Goal: Task Accomplishment & Management: Complete application form

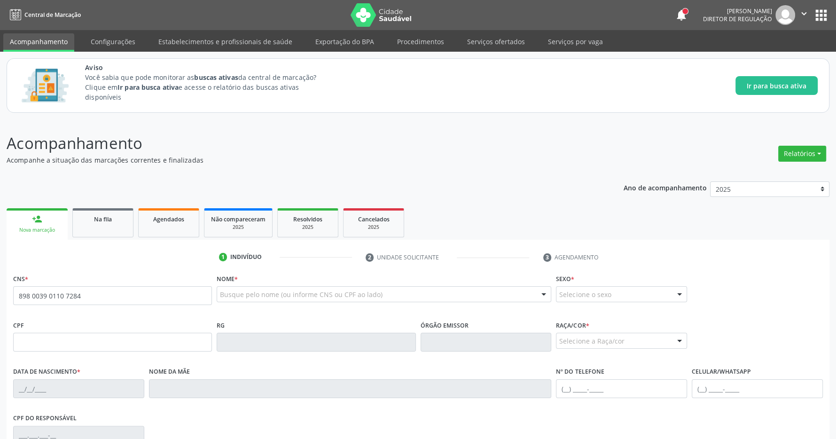
type input "898 0039 0110 7284"
type input "539.622.494-00"
type input "26/09/1962"
type input "Sebastiana Francisca Marques"
type input "(99) 99999-9999"
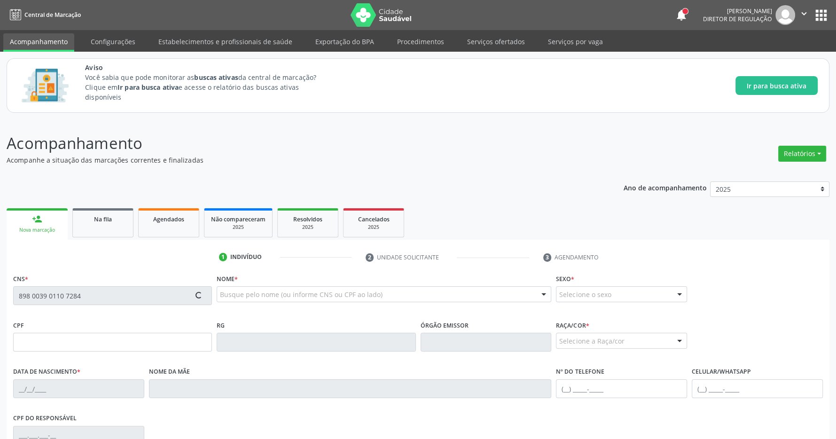
type input "321.609.924-53"
type input "S/N"
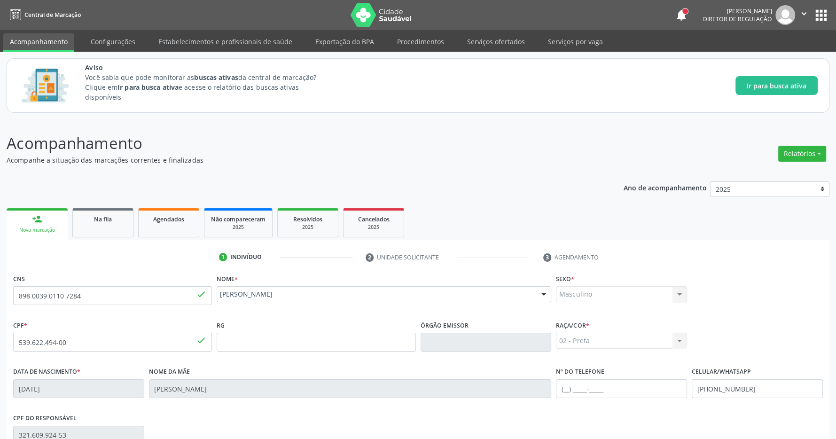
scroll to position [139, 0]
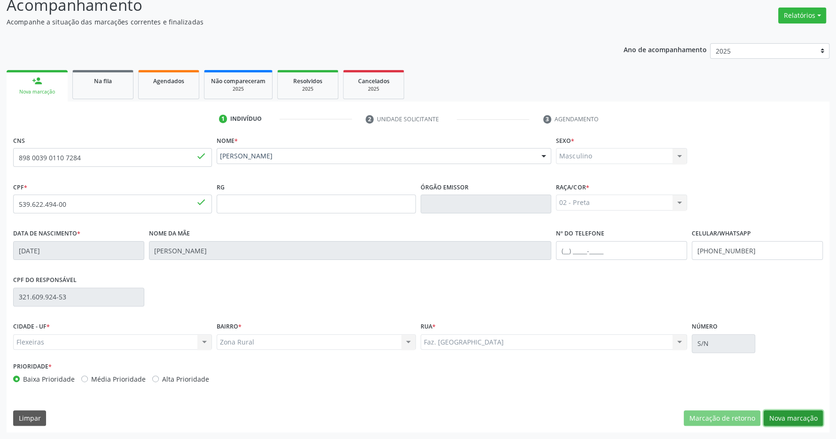
click at [802, 413] on button "Nova marcação" at bounding box center [793, 418] width 59 height 16
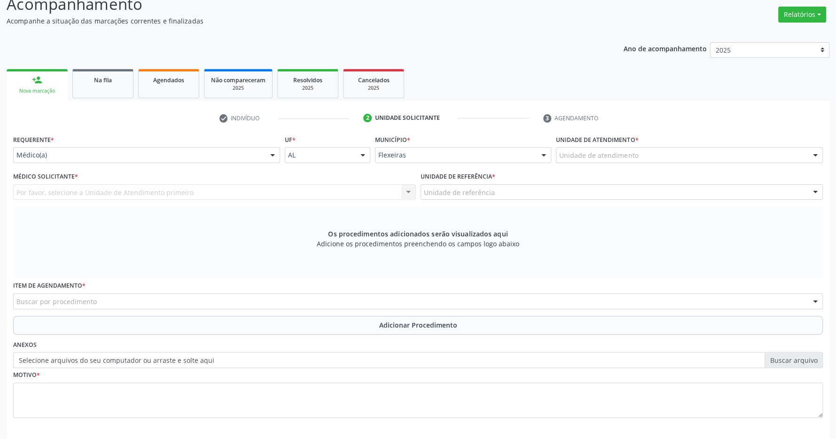
scroll to position [0, 0]
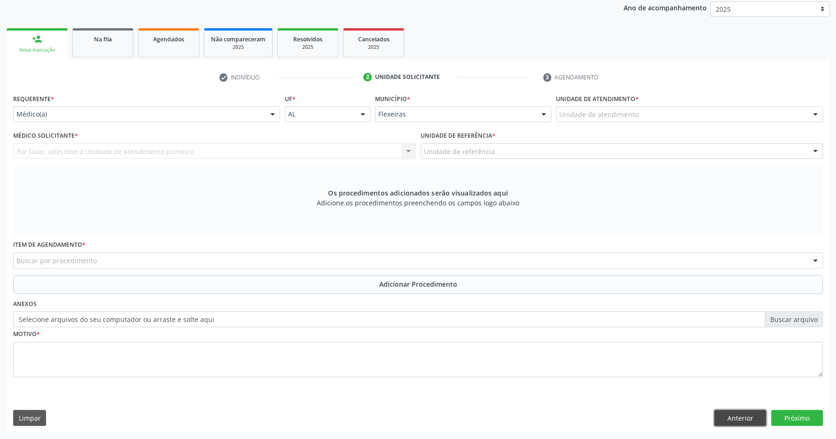
click at [750, 417] on button "Anterior" at bounding box center [741, 418] width 52 height 16
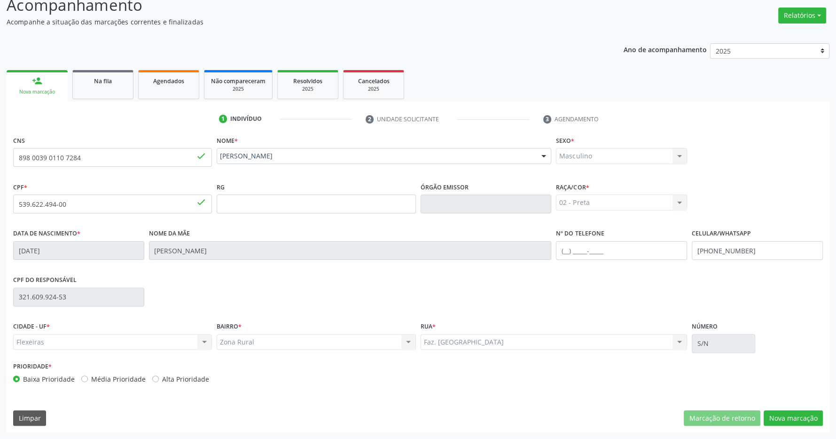
scroll to position [139, 0]
click at [806, 413] on button "Nova marcação" at bounding box center [793, 418] width 59 height 16
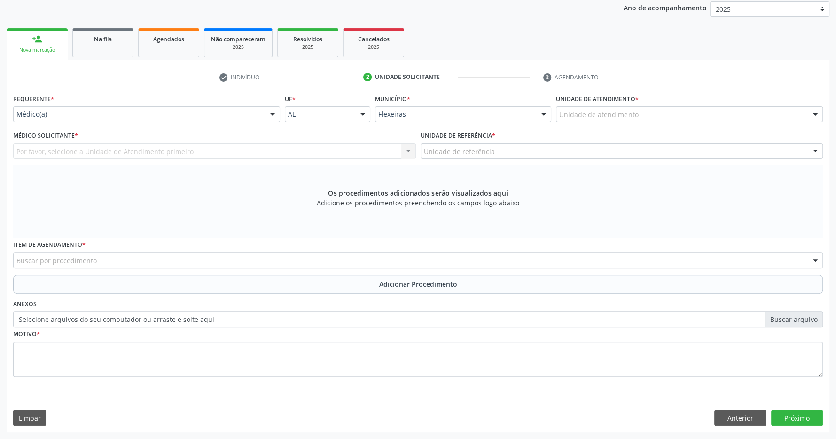
scroll to position [132, 0]
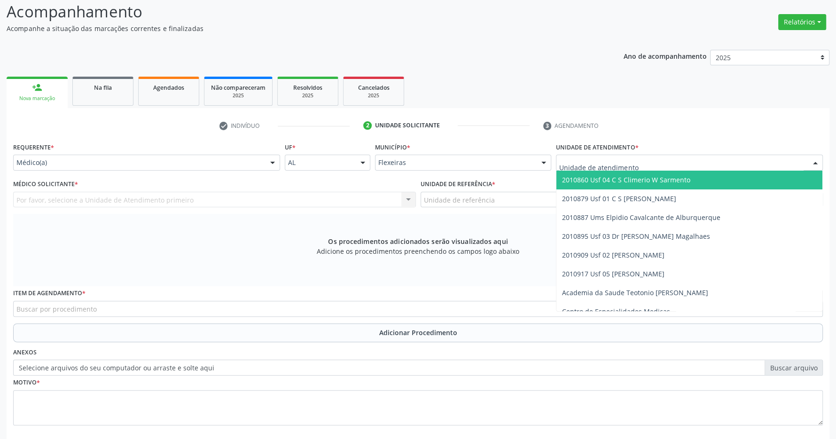
click at [665, 162] on div at bounding box center [689, 163] width 267 height 16
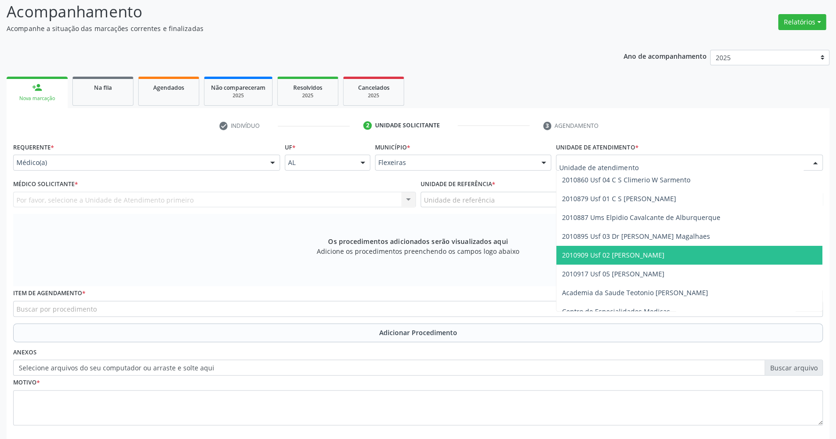
click at [648, 258] on span "2010909 Usf 02 [PERSON_NAME]" at bounding box center [613, 255] width 102 height 9
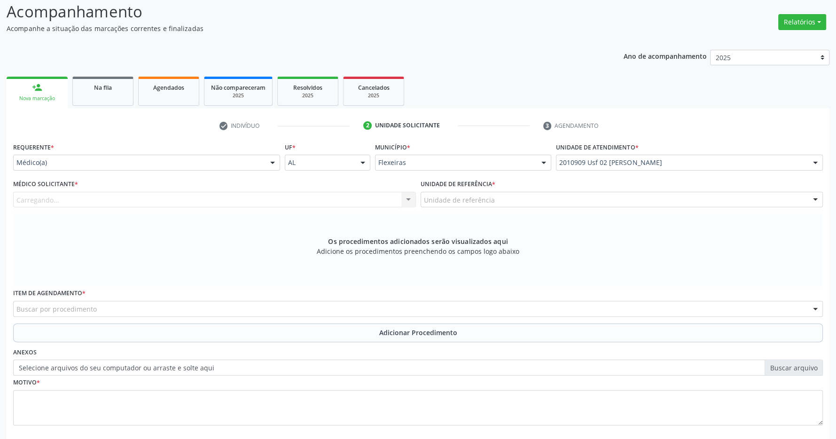
click at [368, 197] on div "Carregando... Nenhum resultado encontrado para: " " Não há nenhuma opção para s…" at bounding box center [214, 200] width 403 height 16
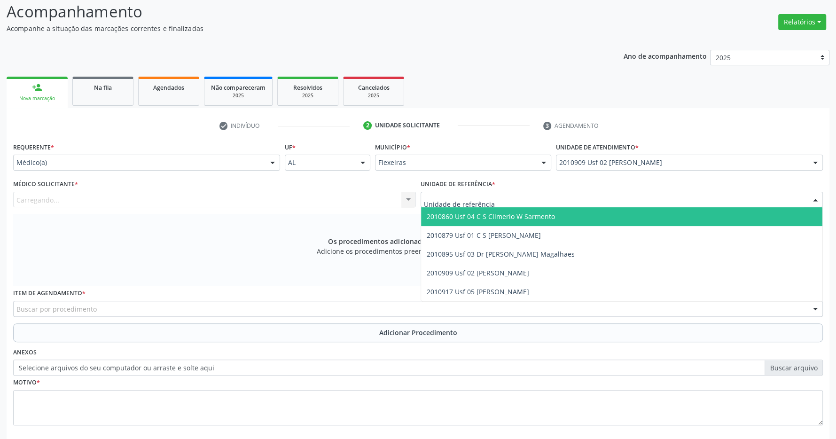
click at [590, 206] on div at bounding box center [622, 200] width 403 height 16
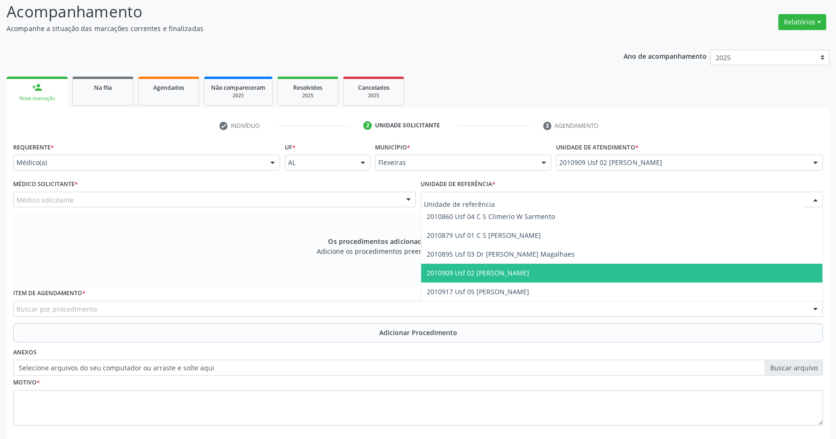
click at [563, 270] on span "2010909 Usf 02 [PERSON_NAME]" at bounding box center [622, 273] width 402 height 19
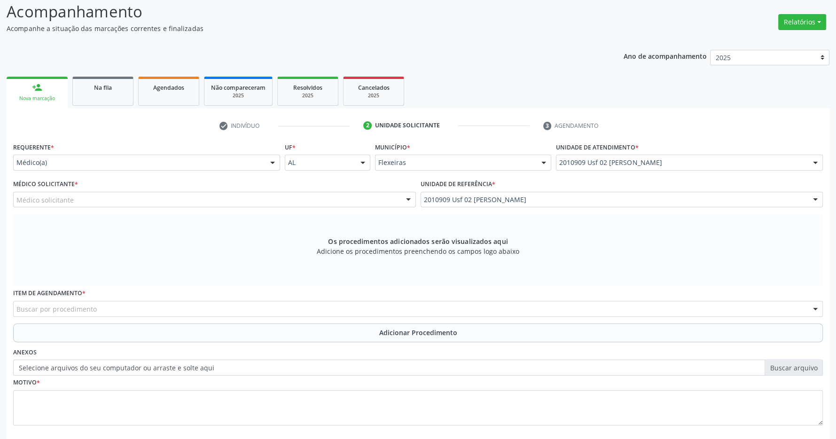
click at [360, 198] on div "Médico solicitante" at bounding box center [214, 200] width 403 height 16
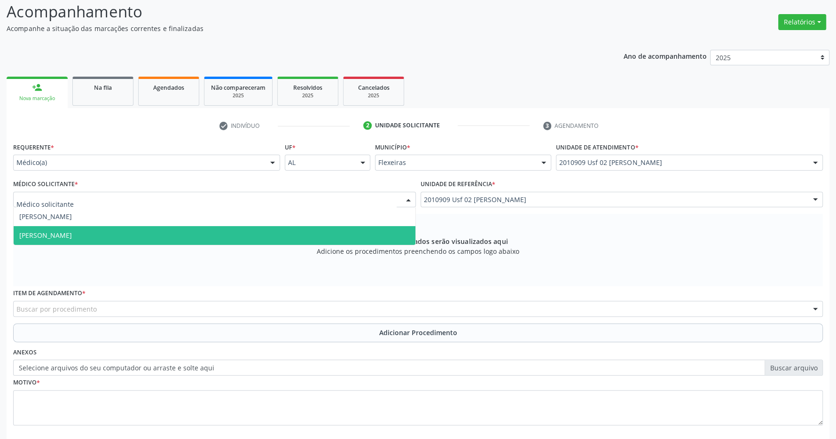
click at [302, 233] on span "Zanine Maria Barbosa Pereira Pedrosa de Oliveira" at bounding box center [215, 235] width 402 height 19
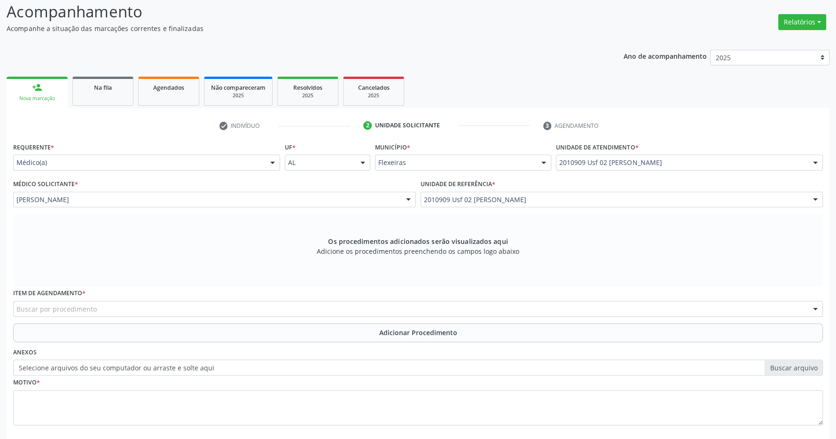
click at [344, 310] on div "Buscar por procedimento" at bounding box center [418, 309] width 810 height 16
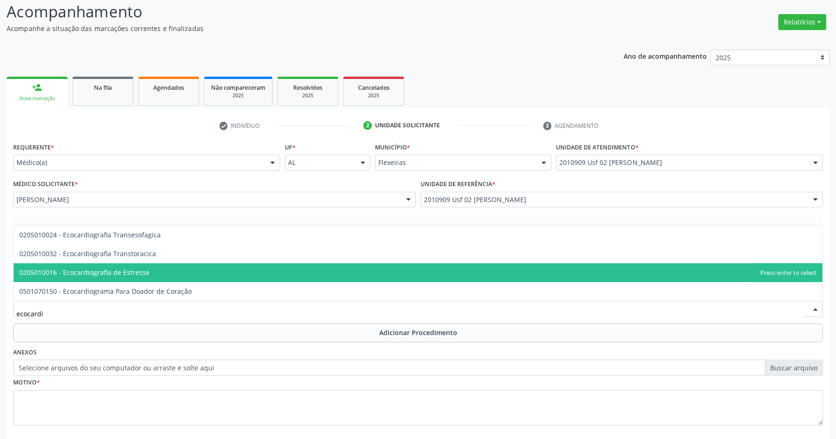
type input "ecocardio"
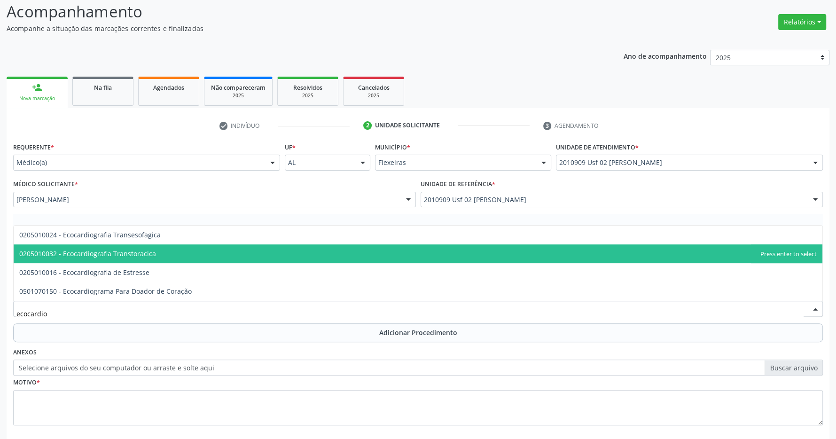
click at [227, 249] on span "0205010032 - Ecocardiografia Transtoracica" at bounding box center [418, 253] width 809 height 19
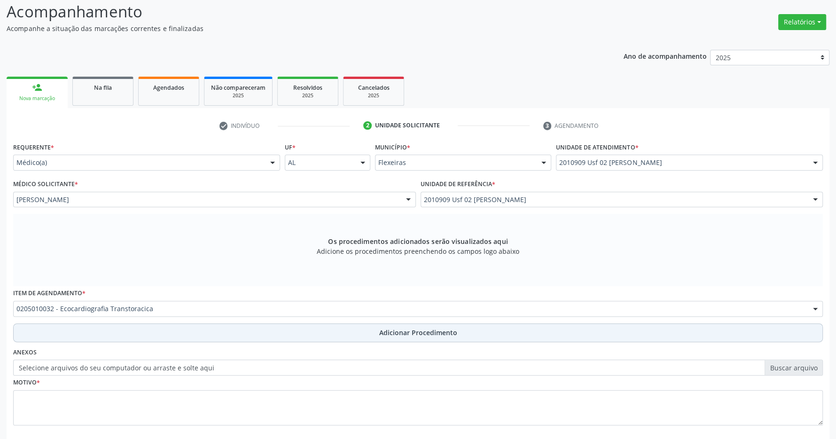
click at [394, 327] on button "Adicionar Procedimento" at bounding box center [418, 332] width 810 height 19
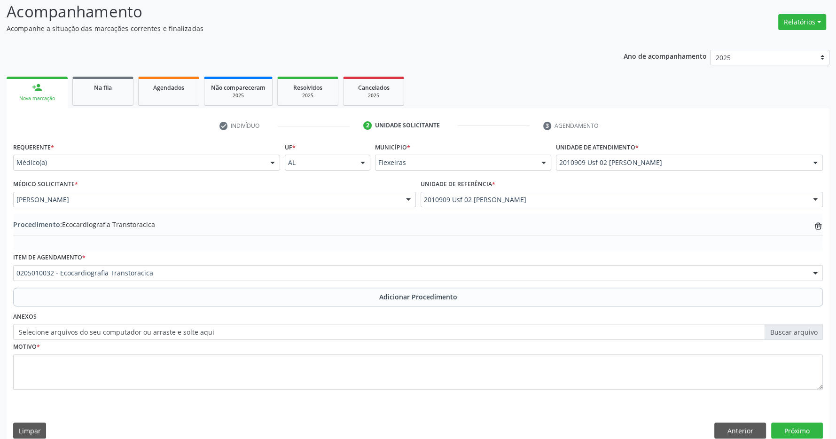
scroll to position [0, 0]
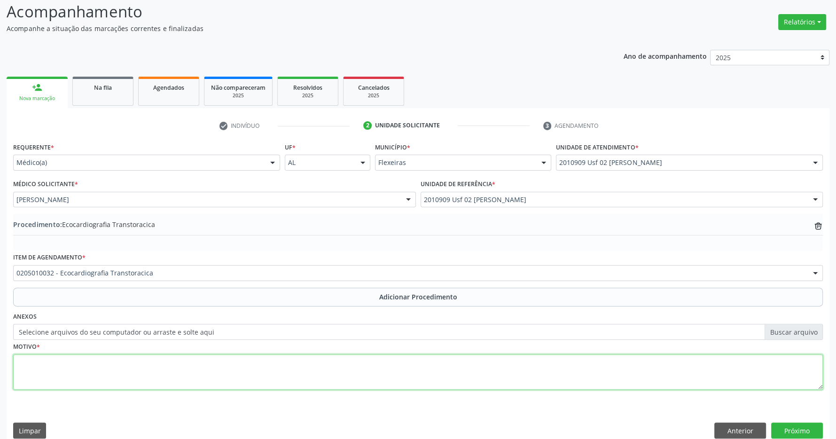
click at [196, 359] on textarea at bounding box center [418, 372] width 810 height 36
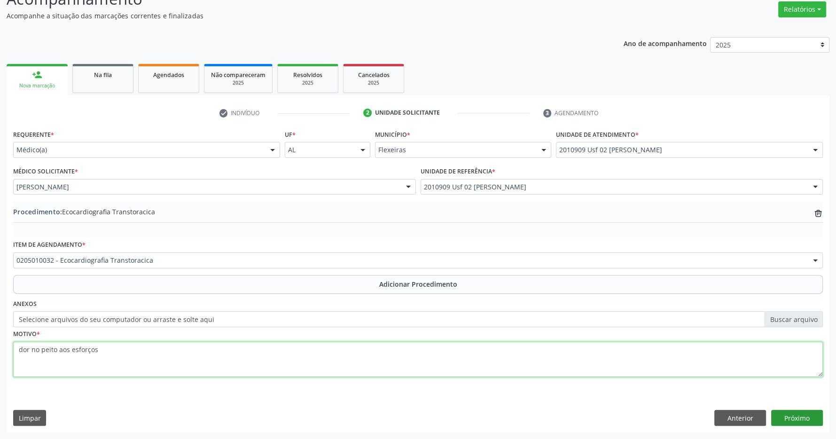
type textarea "dor no peito aos esforços"
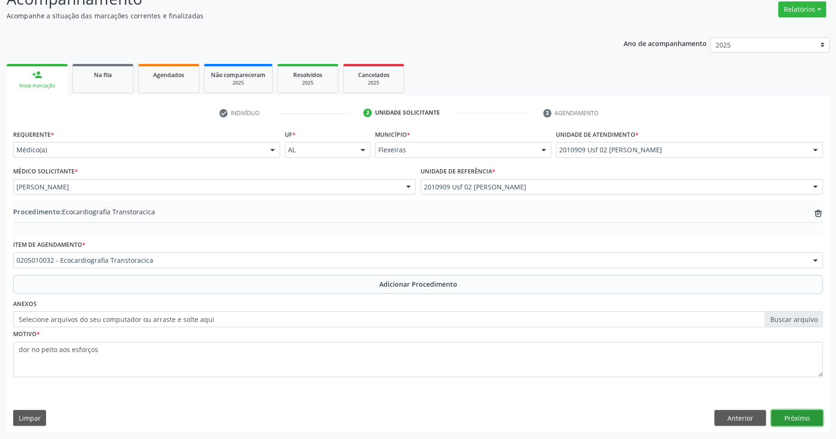
drag, startPoint x: 786, startPoint y: 423, endPoint x: 782, endPoint y: 409, distance: 14.5
click at [787, 423] on button "Próximo" at bounding box center [797, 418] width 52 height 16
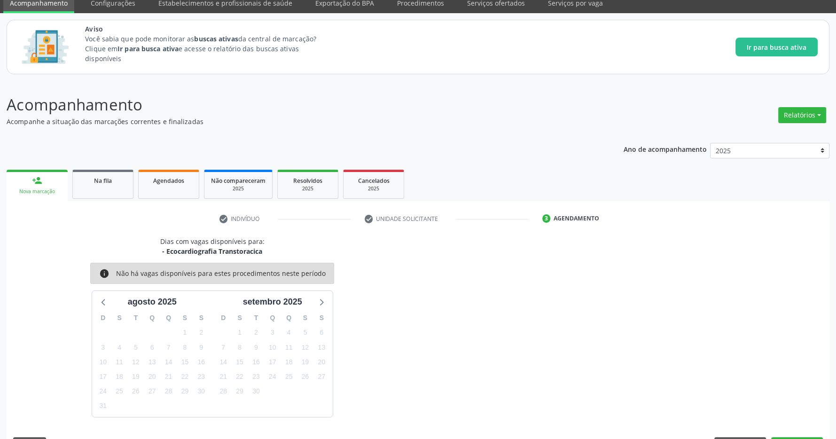
scroll to position [66, 0]
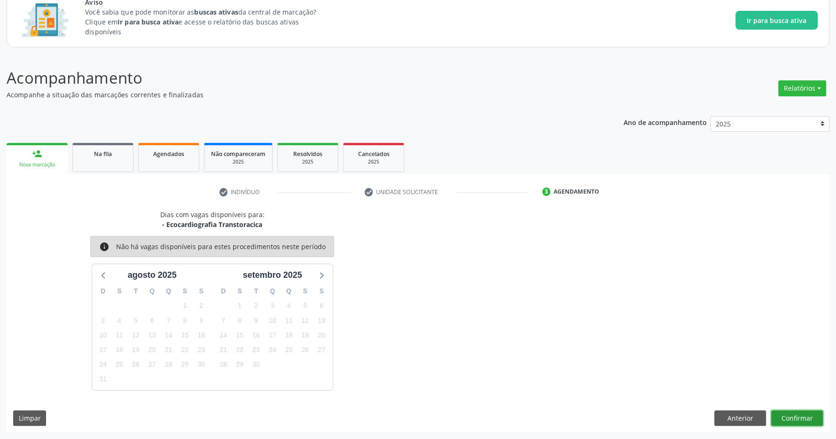
click at [790, 420] on button "Confirmar" at bounding box center [797, 418] width 52 height 16
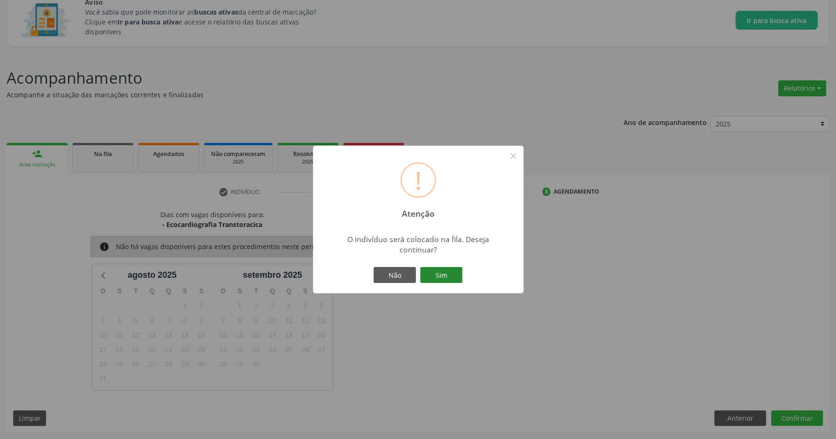
click at [428, 274] on button "Sim" at bounding box center [441, 275] width 42 height 16
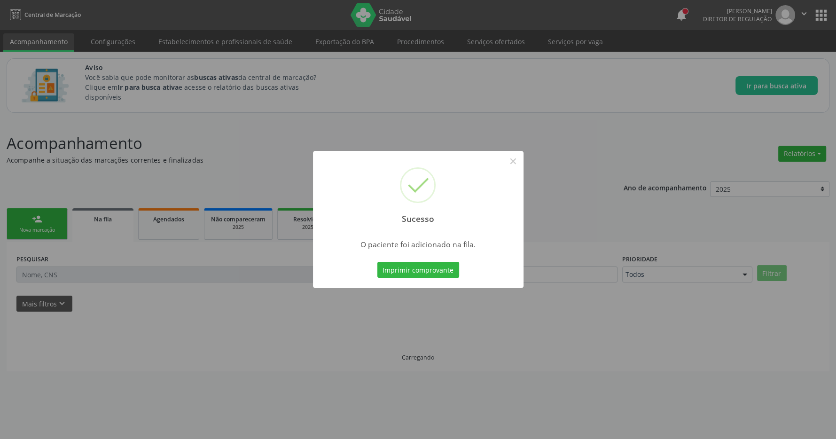
scroll to position [0, 0]
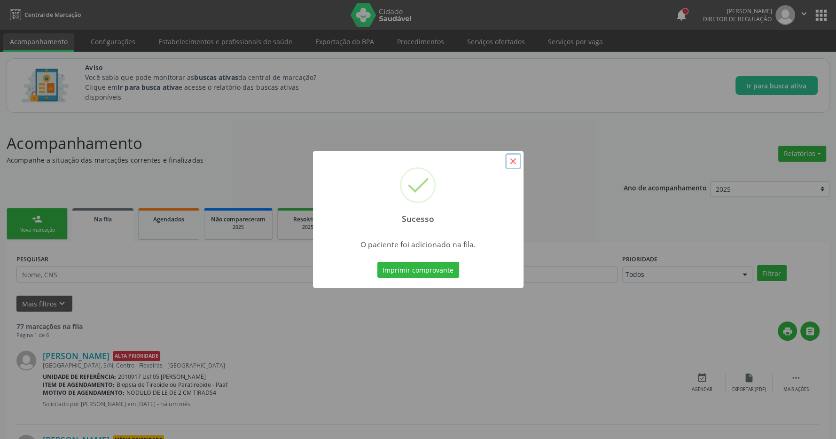
click at [519, 165] on button "×" at bounding box center [513, 161] width 16 height 16
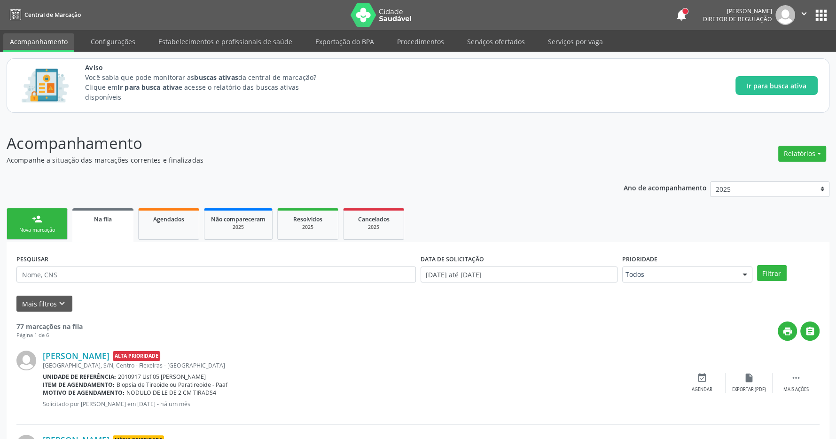
click at [823, 11] on button "apps" at bounding box center [821, 15] width 16 height 16
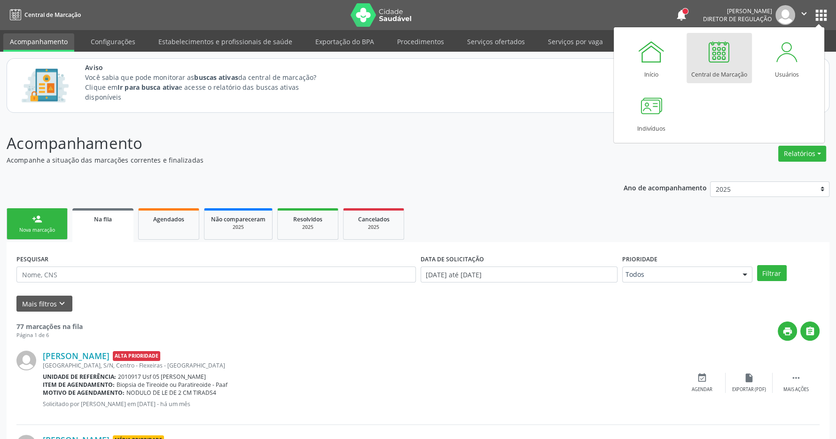
click at [714, 64] on div at bounding box center [719, 52] width 28 height 28
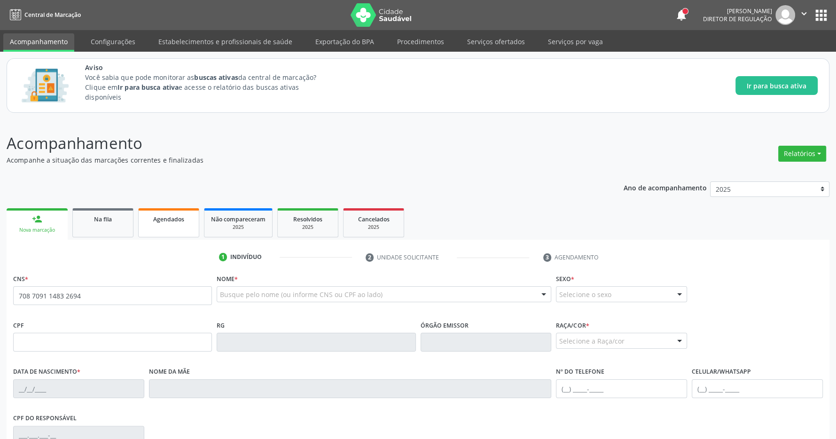
type input "708 7091 1483 2694"
type input "022.034.674-79"
type input "14/04/1975"
type input "Severina Maria da Silva"
type input "(99) 99999-9999"
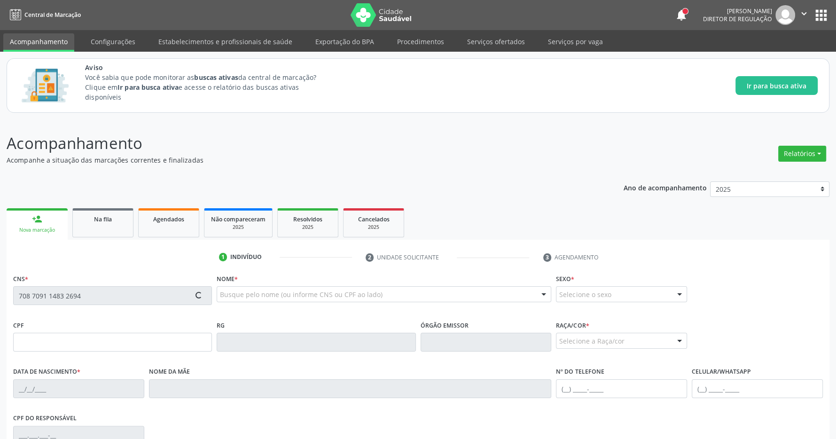
type input "087.716.164-03"
type input "35177"
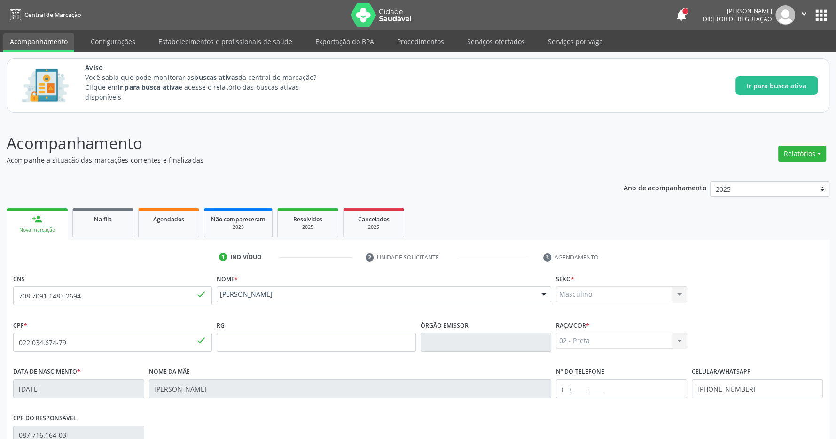
scroll to position [139, 0]
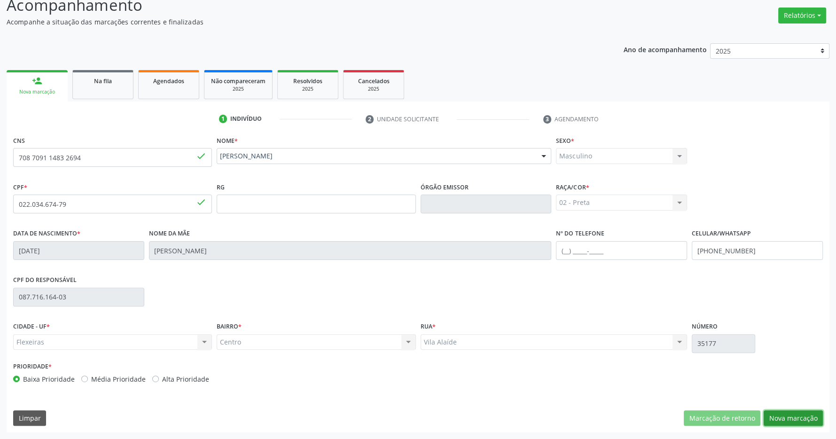
click at [796, 419] on button "Nova marcação" at bounding box center [793, 418] width 59 height 16
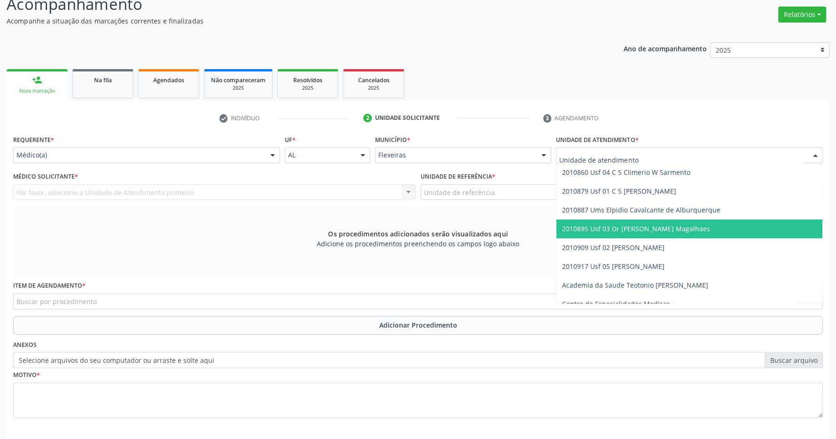
click at [613, 233] on span "2010895 Usf 03 Dr [PERSON_NAME] Magalhaes" at bounding box center [636, 228] width 148 height 9
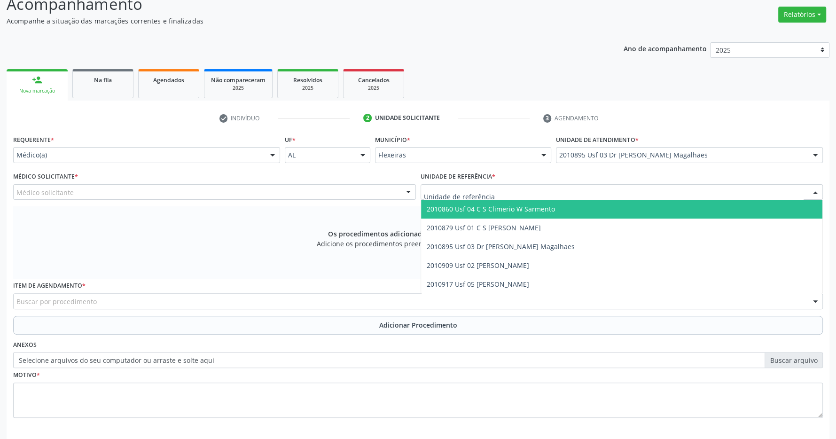
click at [580, 197] on div at bounding box center [622, 192] width 403 height 16
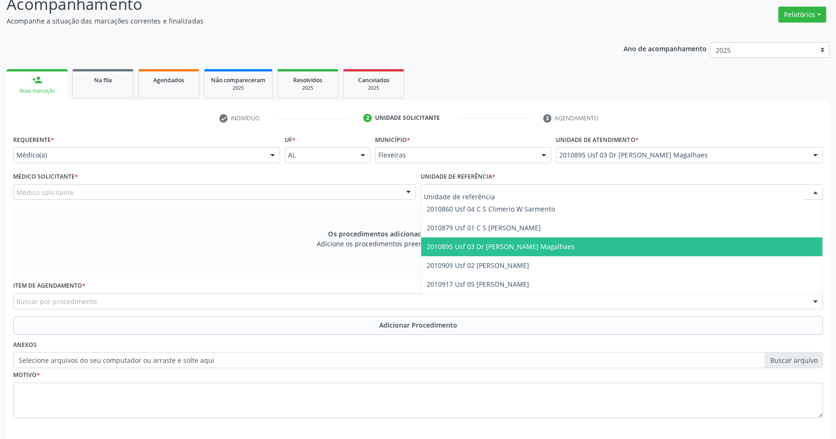
click at [572, 247] on span "2010895 Usf 03 Dr [PERSON_NAME] Magalhaes" at bounding box center [501, 246] width 148 height 9
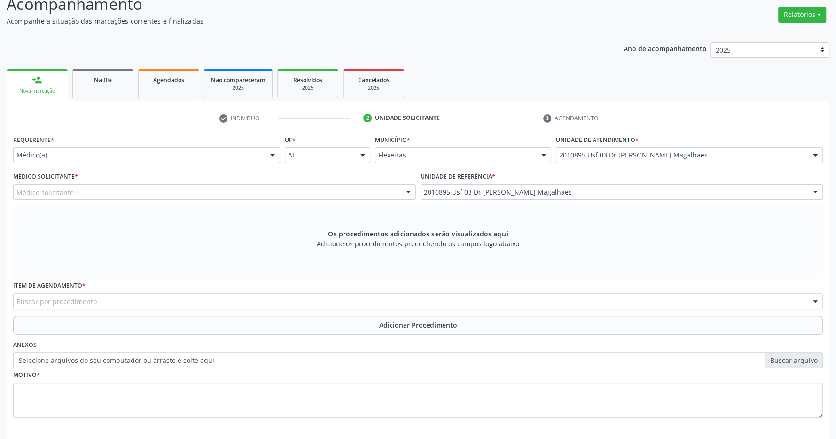
click at [343, 202] on div "Médico Solicitante * Médico solicitante Atilane de Oliveira Furtunato Caroline …" at bounding box center [215, 188] width 408 height 37
click at [300, 193] on div "Médico solicitante" at bounding box center [214, 192] width 403 height 16
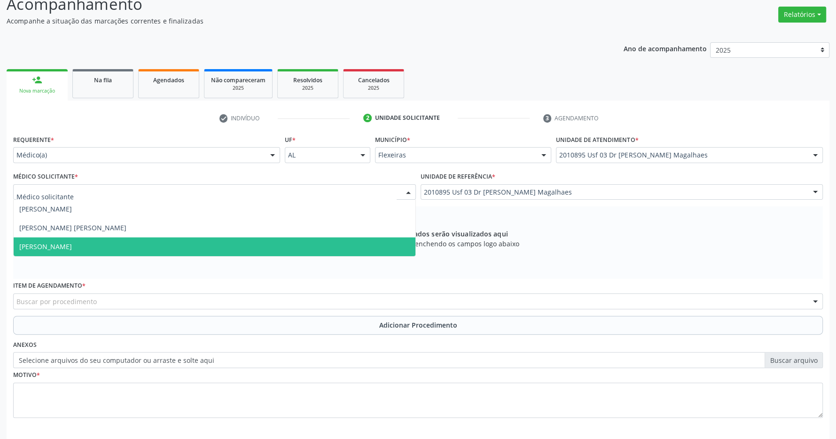
click at [282, 244] on span "[PERSON_NAME]" at bounding box center [215, 246] width 402 height 19
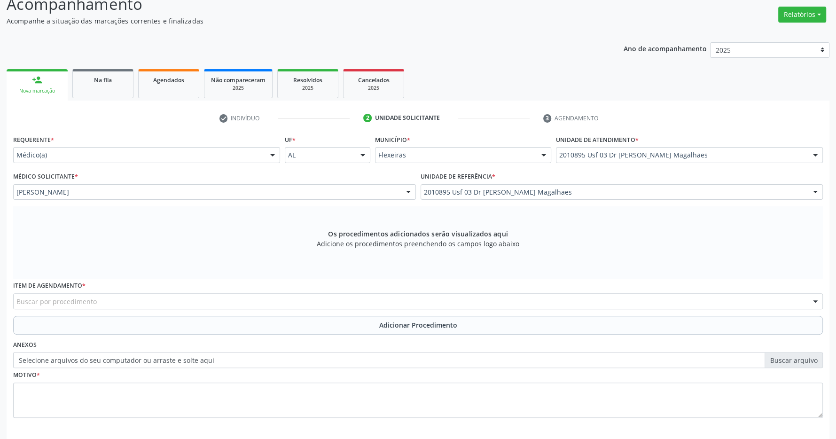
click at [377, 299] on div "Buscar por procedimento" at bounding box center [418, 301] width 810 height 16
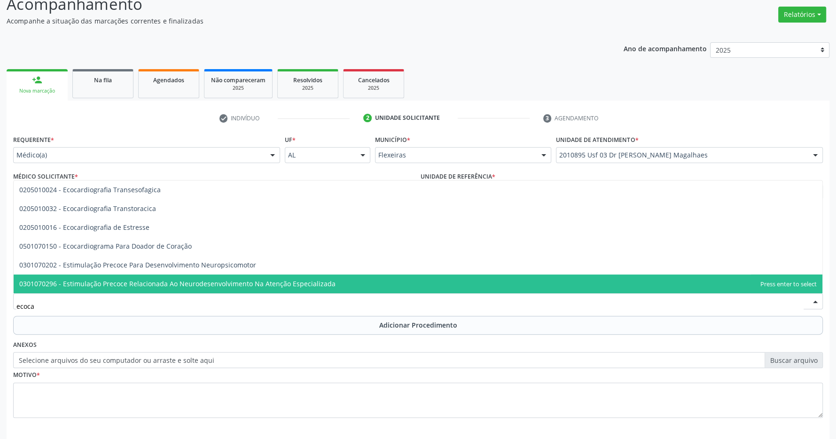
type input "ecocar"
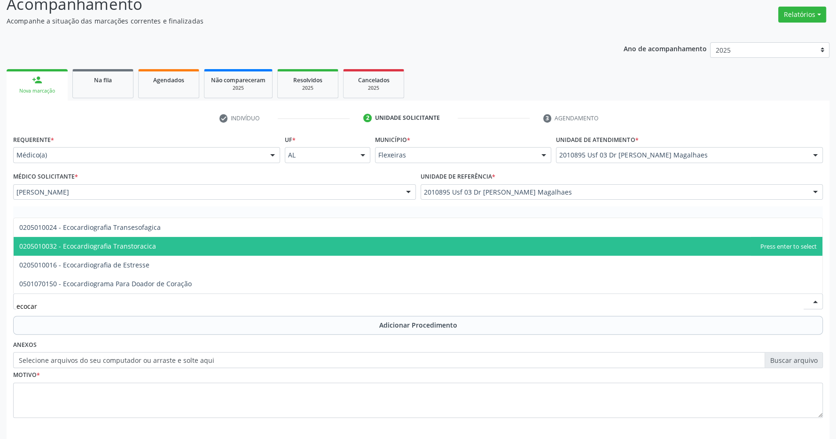
click at [315, 242] on span "0205010032 - Ecocardiografia Transtoracica" at bounding box center [418, 246] width 809 height 19
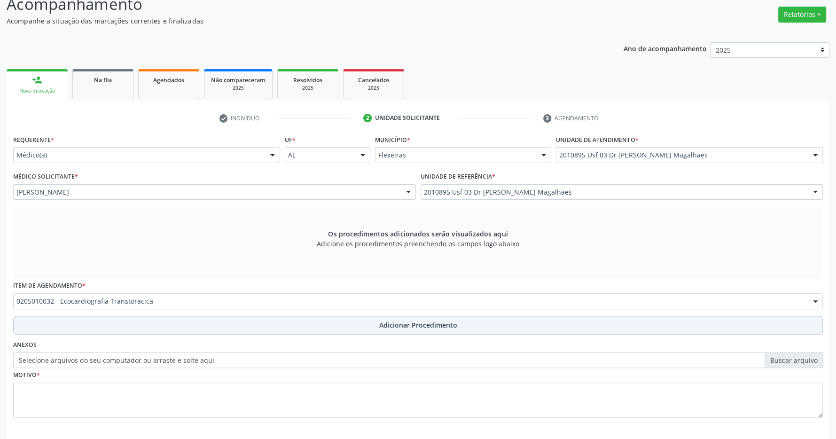
click at [378, 320] on button "Adicionar Procedimento" at bounding box center [418, 325] width 810 height 19
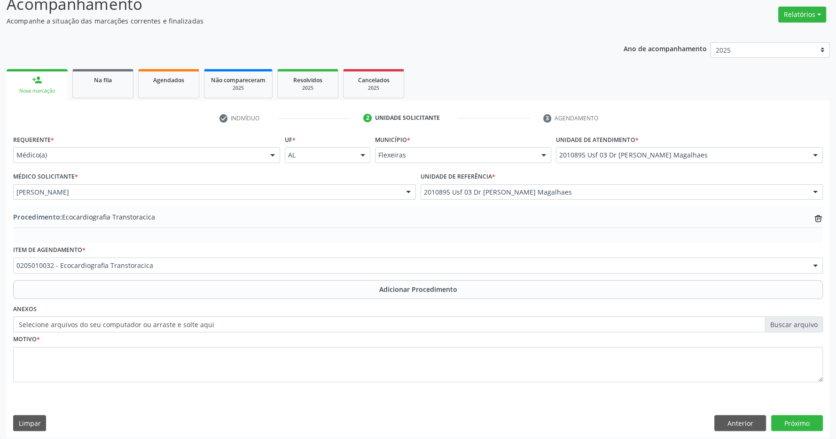
scroll to position [0, 0]
click at [333, 347] on div "Motivo *" at bounding box center [418, 357] width 810 height 50
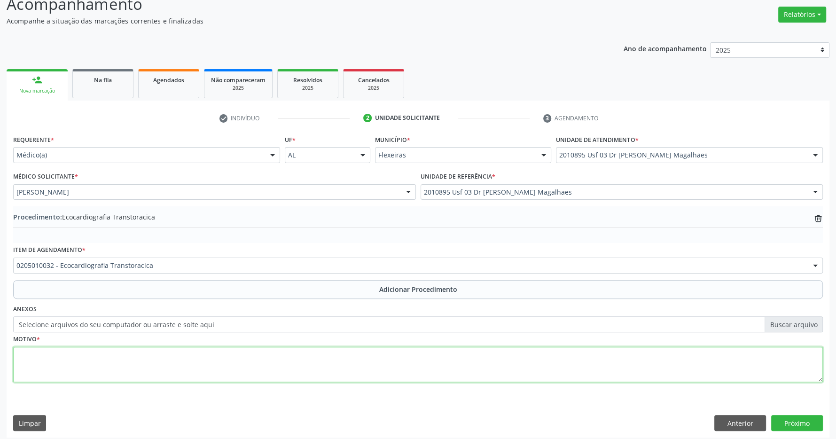
click at [320, 354] on textarea at bounding box center [418, 365] width 810 height 36
click at [49, 355] on textarea "ecg com aiculamento de a" at bounding box center [418, 365] width 810 height 36
click at [52, 356] on textarea "ecg com aiculamento de a" at bounding box center [418, 365] width 810 height 36
click at [138, 362] on textarea "ecg com aculamento de a" at bounding box center [418, 365] width 810 height 36
click at [105, 359] on textarea "ecg com aculamento de a" at bounding box center [418, 365] width 810 height 36
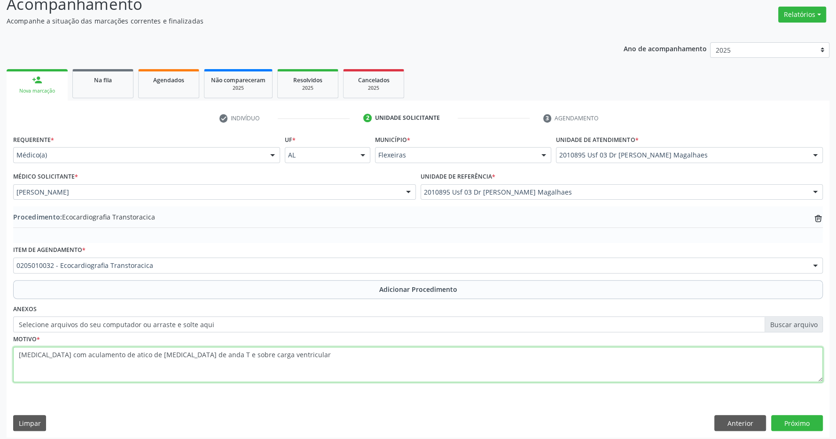
type textarea "ecg com aculamento de atico de aorta de anda T e sobre carga ventricular"
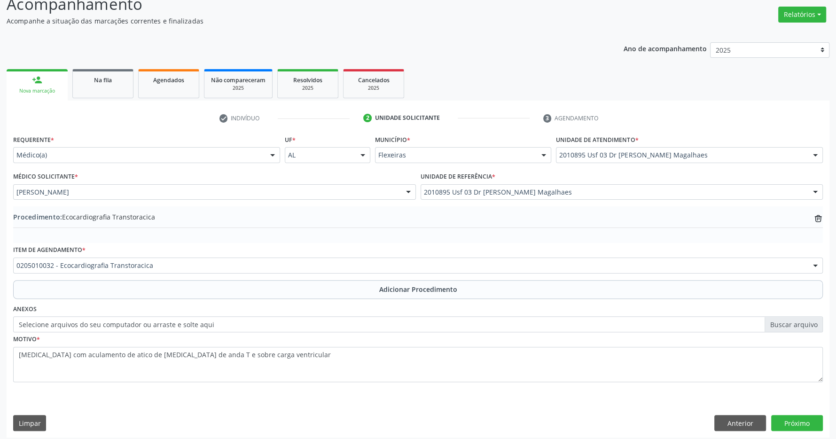
click at [795, 432] on div "Requerente * Médico(a) Médico(a) Enfermeiro(a) Paciente Nenhum resultado encont…" at bounding box center [418, 285] width 823 height 305
click at [794, 421] on button "Próximo" at bounding box center [797, 423] width 52 height 16
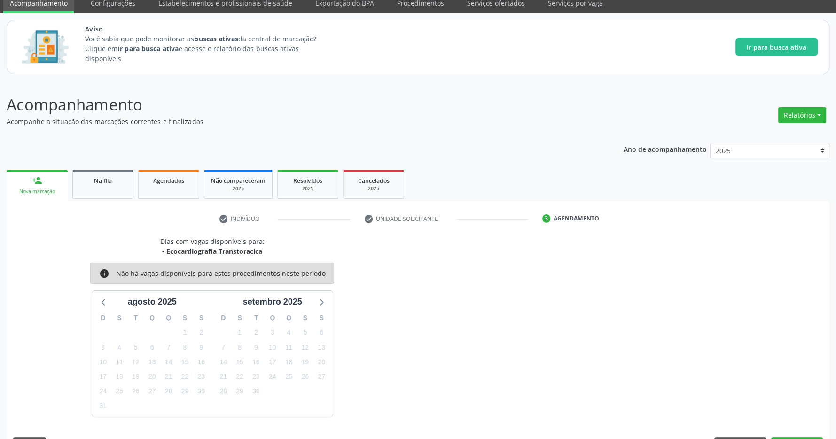
scroll to position [66, 0]
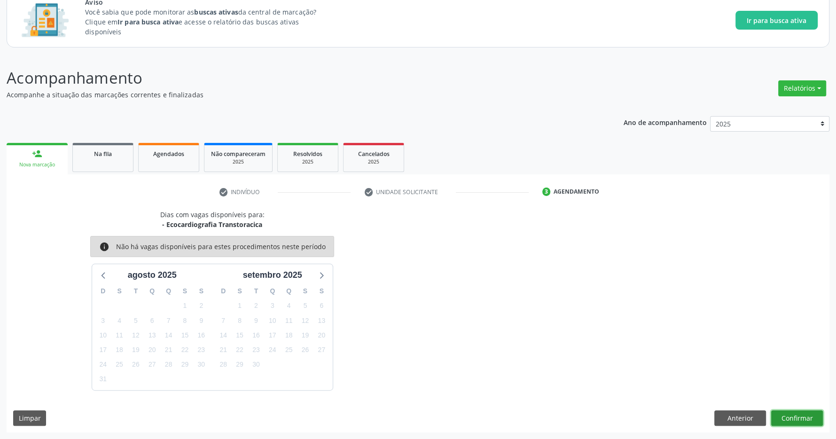
click at [808, 418] on button "Confirmar" at bounding box center [797, 418] width 52 height 16
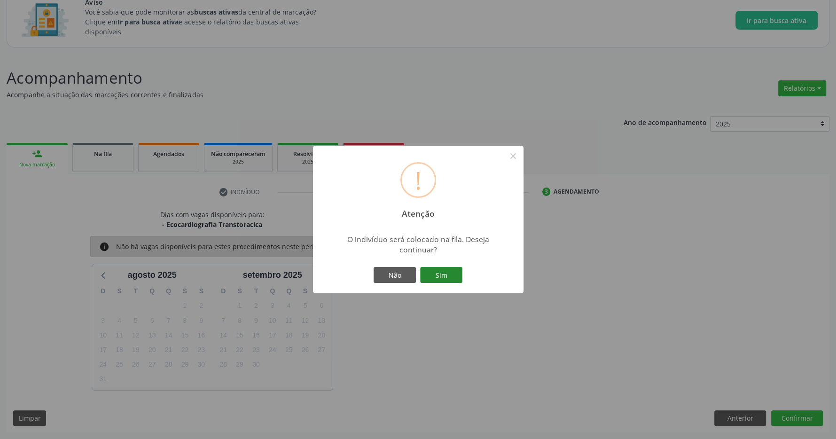
click at [432, 270] on button "Sim" at bounding box center [441, 275] width 42 height 16
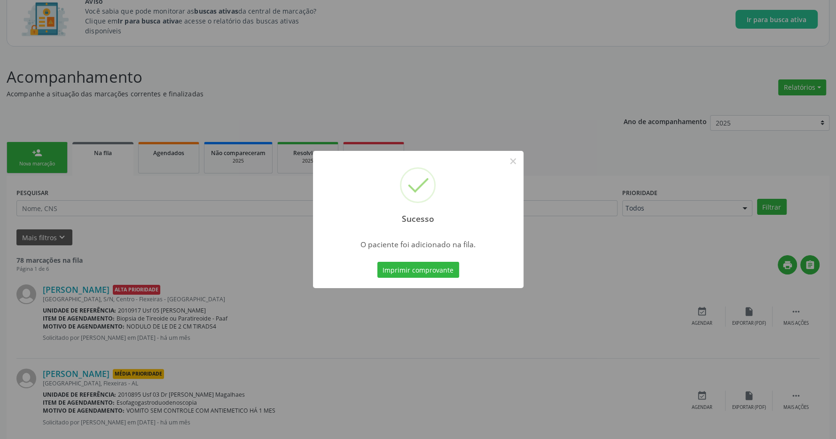
scroll to position [0, 0]
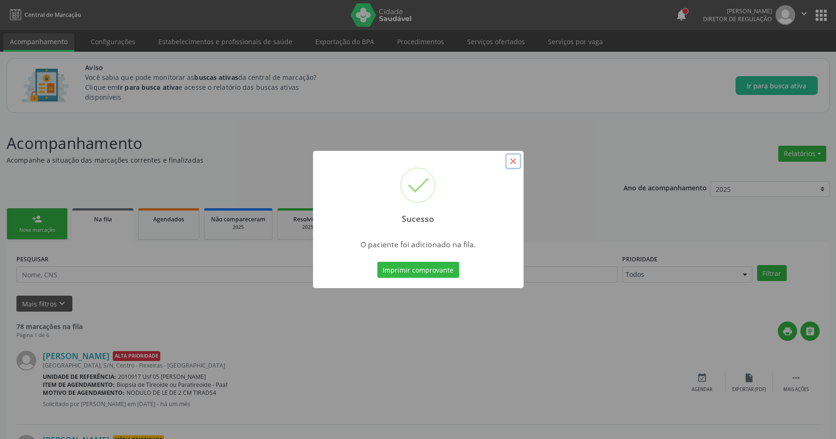
click at [511, 159] on button "×" at bounding box center [513, 161] width 16 height 16
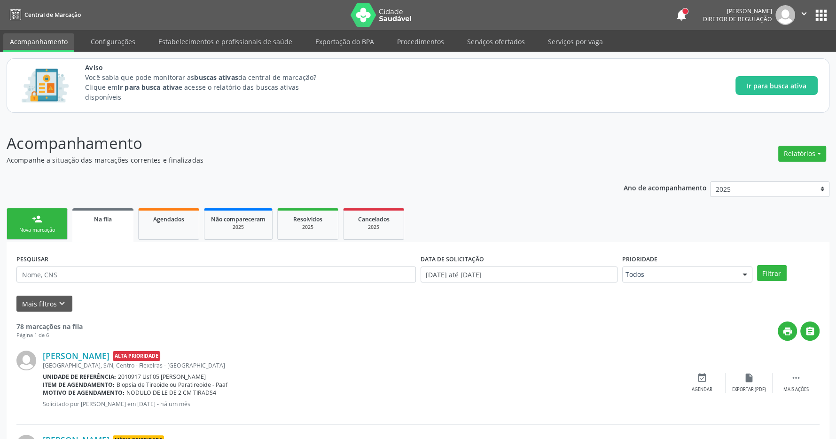
click at [822, 15] on button "apps" at bounding box center [821, 15] width 16 height 16
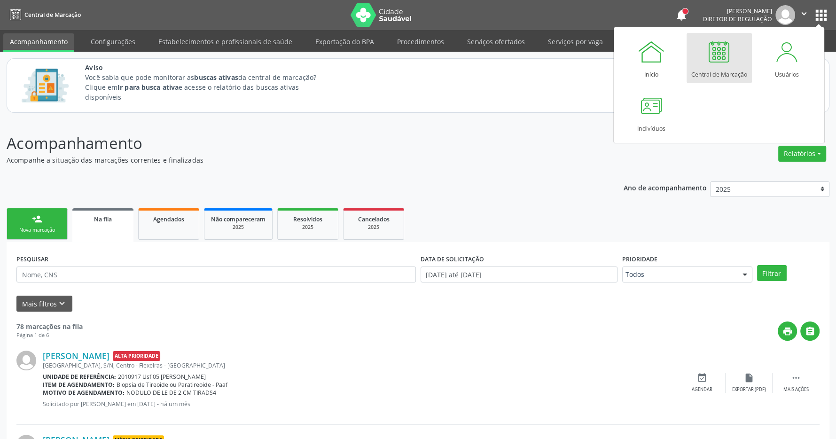
click at [725, 47] on div at bounding box center [719, 52] width 28 height 28
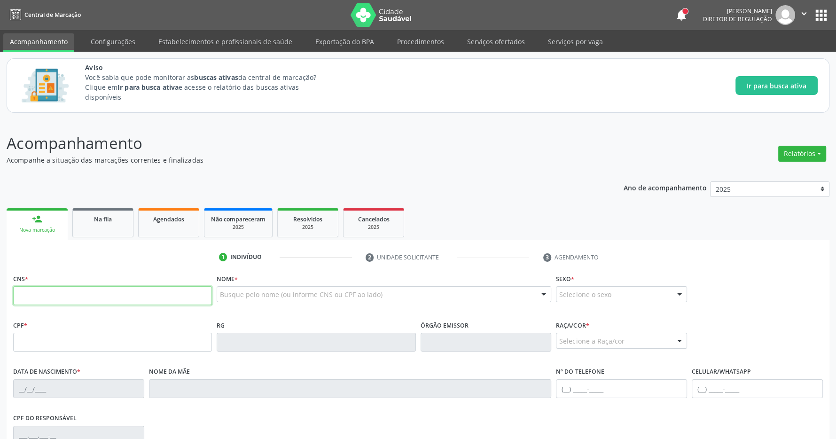
click at [104, 291] on input "text" at bounding box center [112, 295] width 199 height 19
type input "702 8086 1938 1168"
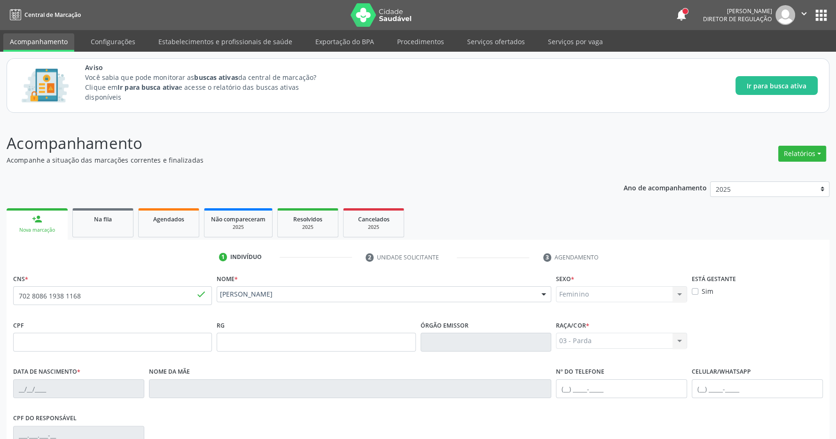
type input "[DATE]"
type input "S/N"
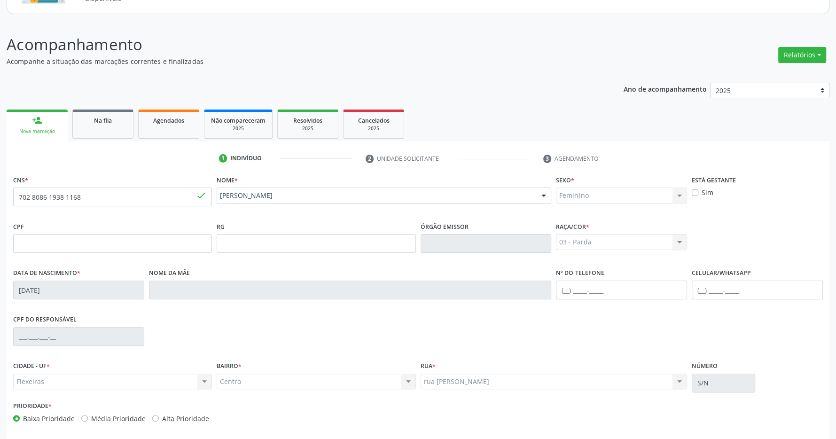
scroll to position [139, 0]
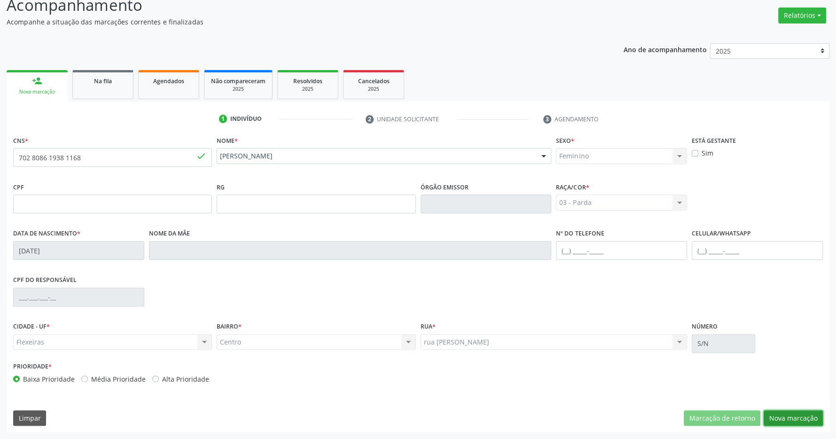
click at [787, 417] on button "Nova marcação" at bounding box center [793, 418] width 59 height 16
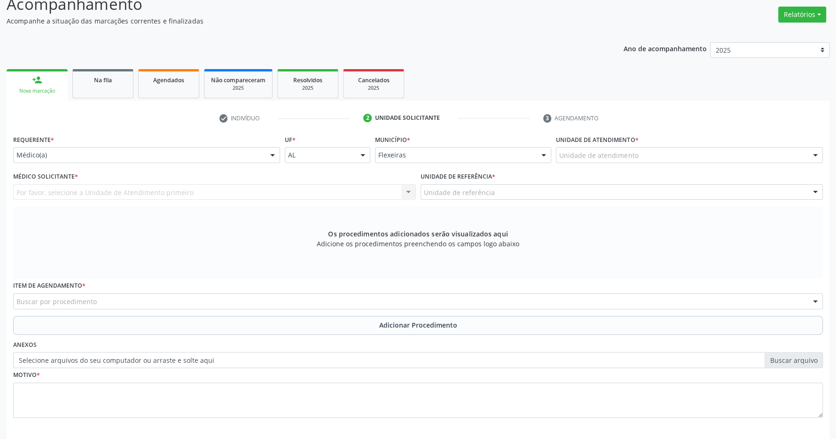
scroll to position [181, 0]
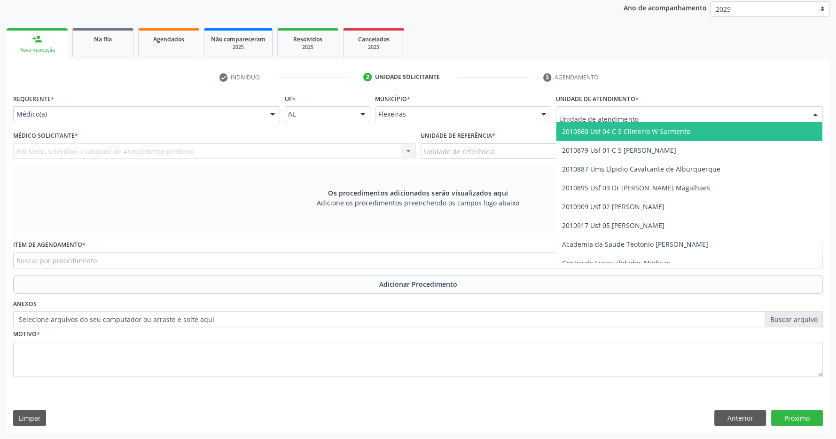
click at [628, 131] on span "2010860 Usf 04 C S Climerio W Sarmento" at bounding box center [626, 131] width 128 height 9
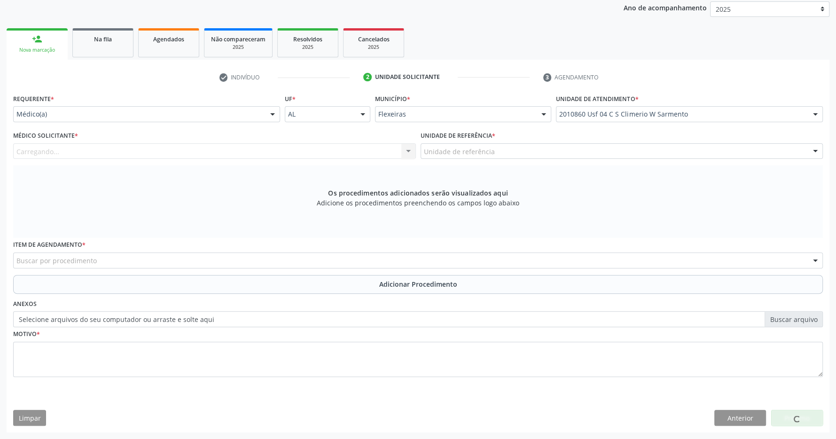
click at [317, 151] on div "Carregando... Nenhum resultado encontrado para: " " Não há nenhuma opção para s…" at bounding box center [214, 151] width 403 height 16
click at [395, 143] on div "Médico solicitante" at bounding box center [214, 151] width 403 height 16
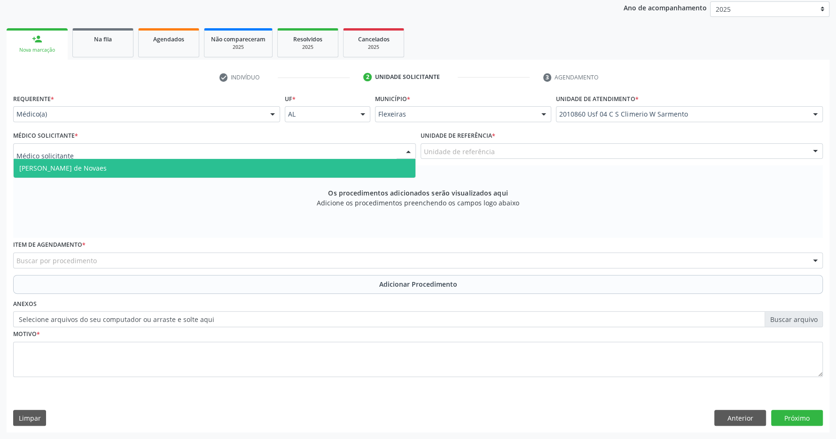
click at [402, 143] on div at bounding box center [214, 151] width 403 height 16
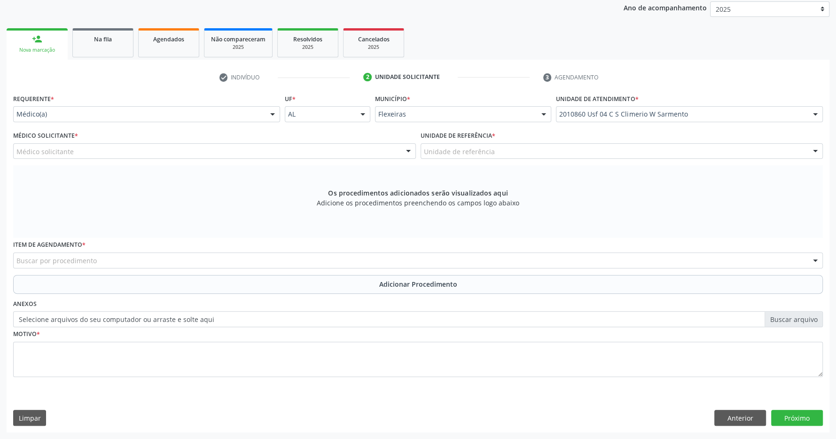
click at [409, 144] on div at bounding box center [408, 152] width 14 height 16
click at [457, 120] on div "Flexeiras" at bounding box center [463, 114] width 176 height 16
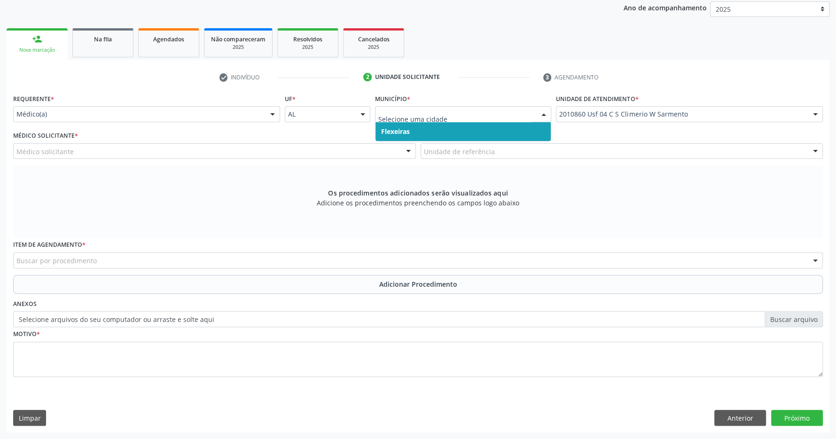
click at [455, 127] on span "Flexeiras" at bounding box center [463, 131] width 175 height 19
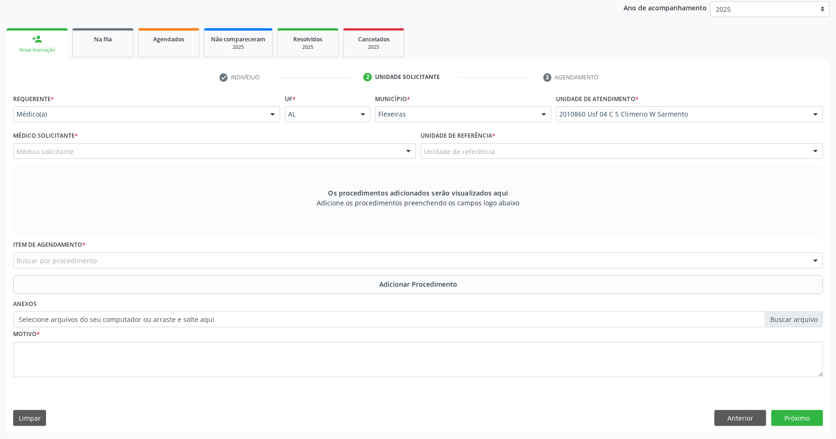
click at [453, 130] on span "Flexeiras" at bounding box center [463, 131] width 175 height 19
click at [354, 262] on div "Buscar por procedimento" at bounding box center [418, 260] width 810 height 16
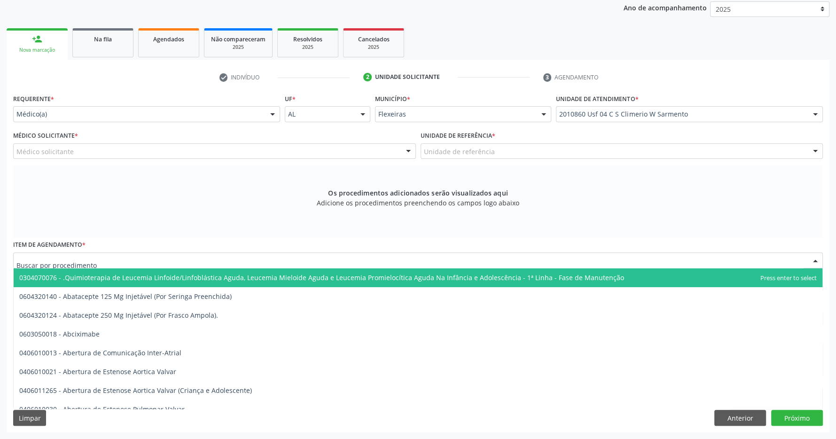
click at [312, 151] on div "Médico solicitante" at bounding box center [214, 151] width 403 height 16
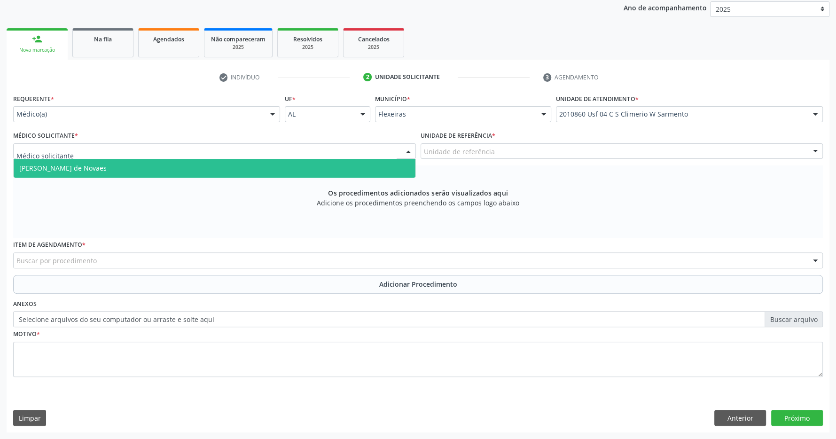
click at [306, 165] on span "Maria Eduarda Gleife Leite de Novaes" at bounding box center [215, 168] width 402 height 19
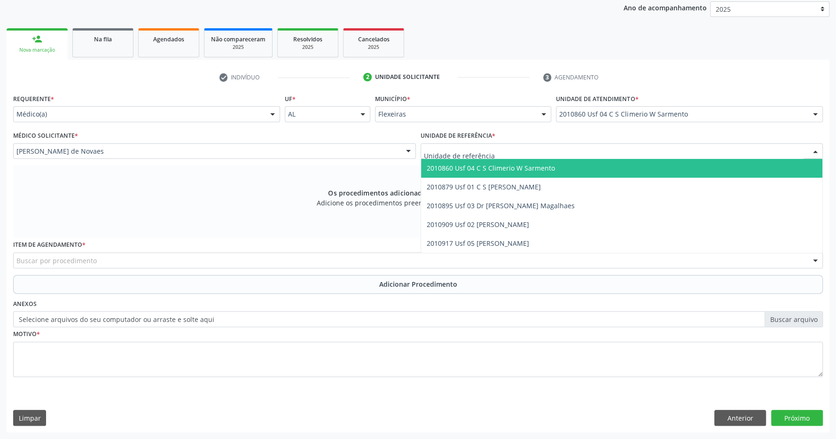
click at [484, 164] on span "2010860 Usf 04 C S Climerio W Sarmento" at bounding box center [491, 168] width 128 height 9
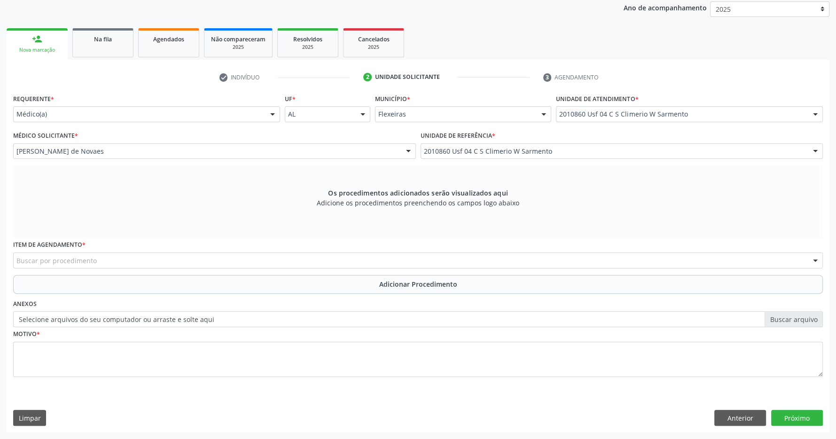
click at [202, 259] on div "Buscar por procedimento" at bounding box center [418, 260] width 810 height 16
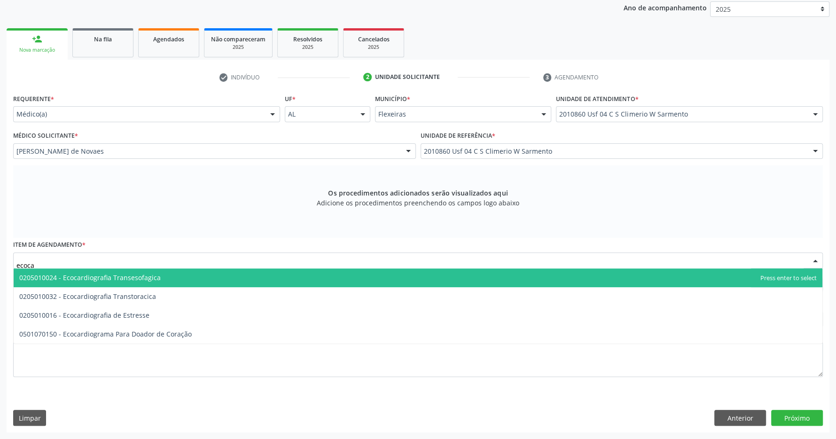
type input "ecocar"
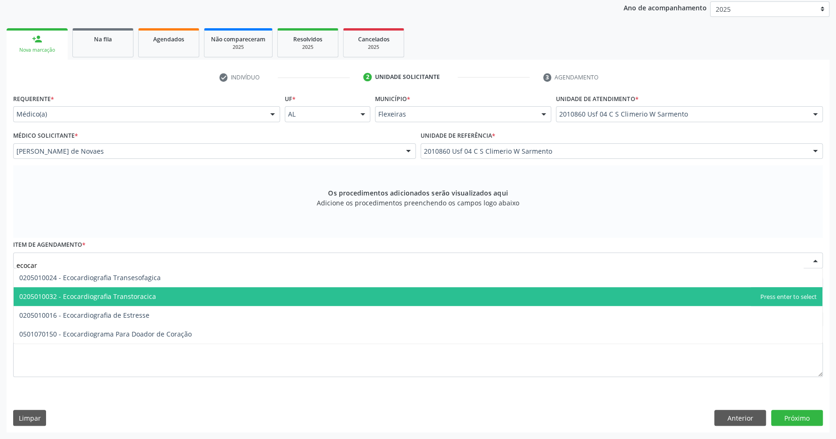
click at [152, 293] on span "0205010032 - Ecocardiografia Transtoracica" at bounding box center [87, 296] width 137 height 9
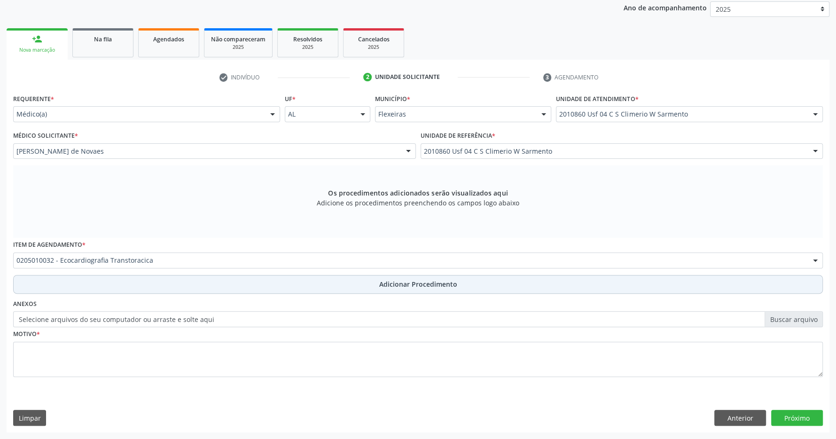
click at [344, 281] on button "Adicionar Procedimento" at bounding box center [418, 284] width 810 height 19
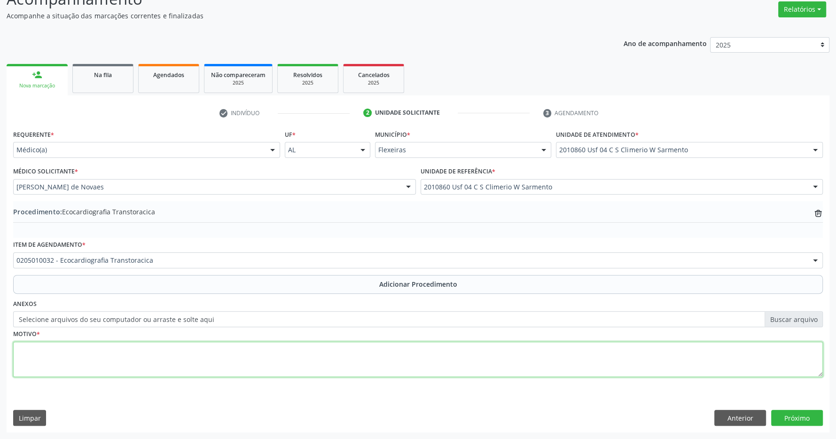
click at [287, 348] on textarea at bounding box center [418, 360] width 810 height 36
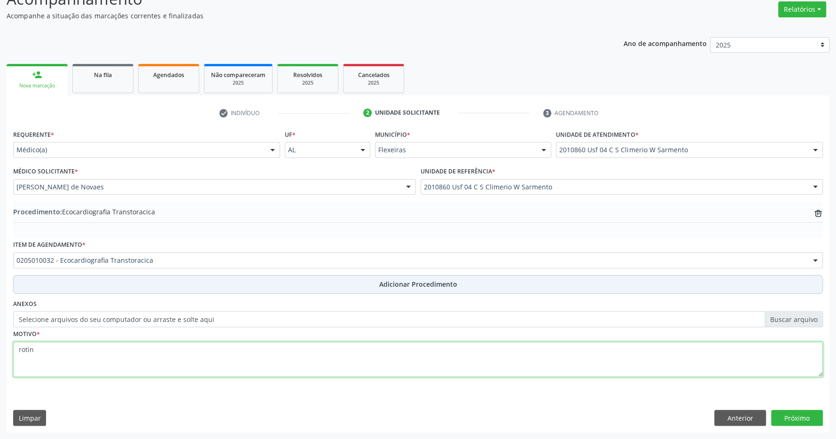
type textarea "rotina"
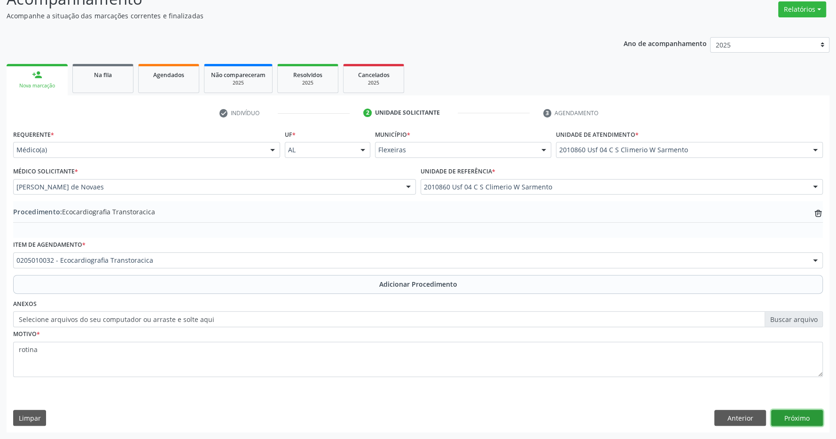
click at [803, 421] on button "Próximo" at bounding box center [797, 418] width 52 height 16
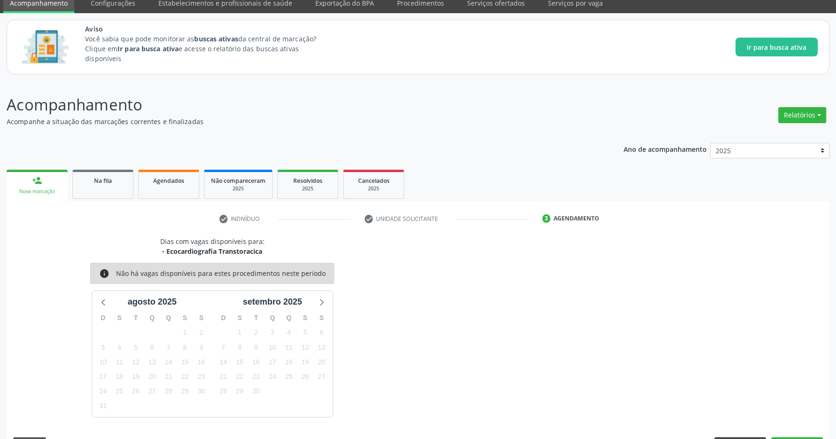
scroll to position [66, 0]
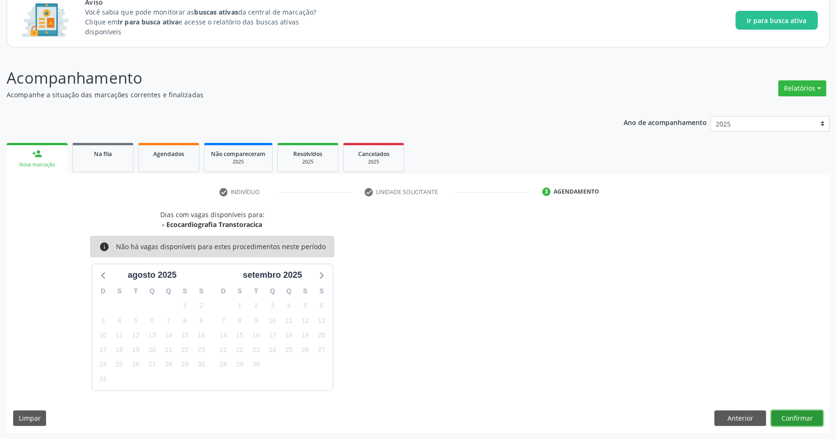
click at [786, 419] on button "Confirmar" at bounding box center [797, 418] width 52 height 16
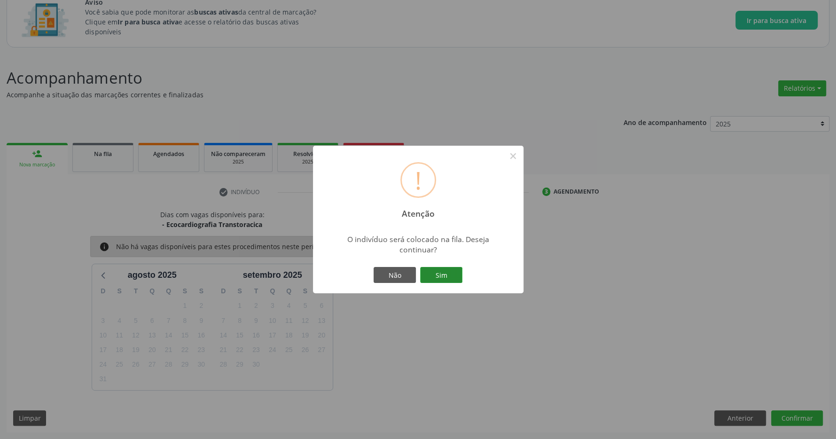
click at [447, 274] on button "Sim" at bounding box center [441, 275] width 42 height 16
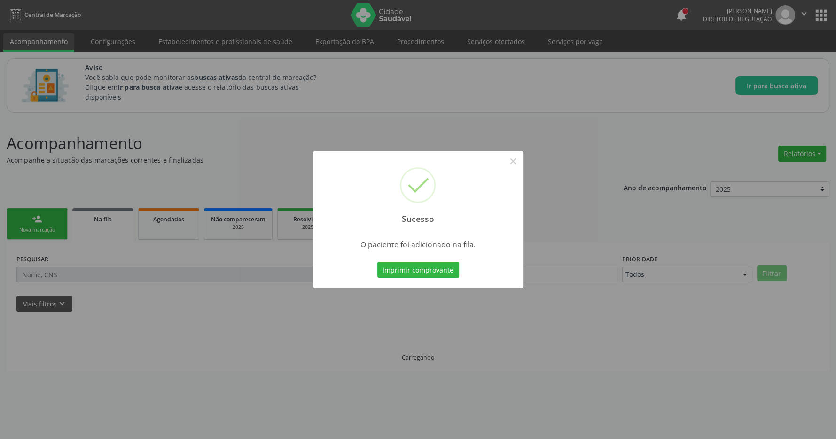
scroll to position [0, 0]
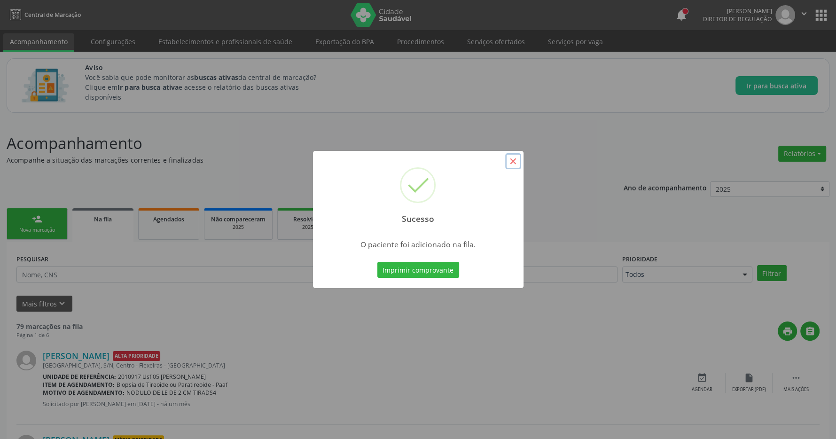
click at [515, 165] on button "×" at bounding box center [513, 161] width 16 height 16
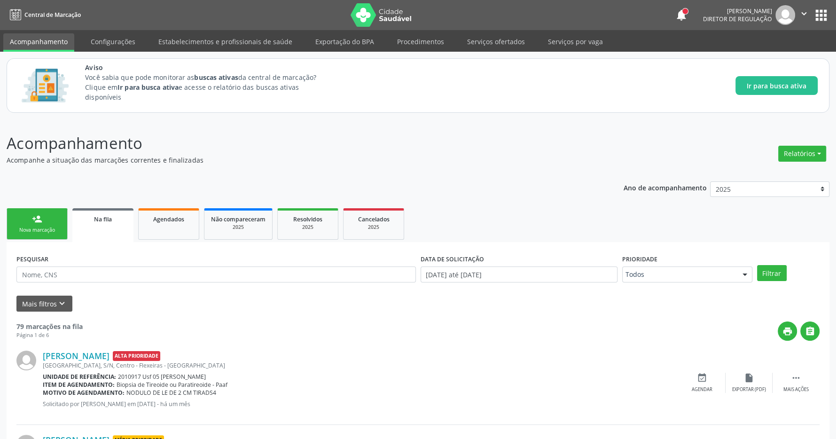
click at [822, 9] on button "apps" at bounding box center [821, 15] width 16 height 16
click at [822, 11] on button "apps" at bounding box center [821, 15] width 16 height 16
click at [819, 16] on button "apps" at bounding box center [821, 15] width 16 height 16
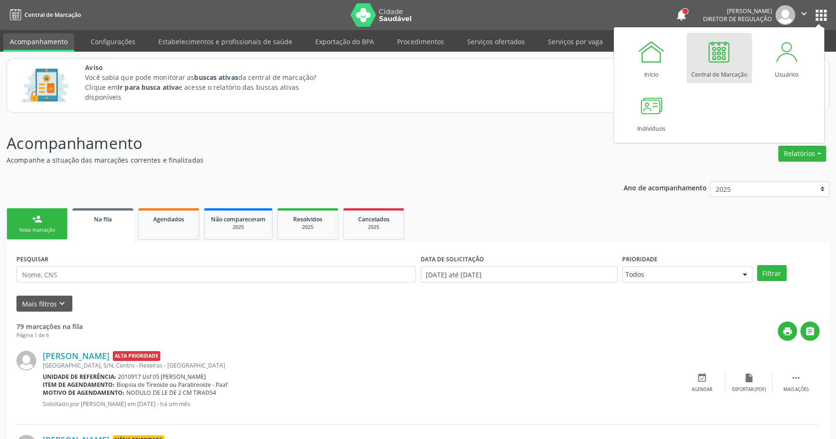
click at [736, 59] on link "Central de Marcação" at bounding box center [719, 58] width 65 height 50
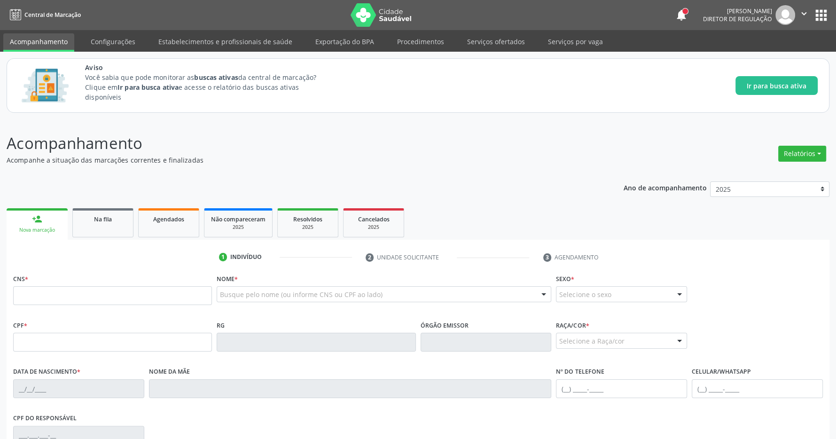
click at [132, 298] on input "text" at bounding box center [112, 295] width 199 height 19
type input "702 1057 2402 0890"
type input "103.543.744-94"
type input "2[DATE]"
type input "[PERSON_NAME]"
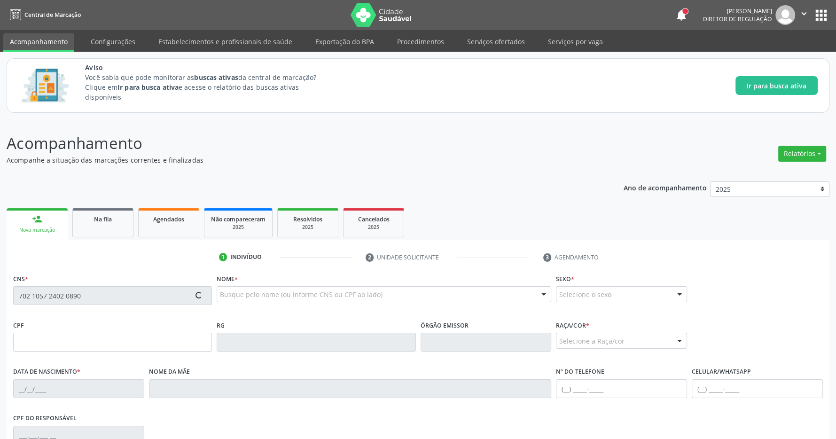
type input "[PHONE_NUMBER]"
type input "036.866.904-11"
type input "9"
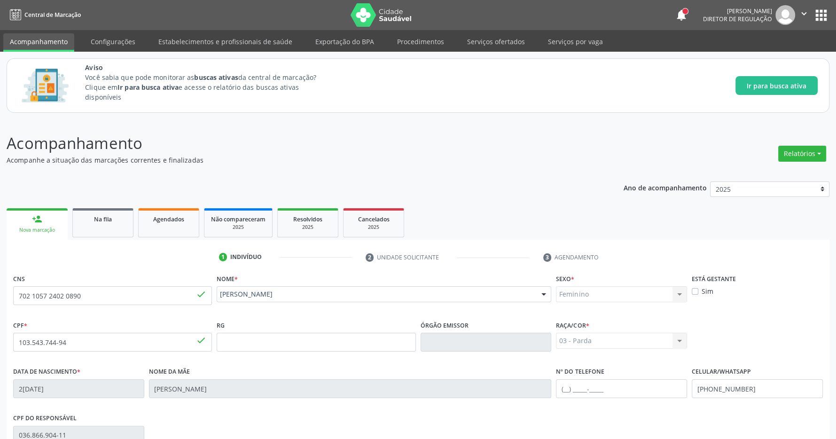
scroll to position [139, 0]
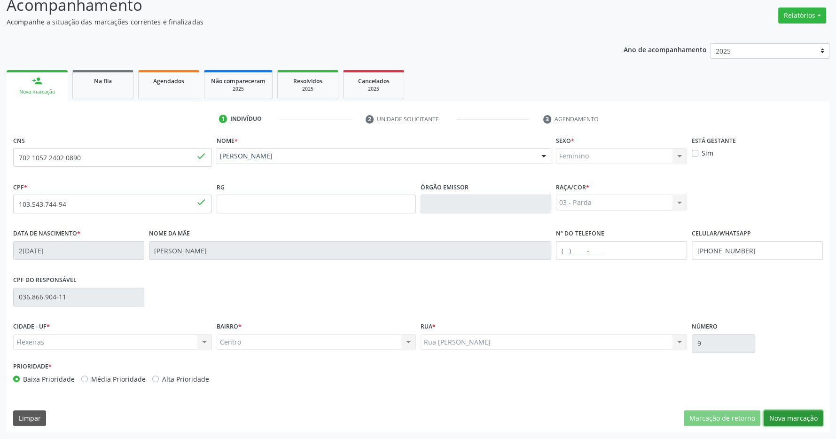
click at [791, 420] on button "Nova marcação" at bounding box center [793, 418] width 59 height 16
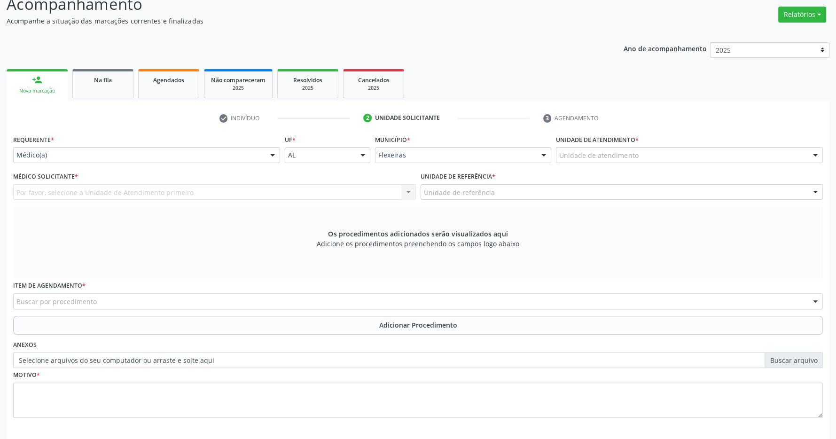
scroll to position [181, 0]
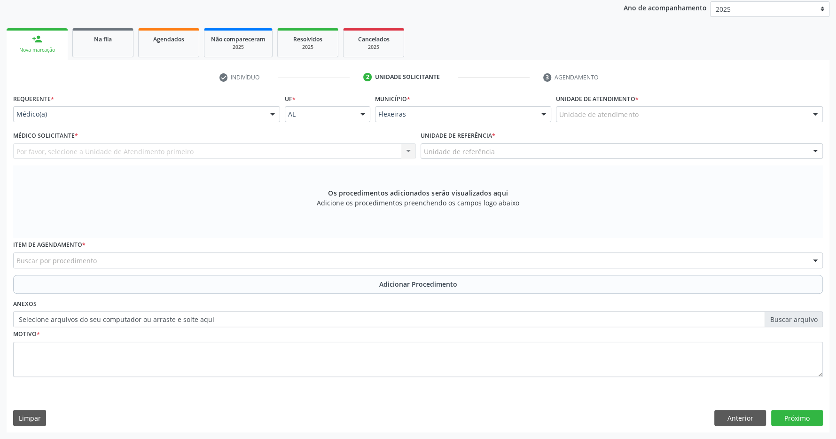
click at [642, 116] on div "Unidade de atendimento" at bounding box center [689, 114] width 267 height 16
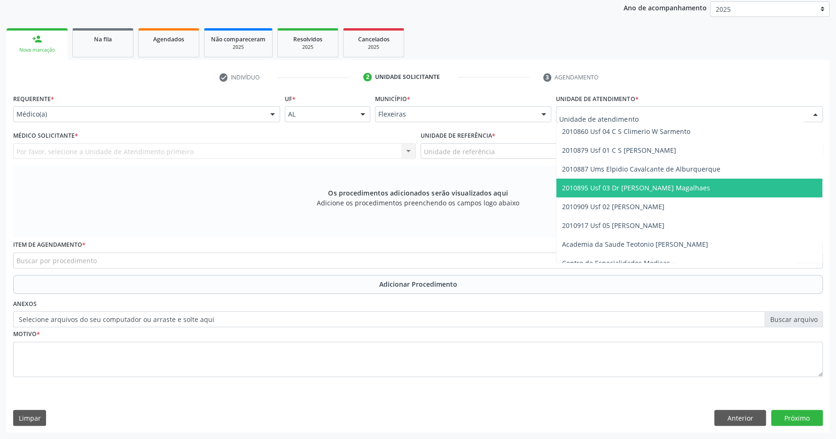
click at [631, 190] on span "2010895 Usf 03 Dr [PERSON_NAME] Magalhaes" at bounding box center [636, 187] width 148 height 9
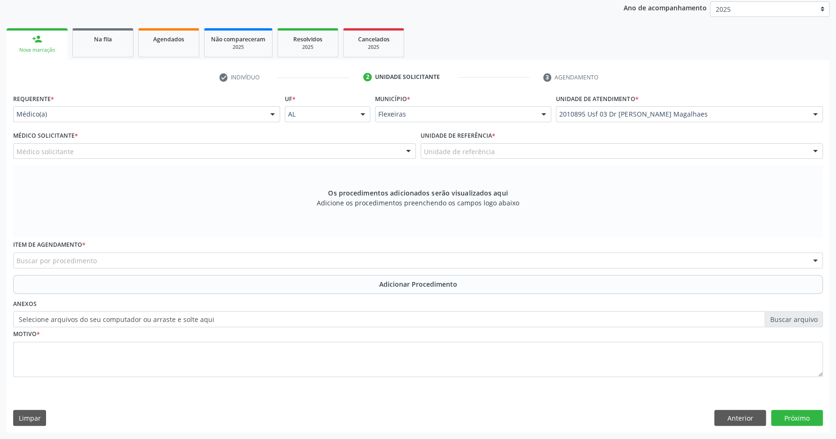
click at [364, 152] on div "Médico solicitante" at bounding box center [214, 151] width 403 height 16
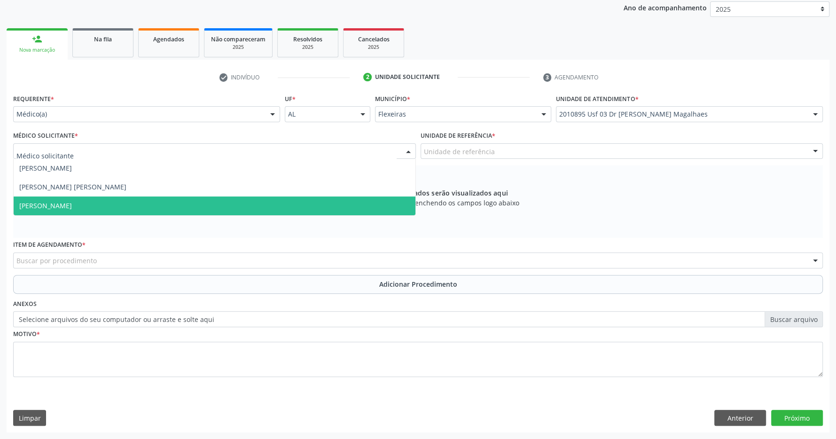
click at [341, 203] on span "Caroline Torres de Almeida" at bounding box center [215, 206] width 402 height 19
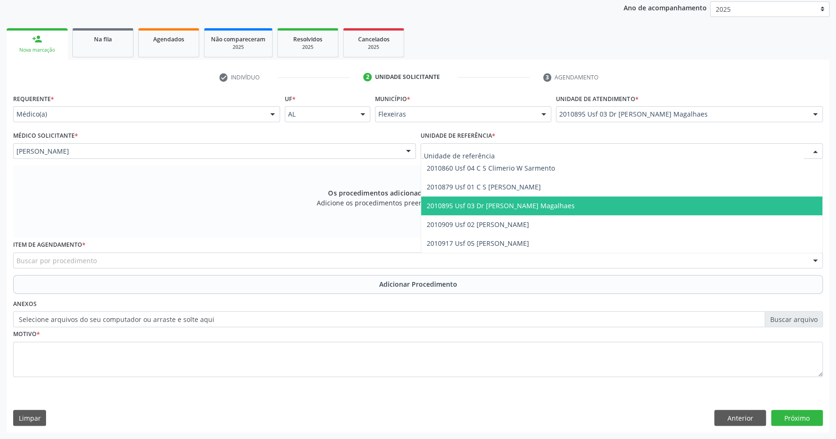
click at [496, 207] on span "2010895 Usf 03 Dr [PERSON_NAME] Magalhaes" at bounding box center [501, 205] width 148 height 9
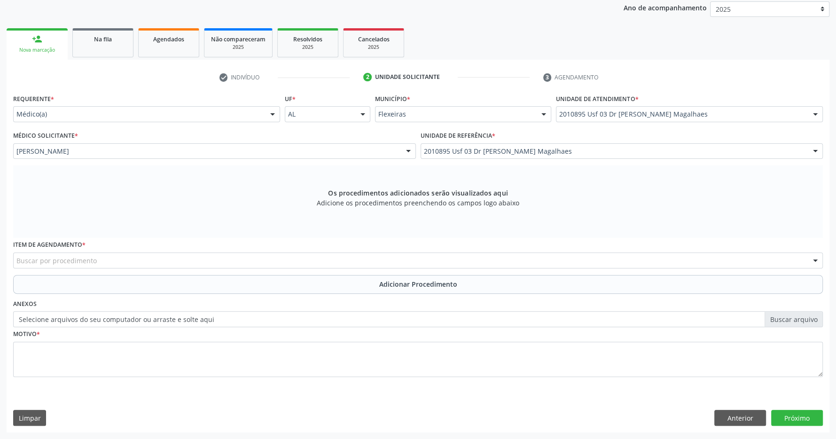
click at [386, 256] on div "Buscar por procedimento" at bounding box center [418, 260] width 810 height 16
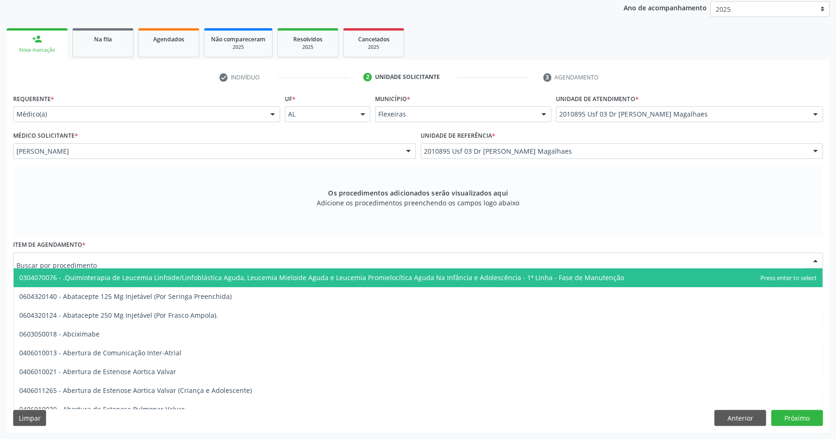
click at [245, 258] on input "text" at bounding box center [409, 265] width 787 height 19
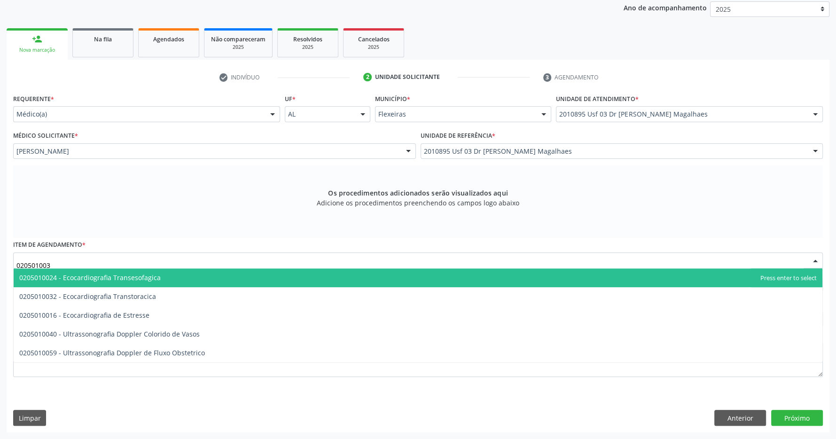
type input "0205010032"
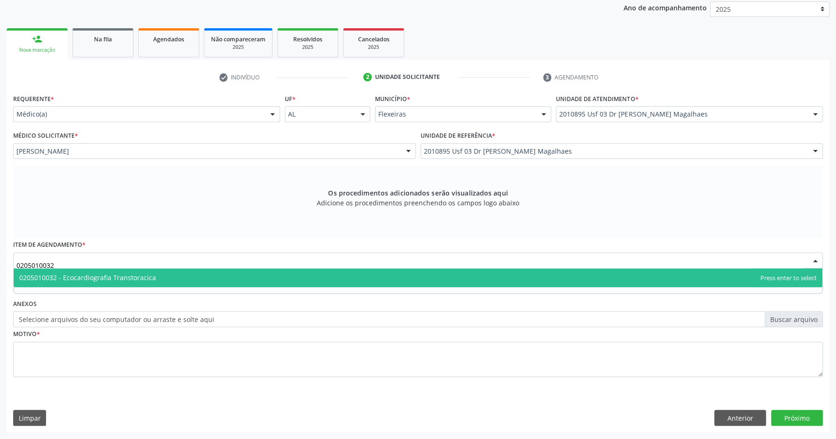
click at [226, 274] on span "0205010032 - Ecocardiografia Transtoracica" at bounding box center [418, 277] width 809 height 19
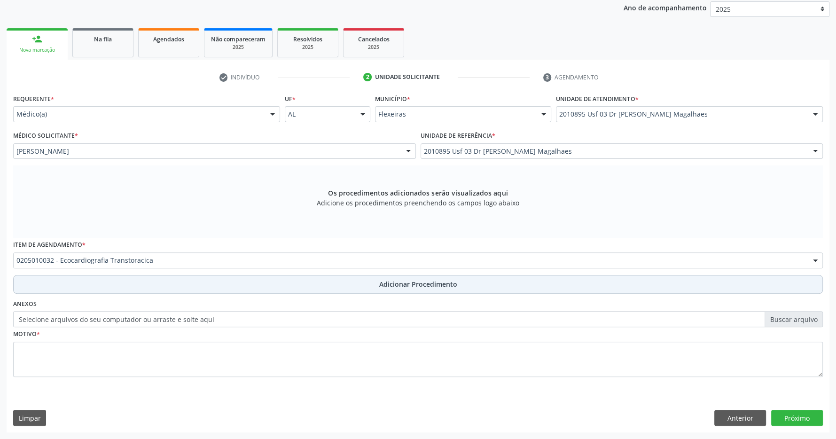
click at [430, 282] on span "Adicionar Procedimento" at bounding box center [418, 284] width 78 height 10
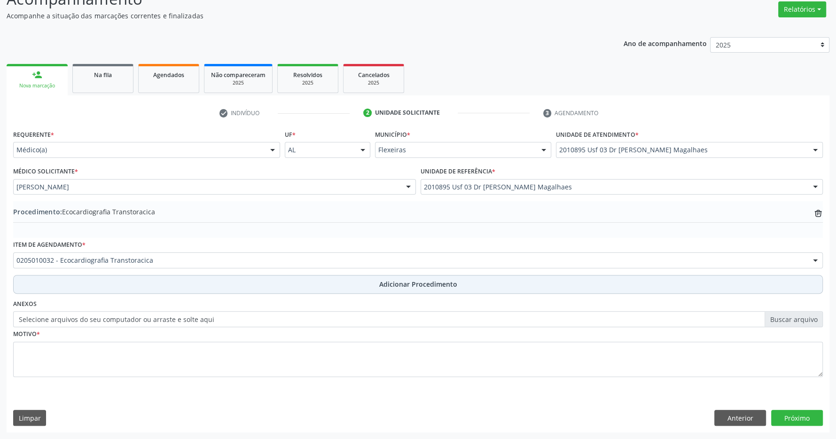
scroll to position [145, 0]
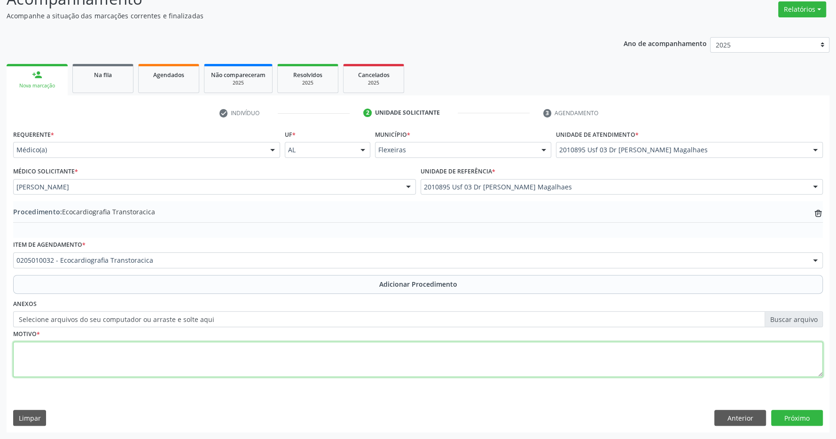
click at [397, 347] on textarea at bounding box center [418, 360] width 810 height 36
type textarea "edema em membros inferiores"
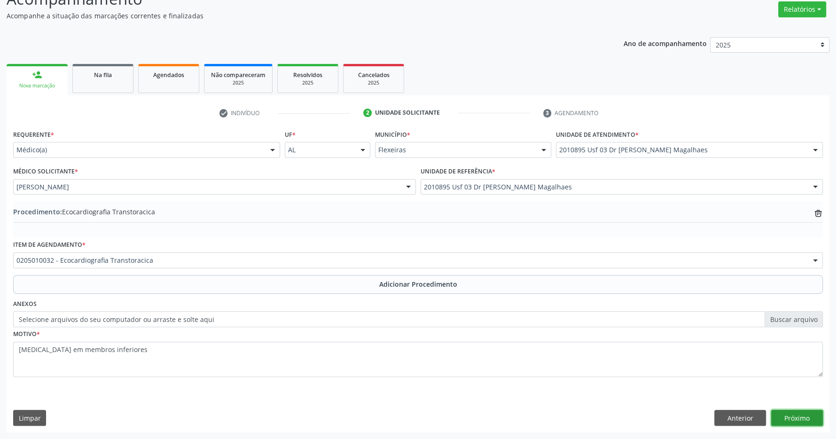
click at [789, 412] on button "Próximo" at bounding box center [797, 418] width 52 height 16
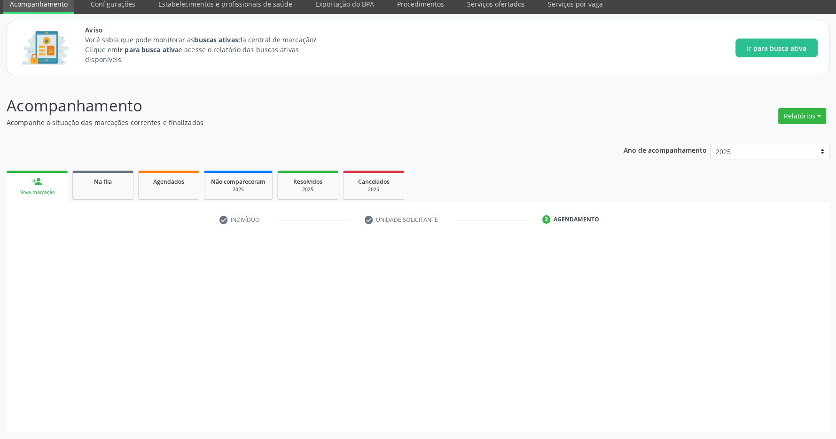
click at [789, 416] on div at bounding box center [797, 418] width 52 height 16
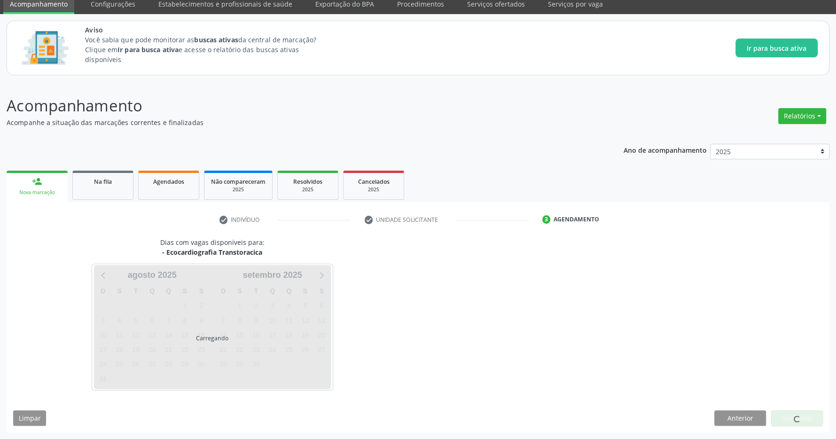
scroll to position [39, 0]
click at [811, 418] on div at bounding box center [797, 418] width 52 height 16
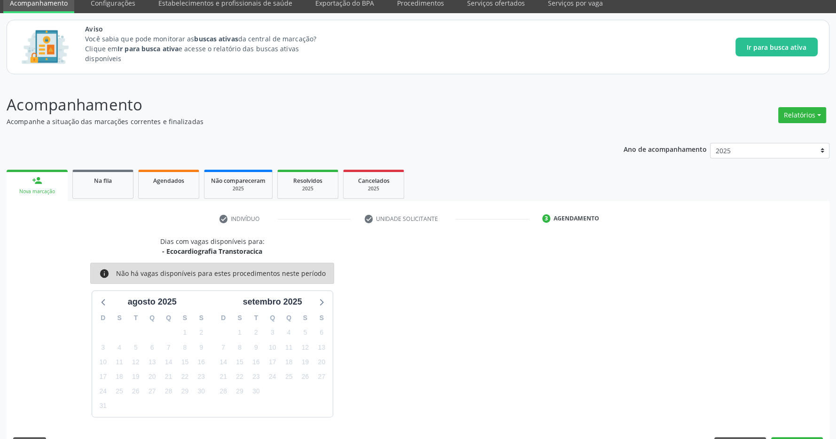
scroll to position [66, 0]
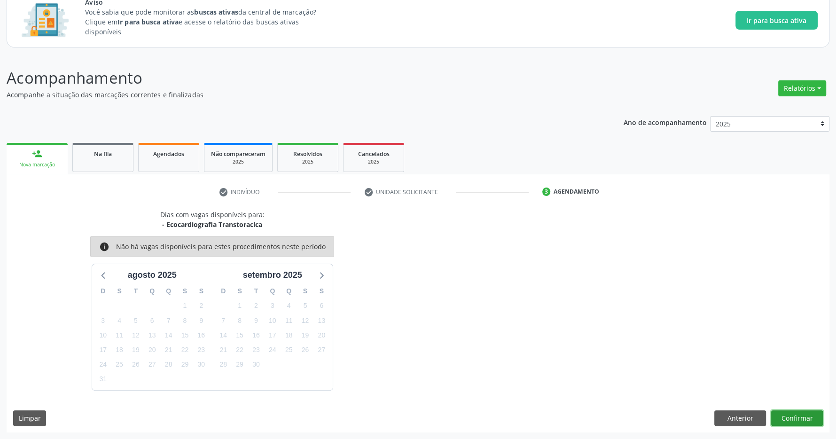
click at [789, 420] on button "Confirmar" at bounding box center [797, 418] width 52 height 16
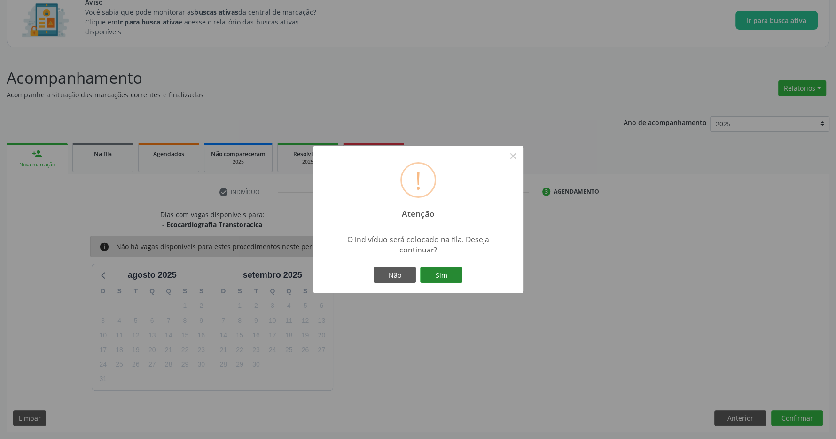
click at [448, 279] on button "Sim" at bounding box center [441, 275] width 42 height 16
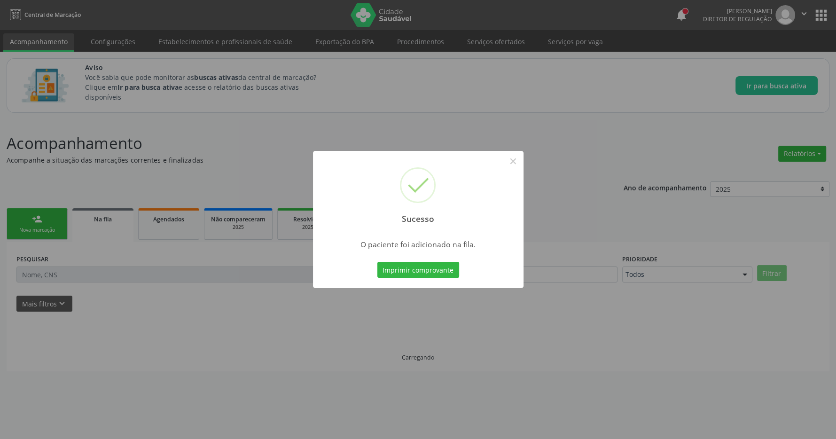
scroll to position [0, 0]
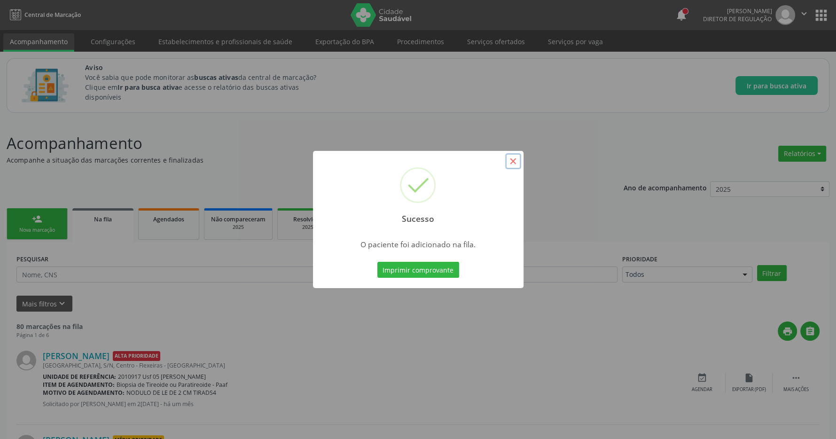
click at [516, 165] on button "×" at bounding box center [513, 161] width 16 height 16
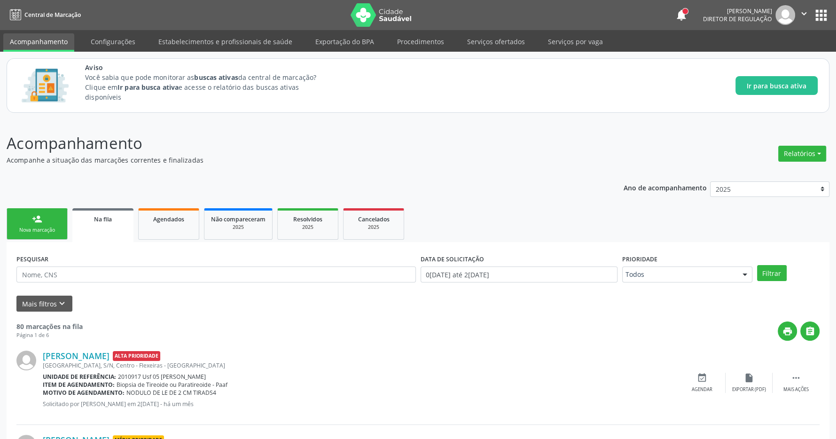
click at [822, 14] on button "apps" at bounding box center [821, 15] width 16 height 16
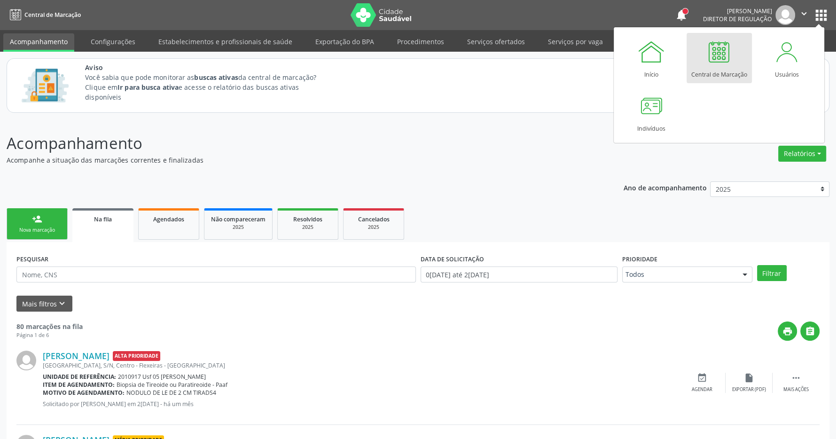
click at [719, 47] on div at bounding box center [719, 52] width 28 height 28
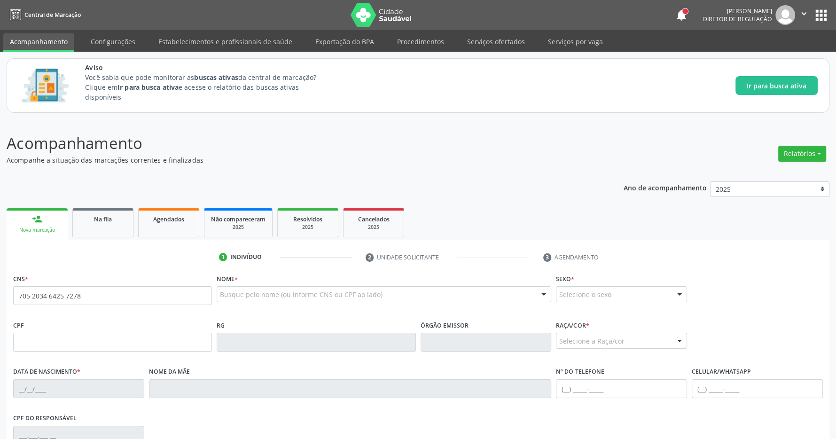
type input "705 2034 6425 7278"
type input "009.229.224-03"
type input "[DATE]"
type input "[PERSON_NAME]"
type input "[PHONE_NUMBER]"
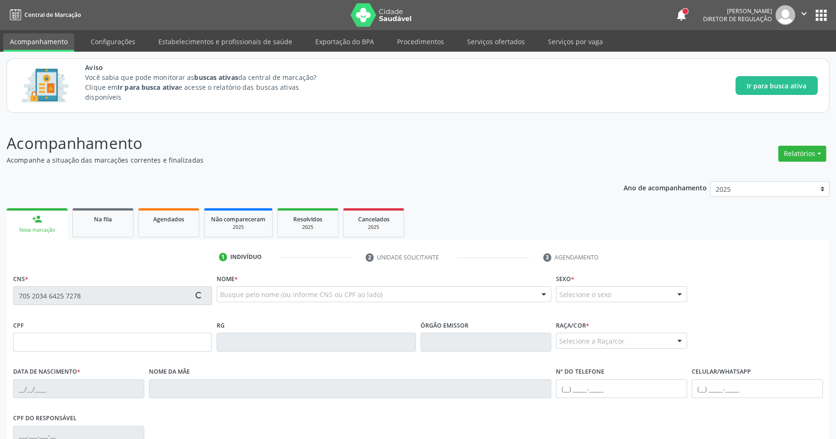
type input "051.477.094-52"
type input "S/N"
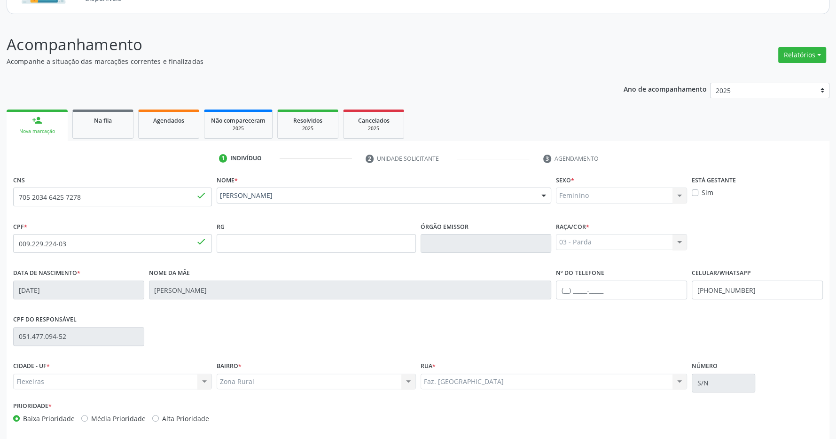
scroll to position [139, 0]
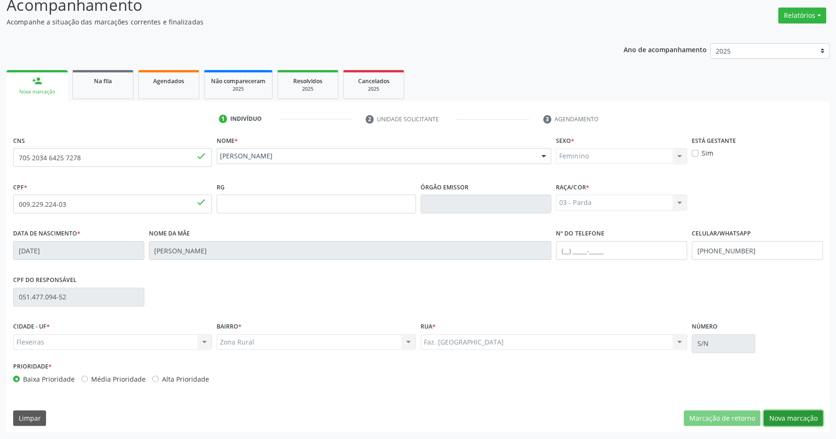
click at [782, 413] on button "Nova marcação" at bounding box center [793, 418] width 59 height 16
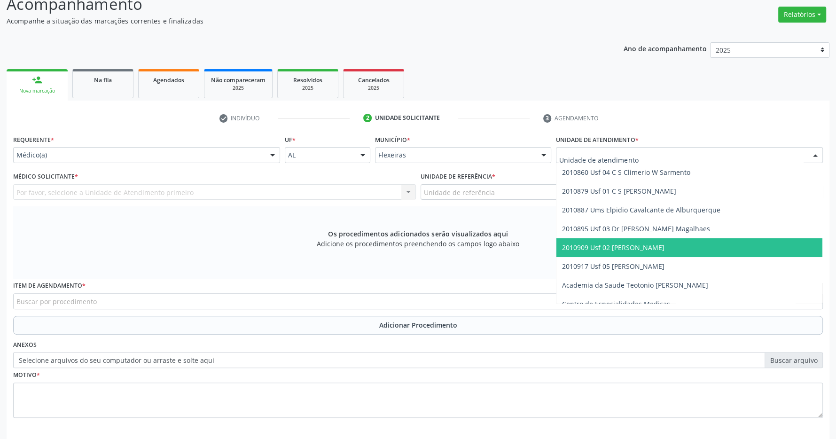
click at [648, 246] on span "2010909 Usf 02 [PERSON_NAME]" at bounding box center [613, 247] width 102 height 9
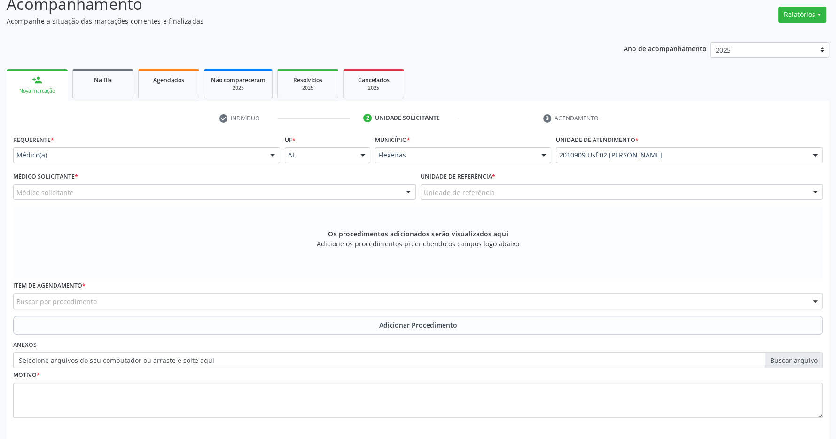
click at [342, 198] on div "Médico solicitante Inara Lourenco Leitao Zanine Maria Barbosa Pereira Pedrosa d…" at bounding box center [214, 192] width 403 height 16
click at [342, 197] on div "Médico solicitante" at bounding box center [214, 192] width 403 height 16
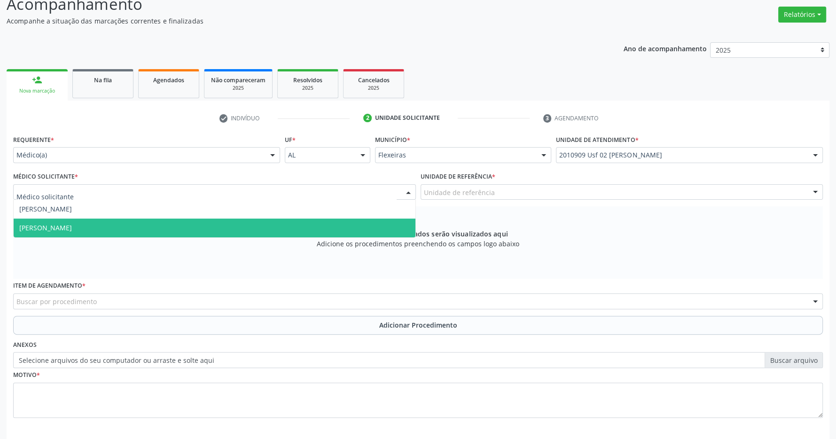
click at [323, 226] on span "Zanine Maria Barbosa Pereira Pedrosa de Oliveira" at bounding box center [215, 228] width 402 height 19
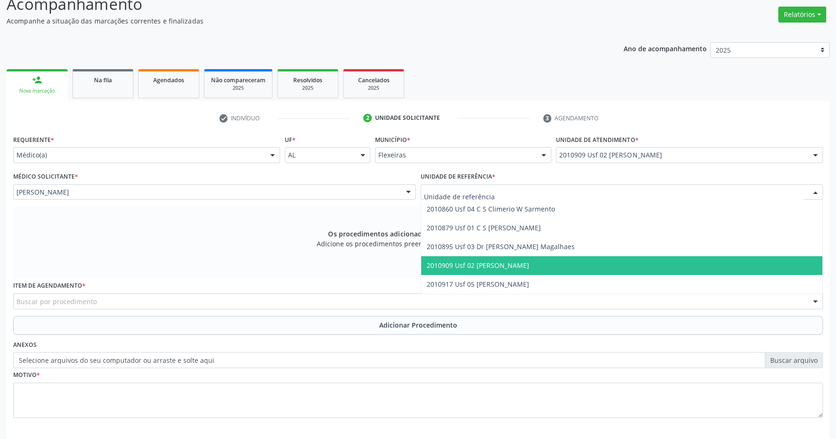
click at [505, 264] on span "2010909 Usf 02 [PERSON_NAME]" at bounding box center [478, 265] width 102 height 9
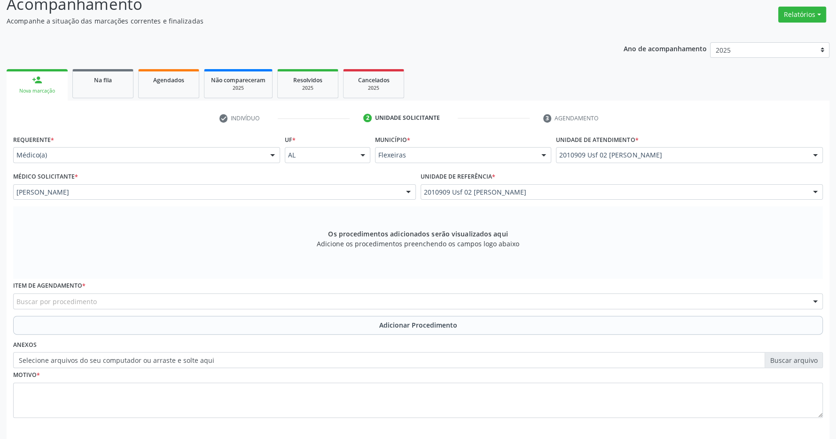
click at [183, 301] on div "Buscar por procedimento" at bounding box center [418, 301] width 810 height 16
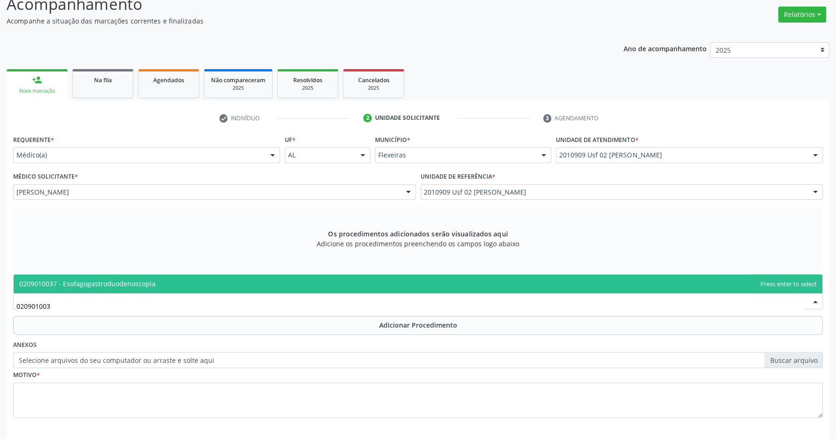
type input "0209010037"
click at [218, 278] on span "0209010037 - Esofagogastroduodenoscopia" at bounding box center [418, 284] width 809 height 19
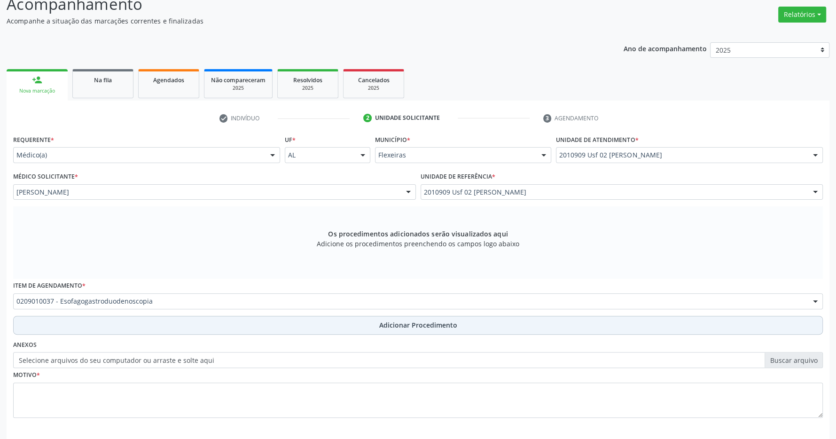
click at [369, 322] on button "Adicionar Procedimento" at bounding box center [418, 325] width 810 height 19
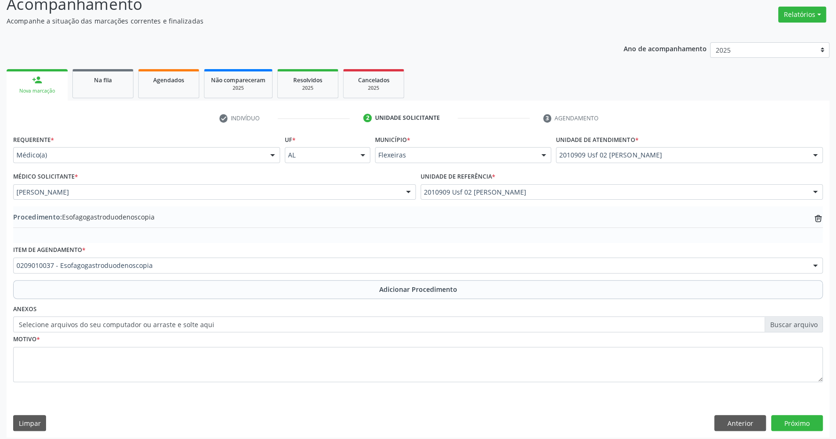
scroll to position [145, 0]
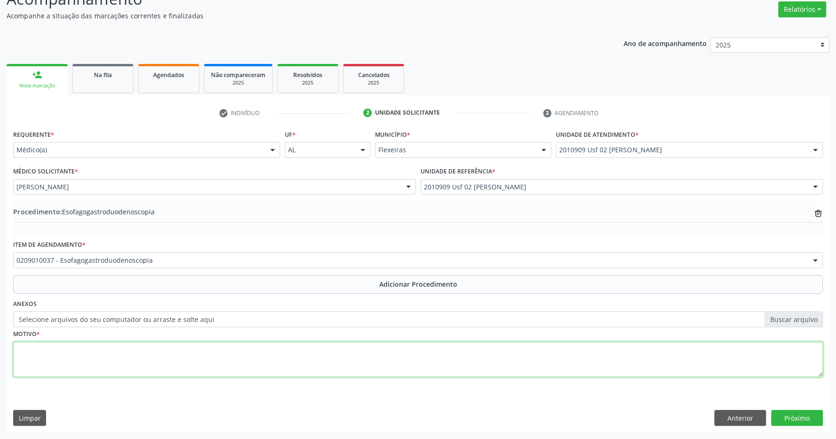
click at [195, 347] on textarea at bounding box center [418, 360] width 810 height 36
type textarea "dor epigastrica com piora"
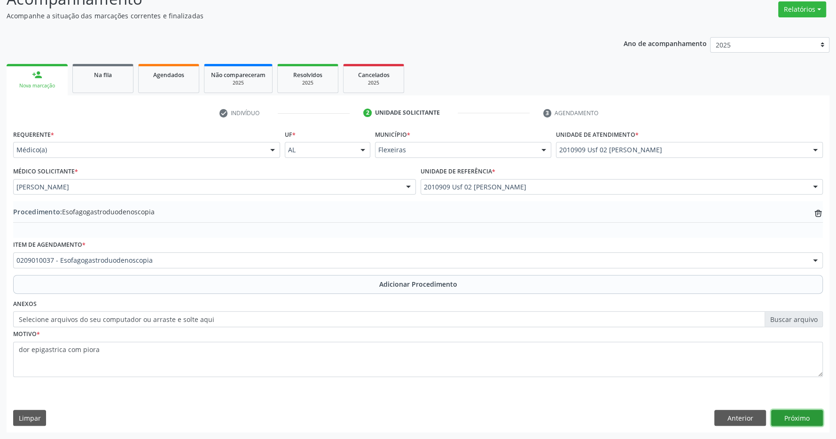
click at [802, 418] on button "Próximo" at bounding box center [797, 418] width 52 height 16
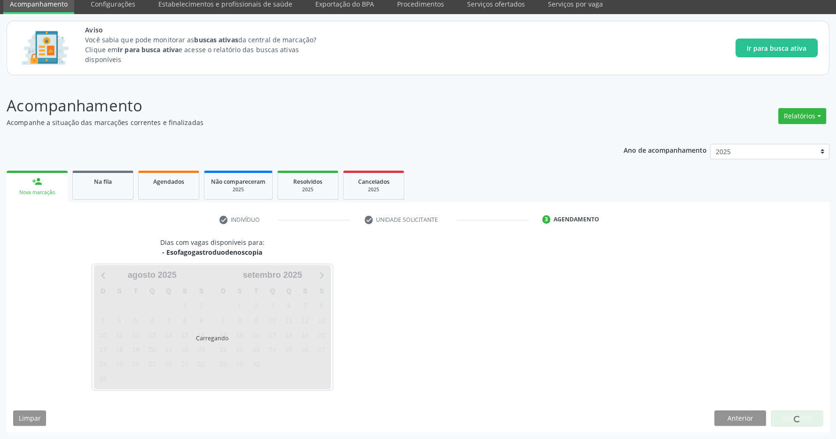
scroll to position [39, 0]
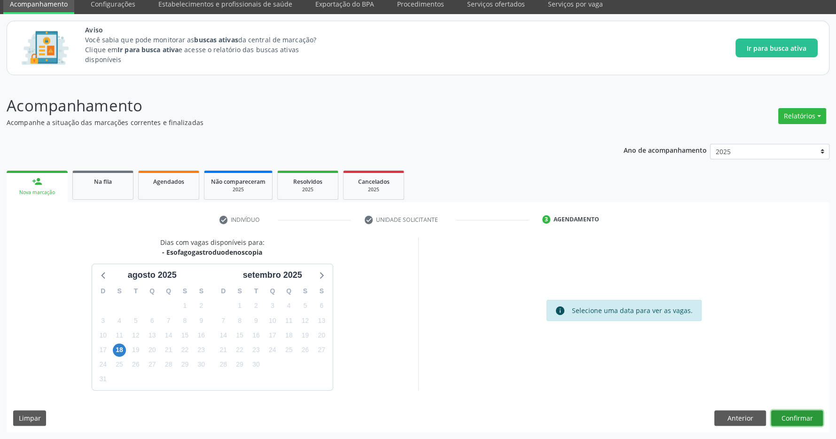
click at [799, 418] on button "Confirmar" at bounding box center [797, 418] width 52 height 16
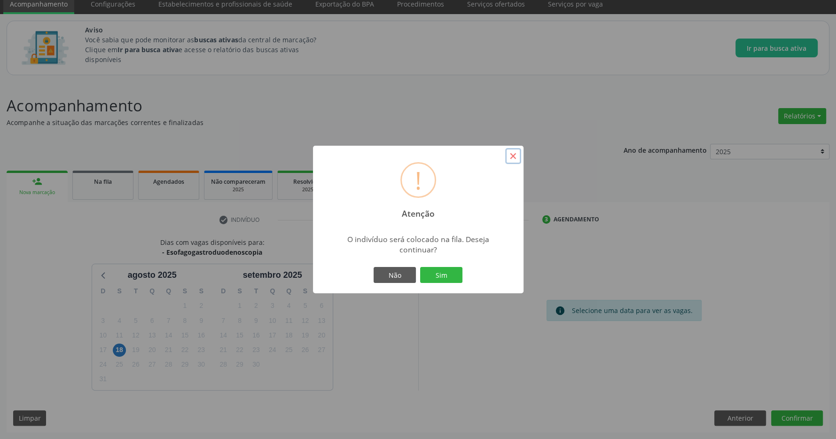
click at [510, 157] on button "×" at bounding box center [513, 156] width 16 height 16
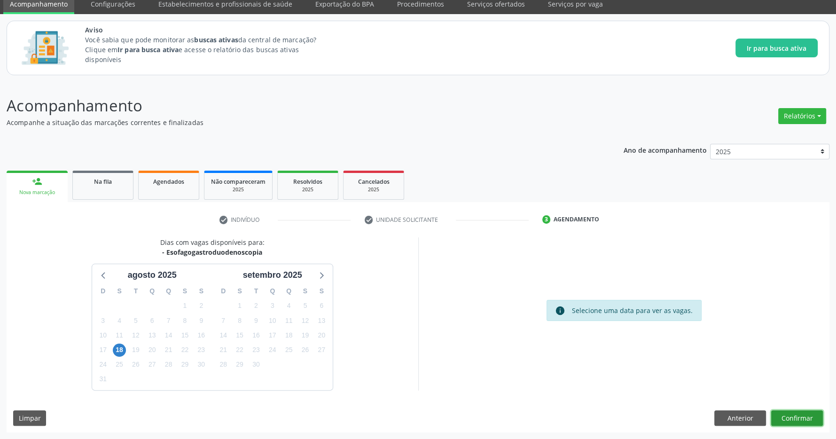
click at [813, 417] on button "Confirmar" at bounding box center [797, 418] width 52 height 16
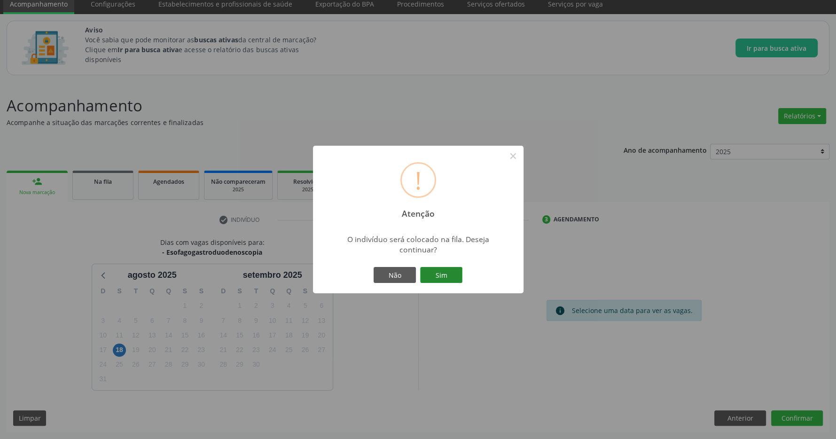
click at [437, 271] on button "Sim" at bounding box center [441, 275] width 42 height 16
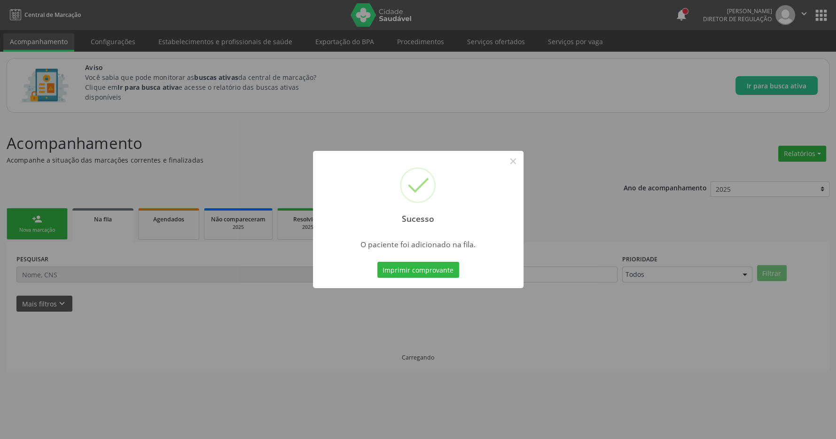
scroll to position [0, 0]
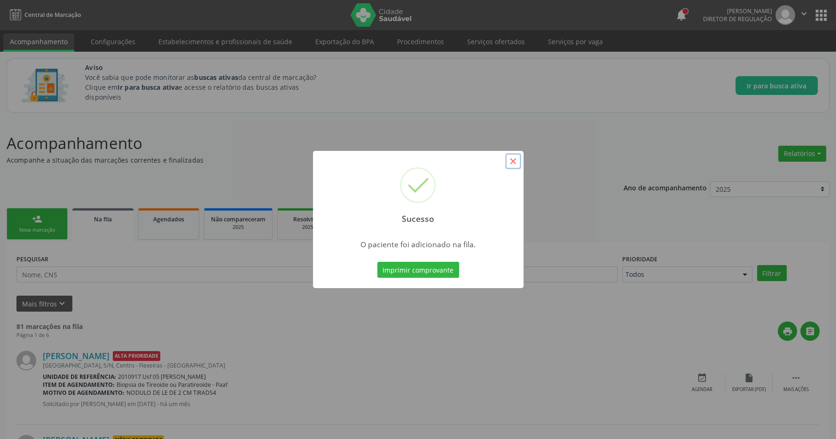
click at [512, 164] on button "×" at bounding box center [513, 161] width 16 height 16
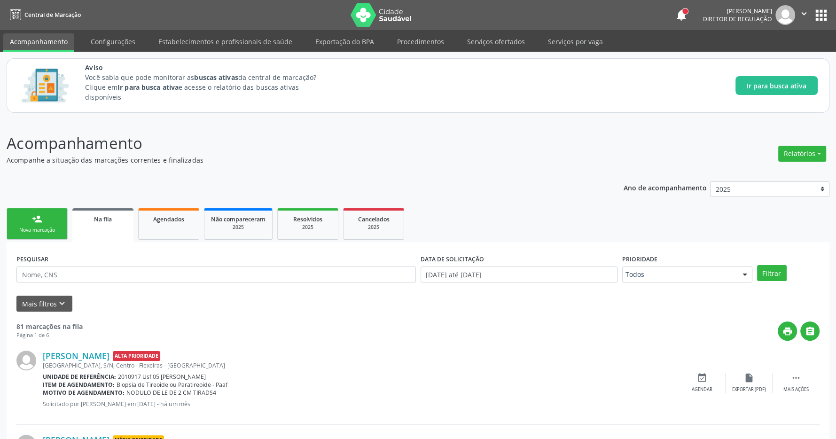
click at [818, 16] on button "apps" at bounding box center [821, 15] width 16 height 16
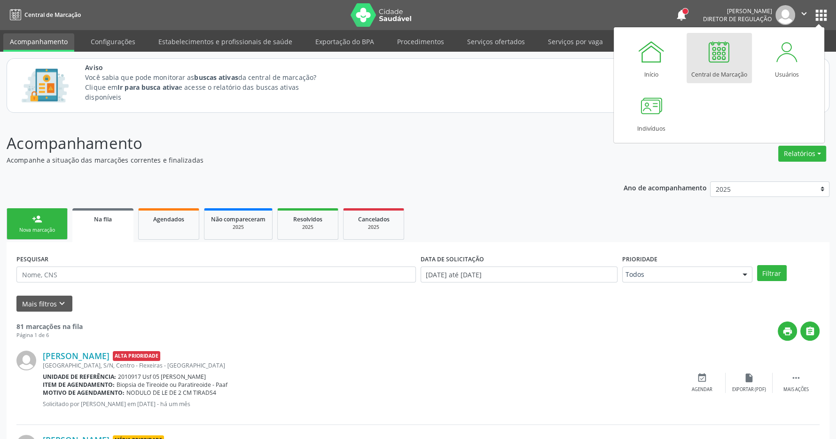
click at [731, 61] on div at bounding box center [719, 52] width 28 height 28
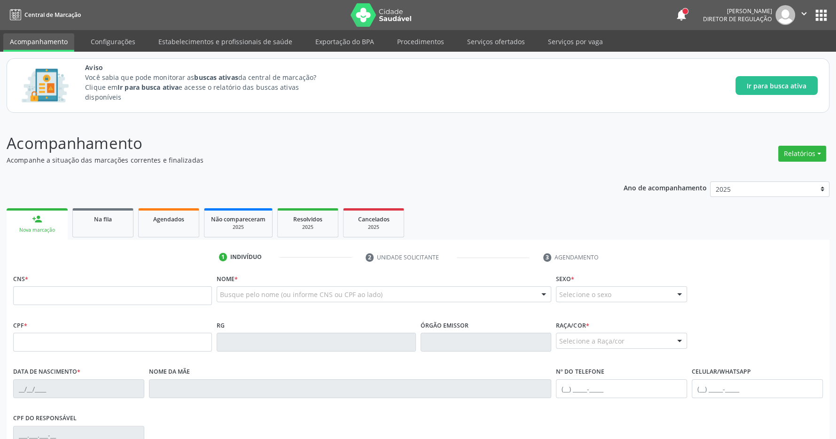
click at [132, 301] on input "text" at bounding box center [112, 295] width 199 height 19
type input "702 8066 1431 6560"
click at [462, 200] on div "Ano de acompanhamento 2025 person_add Nova marcação Na fila Agendados Não compa…" at bounding box center [418, 373] width 823 height 396
type input "072.339.264-17"
type input "[DATE]"
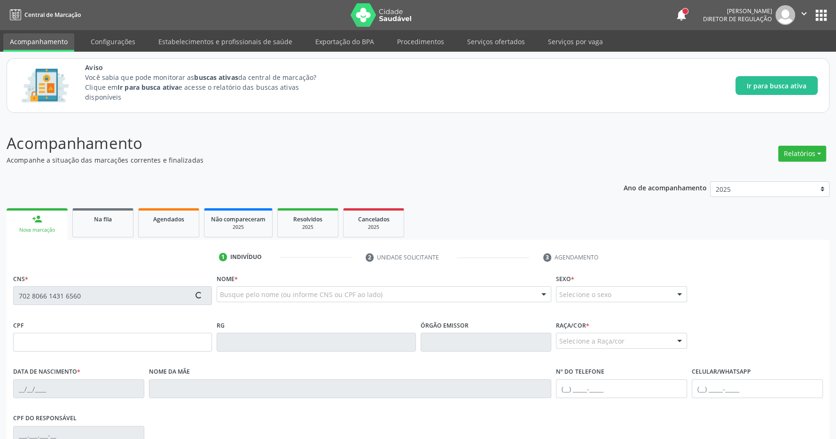
type input "Marinita [PERSON_NAME]"
type input "[PHONE_NUMBER]"
type input "020.903.774-10"
type input "12"
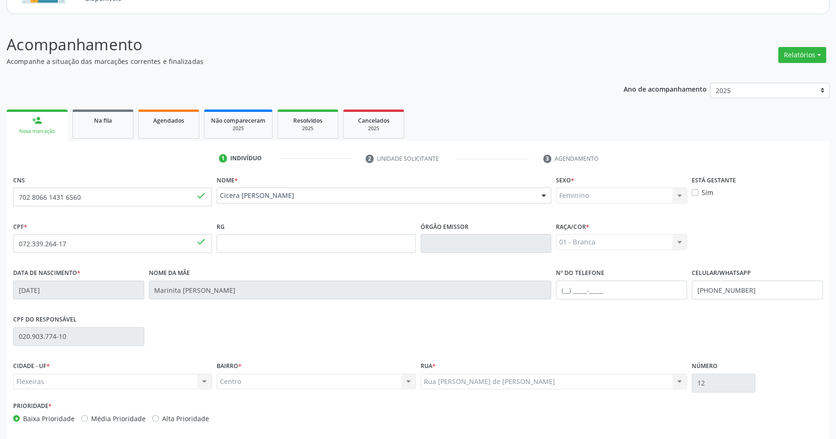
scroll to position [139, 0]
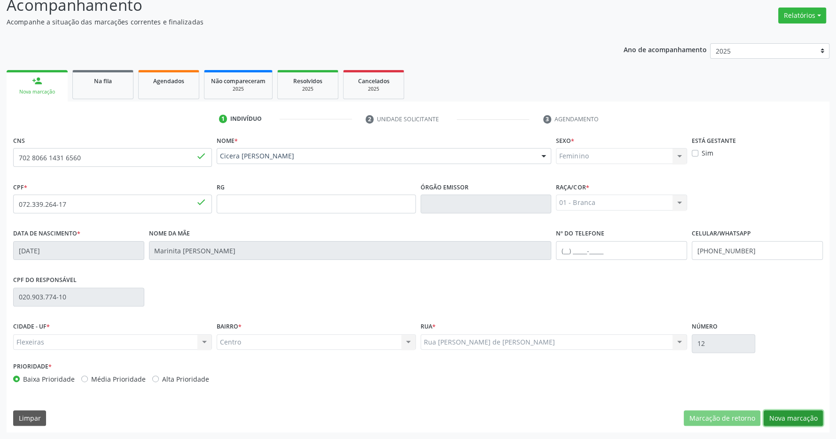
click at [799, 418] on button "Nova marcação" at bounding box center [793, 418] width 59 height 16
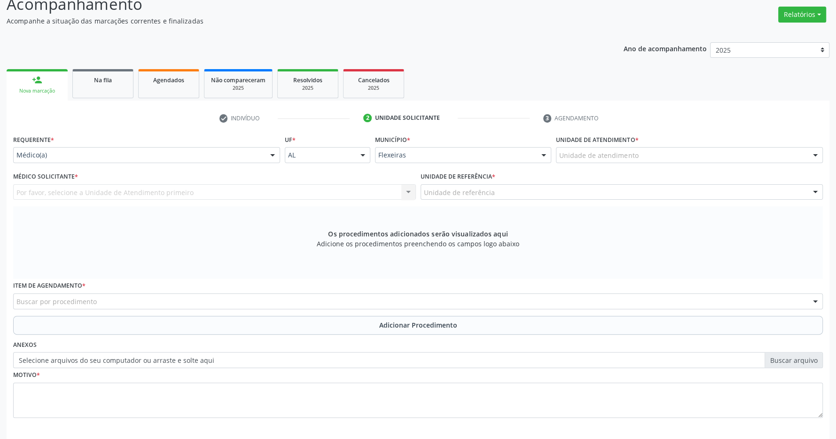
scroll to position [181, 0]
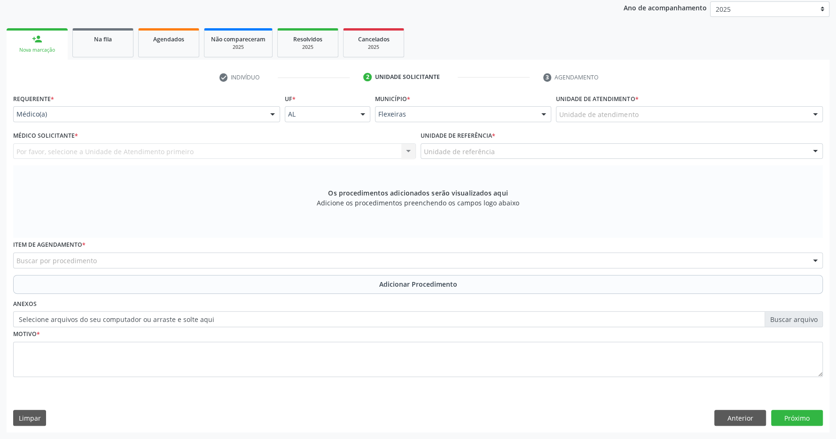
click at [650, 115] on div "Unidade de atendimento" at bounding box center [689, 114] width 267 height 16
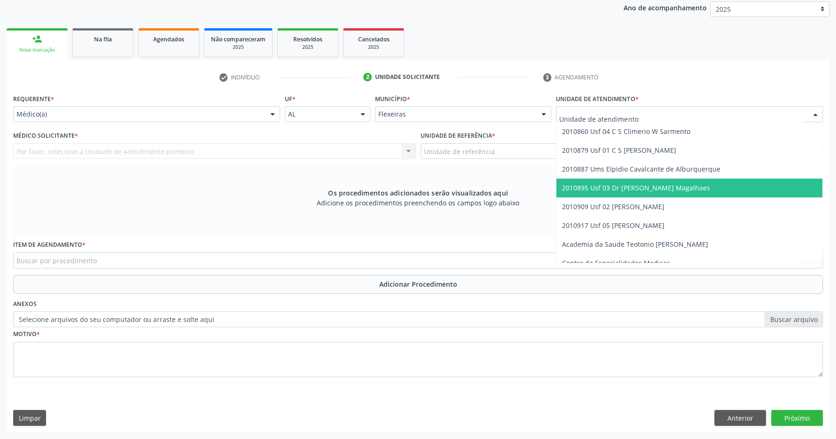
click at [639, 186] on span "2010895 Usf 03 Dr [PERSON_NAME] Magalhaes" at bounding box center [636, 187] width 148 height 9
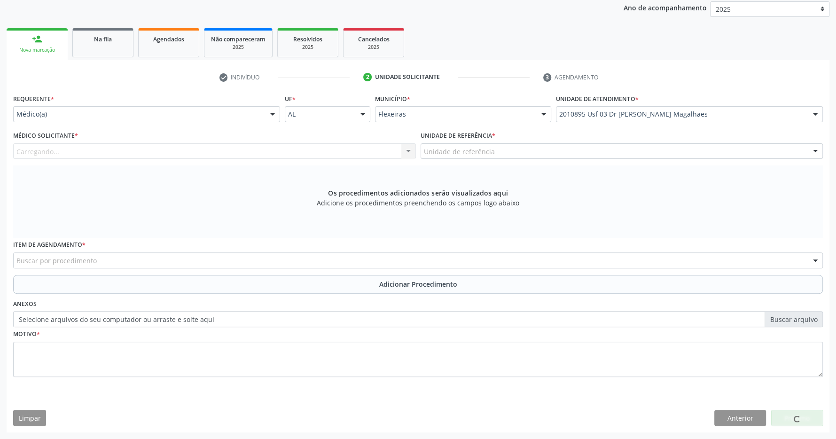
click at [510, 152] on div "Unidade de referência" at bounding box center [622, 151] width 403 height 16
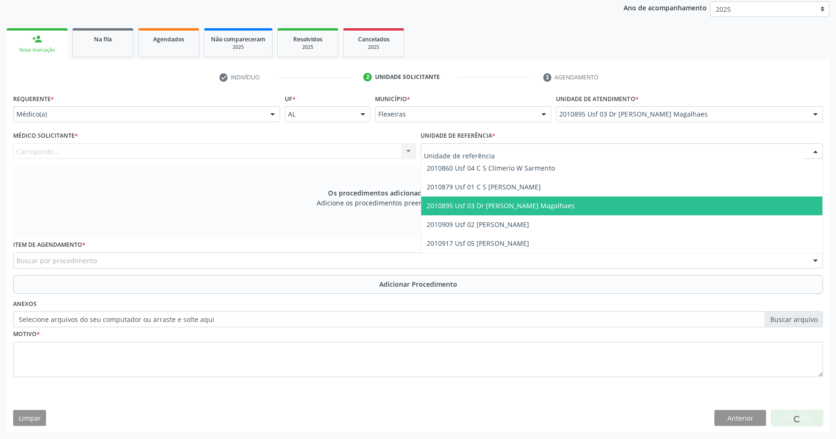
click at [508, 206] on span "2010895 Usf 03 Dr [PERSON_NAME] Magalhaes" at bounding box center [501, 205] width 148 height 9
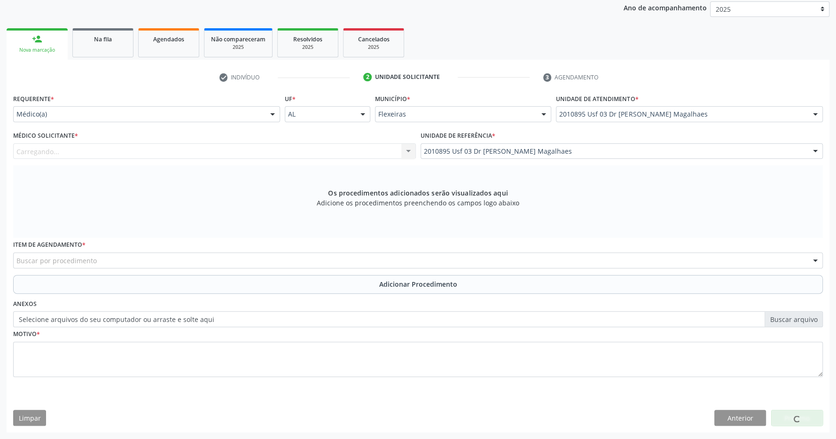
click at [360, 149] on div "Carregando... Nenhum resultado encontrado para: " " Não há nenhuma opção para s…" at bounding box center [214, 151] width 403 height 16
click at [303, 155] on div "Carregando... Nenhum resultado encontrado para: " " Não há nenhuma opção para s…" at bounding box center [214, 151] width 403 height 16
click at [330, 150] on div "Carregando... Nenhum resultado encontrado para: " " Não há nenhuma opção para s…" at bounding box center [214, 151] width 403 height 16
click at [381, 153] on div "Médico solicitante" at bounding box center [214, 151] width 403 height 16
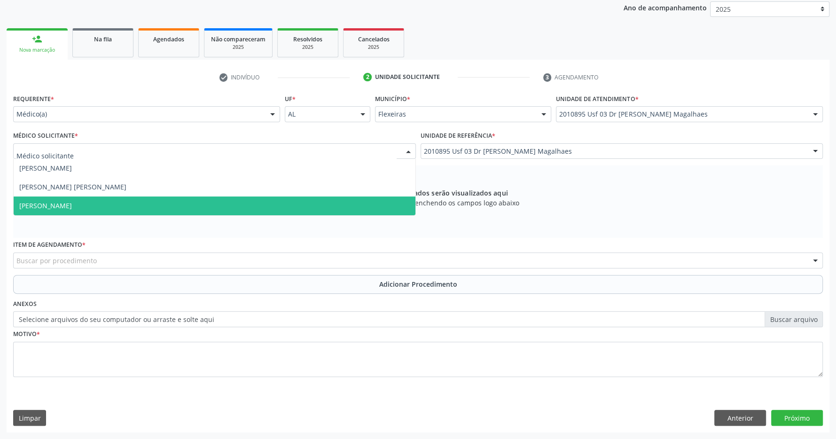
click at [330, 201] on span "Caroline Torres de Almeida" at bounding box center [215, 206] width 402 height 19
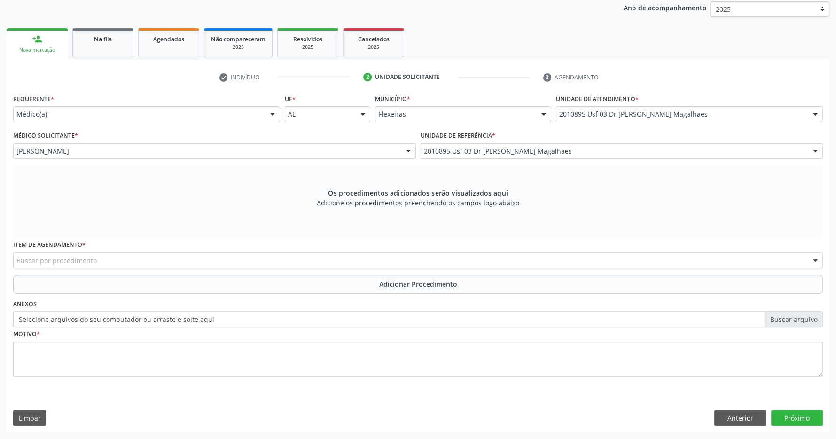
click at [259, 259] on div "Buscar por procedimento" at bounding box center [418, 260] width 810 height 16
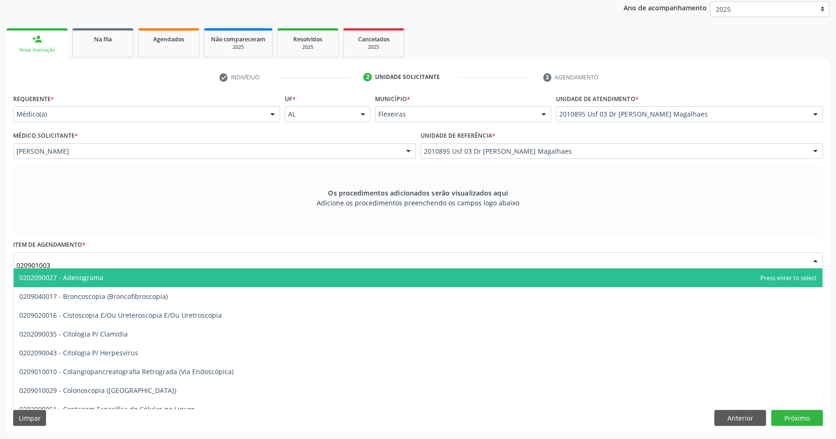
type input "0209010037"
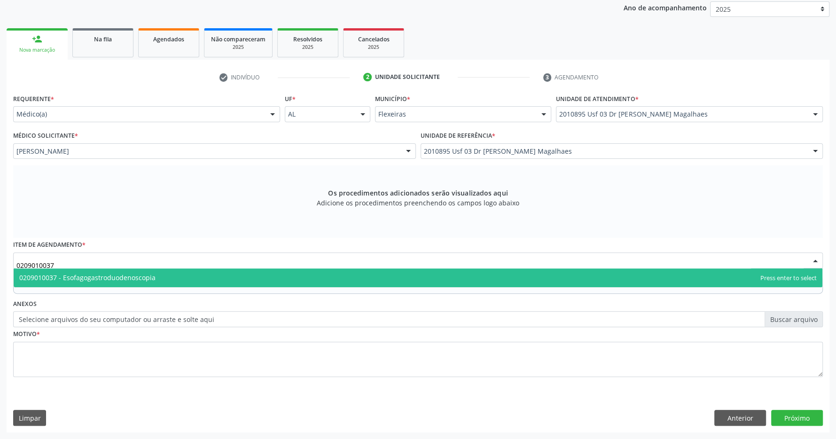
click at [236, 270] on span "0209010037 - Esofagogastroduodenoscopia" at bounding box center [418, 277] width 809 height 19
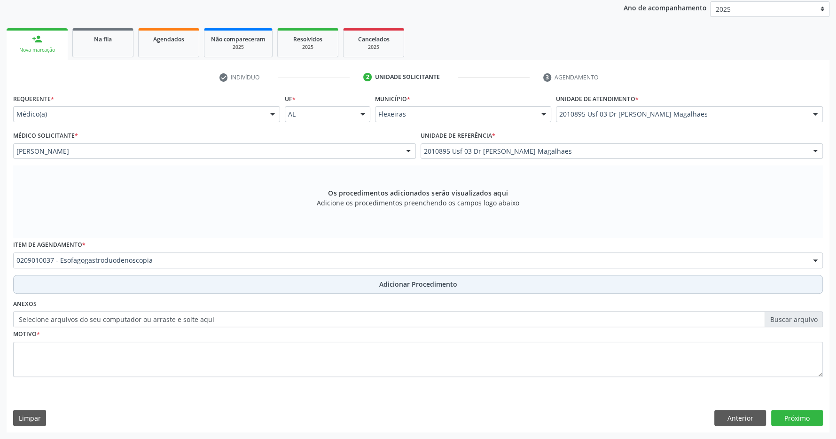
click at [366, 285] on button "Adicionar Procedimento" at bounding box center [418, 284] width 810 height 19
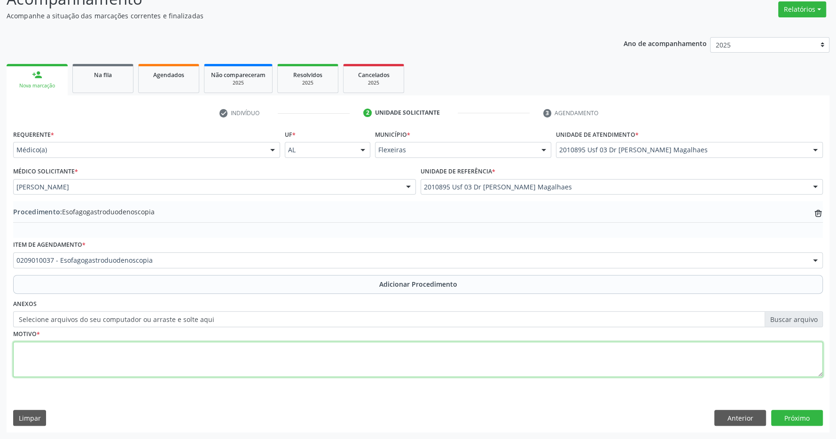
click at [319, 359] on textarea at bounding box center [418, 360] width 810 height 36
type textarea "sintomas dispepticos"
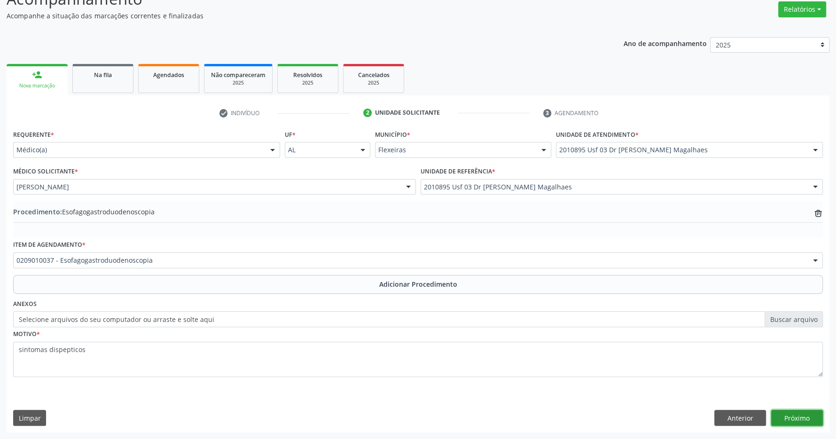
click at [794, 420] on button "Próximo" at bounding box center [797, 418] width 52 height 16
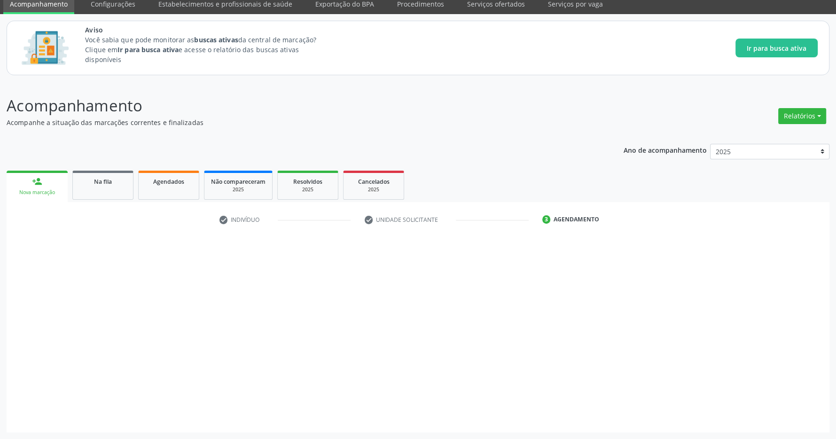
scroll to position [39, 0]
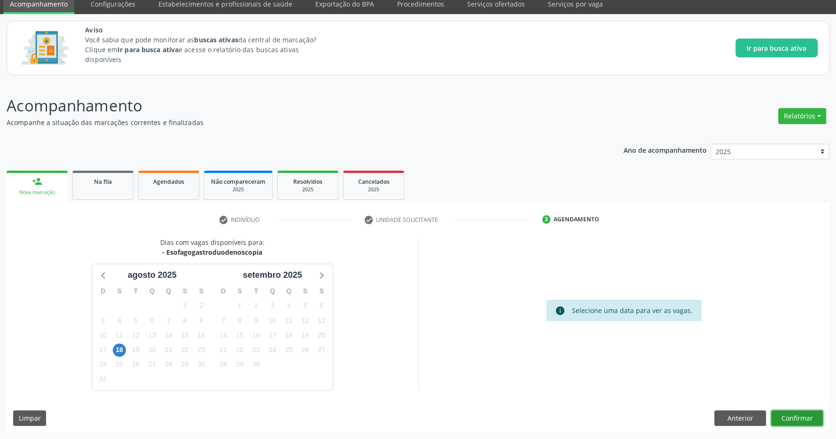
click at [793, 413] on button "Confirmar" at bounding box center [797, 418] width 52 height 16
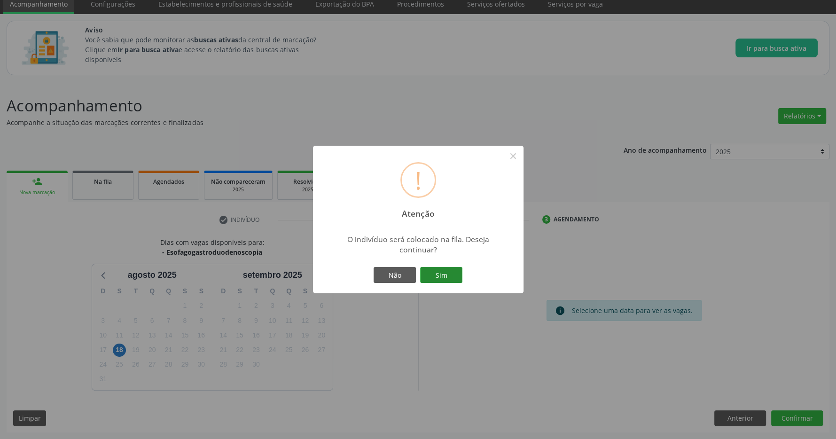
click at [427, 274] on button "Sim" at bounding box center [441, 275] width 42 height 16
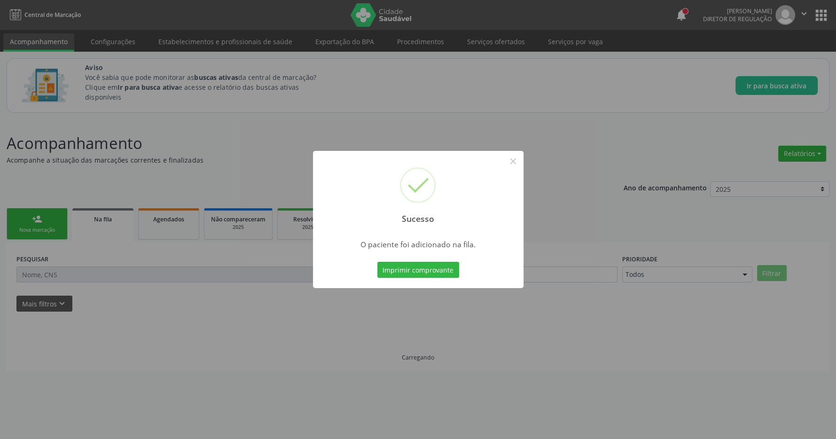
scroll to position [0, 0]
click at [517, 160] on button "×" at bounding box center [518, 161] width 16 height 16
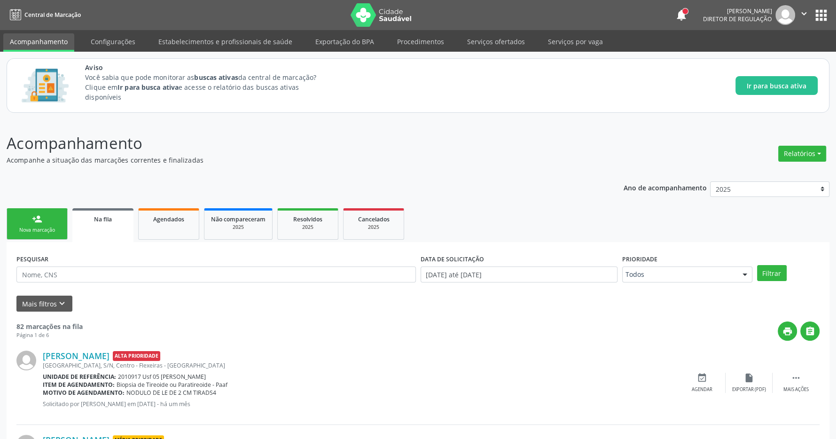
click at [823, 9] on button "apps" at bounding box center [821, 15] width 16 height 16
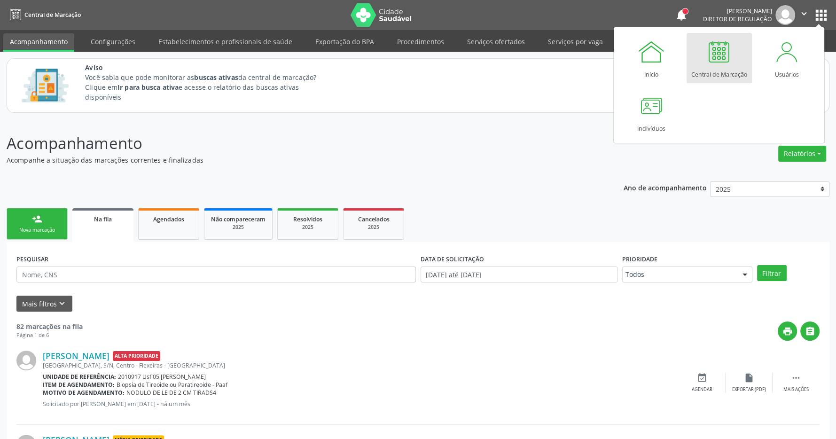
click at [723, 52] on div at bounding box center [719, 52] width 28 height 28
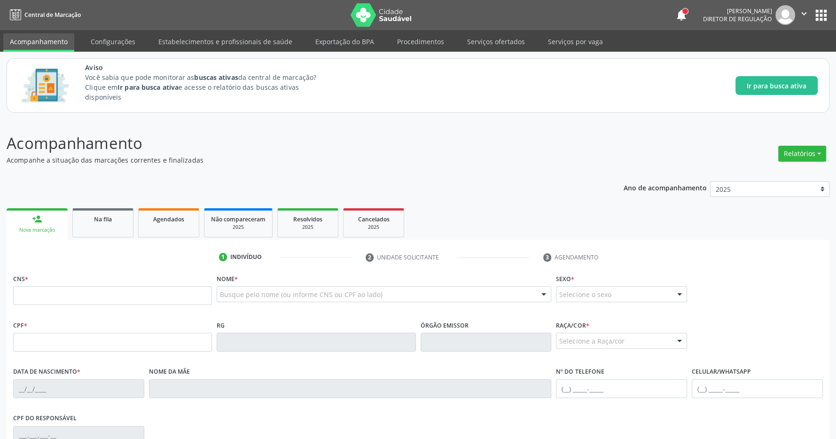
click at [824, 16] on button "apps" at bounding box center [821, 15] width 16 height 16
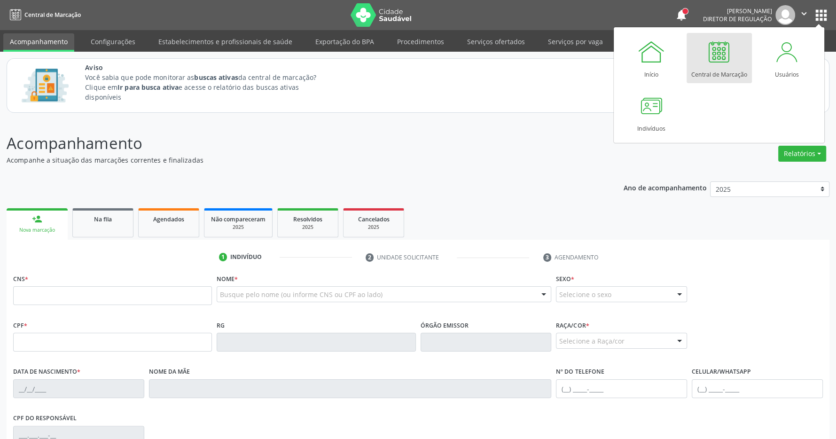
click at [725, 45] on div at bounding box center [719, 52] width 28 height 28
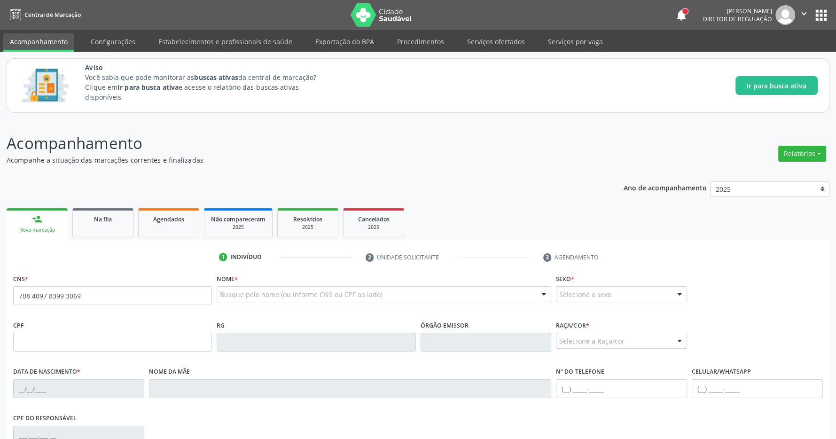
type input "708 4097 8399 3069"
click at [498, 150] on p "Acompanhamento" at bounding box center [295, 144] width 576 height 24
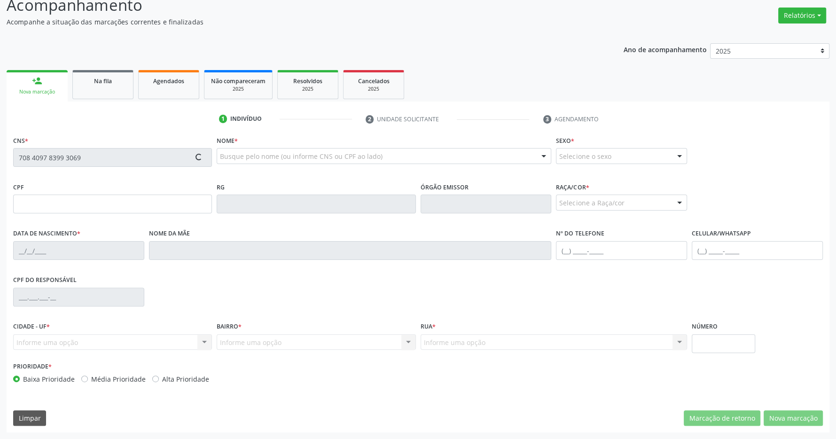
type input "127.954.894-06"
type input "[DATE]"
type input "[PERSON_NAME]"
type input "[PHONE_NUMBER]"
type input "134.111.814-27"
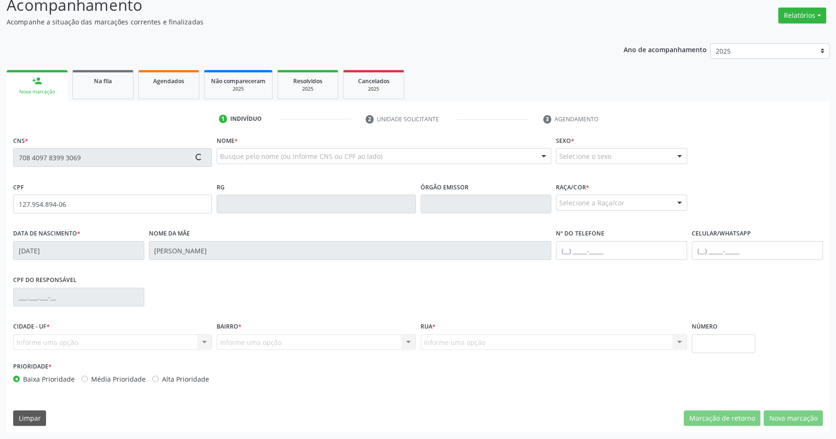
type input "108"
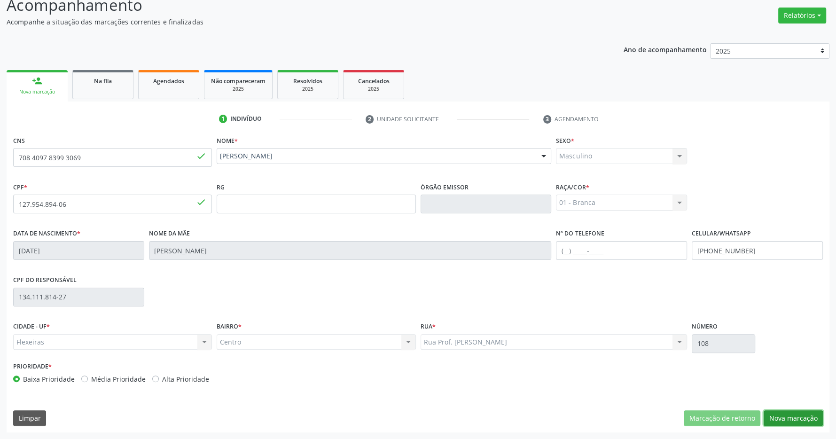
click at [809, 418] on button "Nova marcação" at bounding box center [793, 418] width 59 height 16
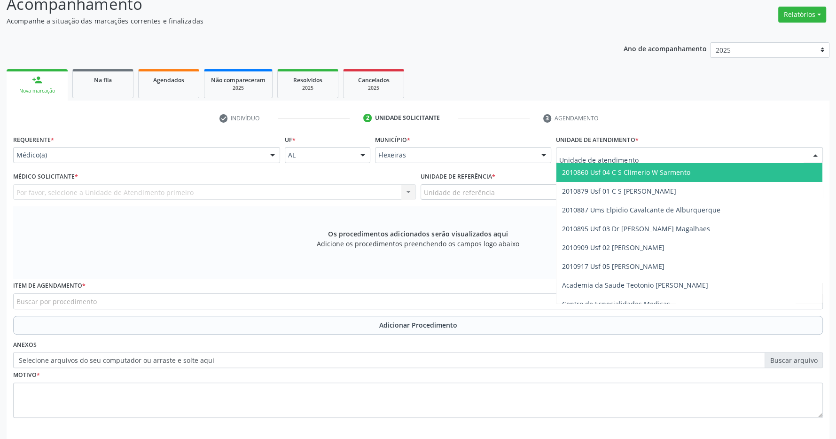
click at [642, 173] on span "2010860 Usf 04 C S Climerio W Sarmento" at bounding box center [626, 172] width 128 height 9
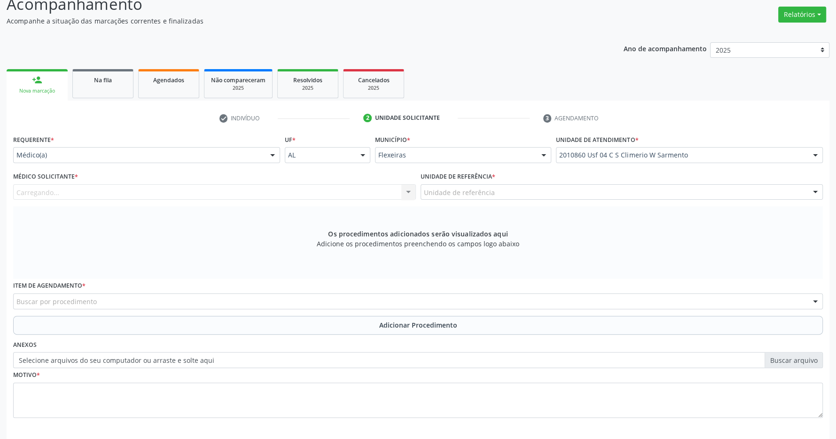
click at [368, 192] on div "Carregando... Nenhum resultado encontrado para: " " Não há nenhuma opção para s…" at bounding box center [214, 192] width 403 height 16
click at [373, 190] on div "Médico solicitante" at bounding box center [214, 192] width 403 height 16
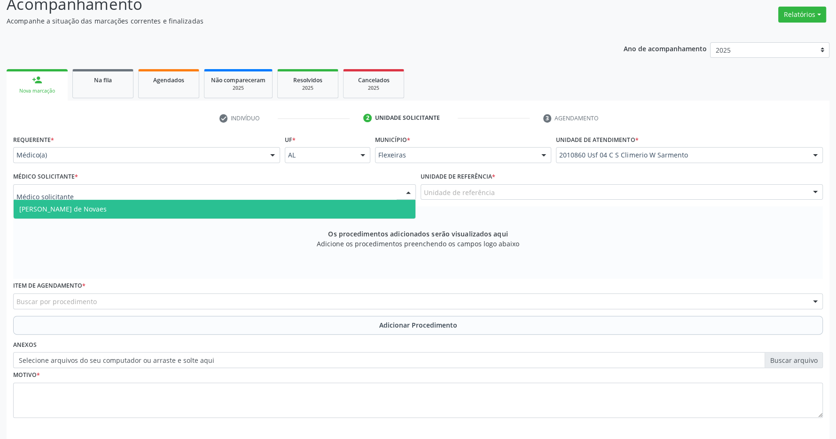
click at [348, 212] on span "[PERSON_NAME] de Novaes" at bounding box center [215, 209] width 402 height 19
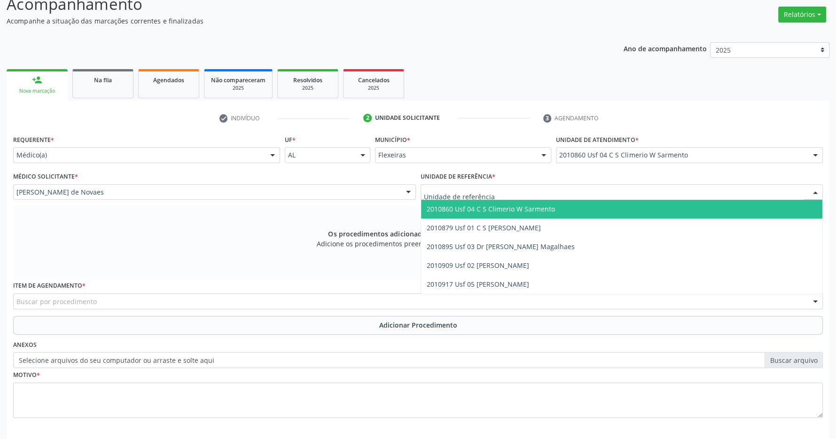
click at [508, 207] on span "2010860 Usf 04 C S Climerio W Sarmento" at bounding box center [491, 209] width 128 height 9
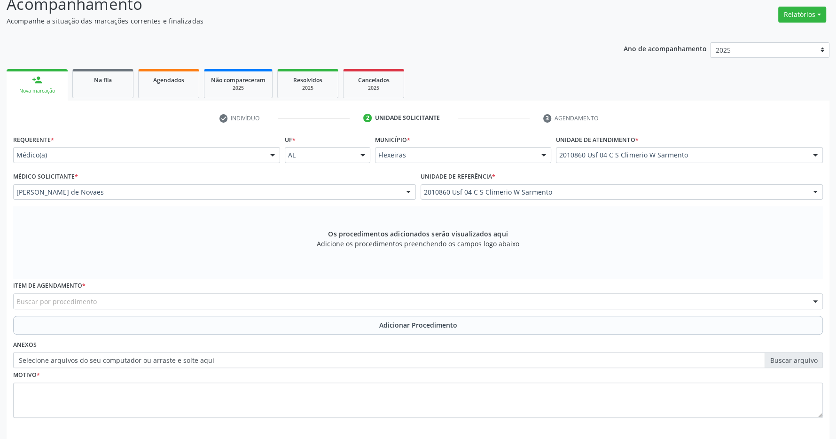
click at [222, 296] on div "Buscar por procedimento" at bounding box center [418, 301] width 810 height 16
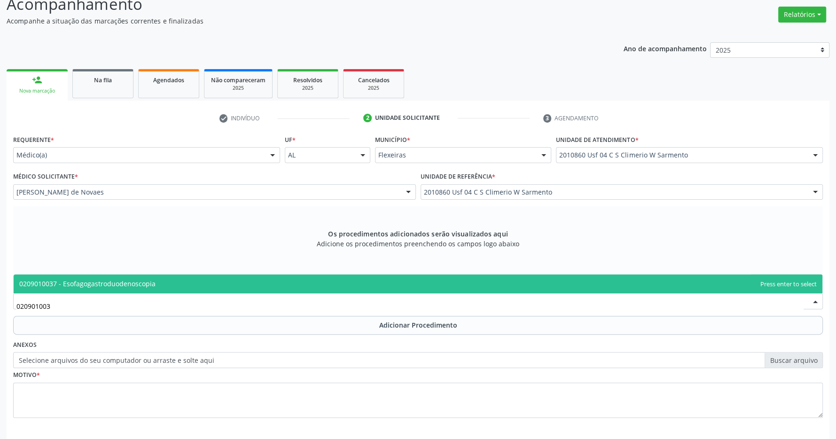
type input "0209010037"
click at [420, 286] on span "0209010037 - Esofagogastroduodenoscopia" at bounding box center [418, 284] width 809 height 19
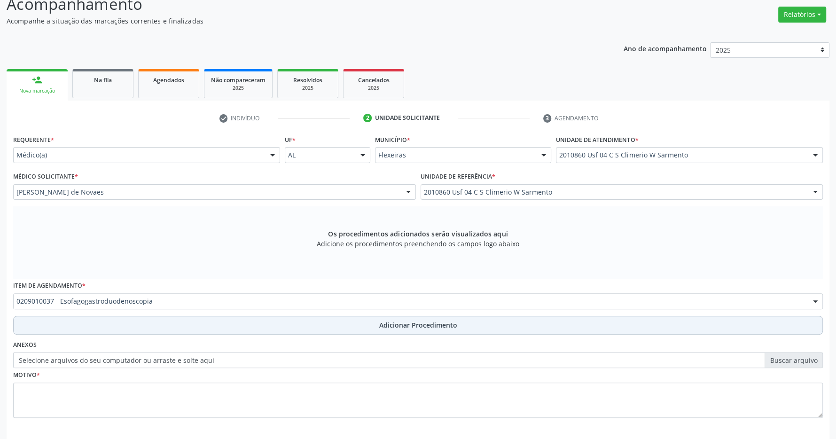
click at [413, 320] on button "Adicionar Procedimento" at bounding box center [418, 325] width 810 height 19
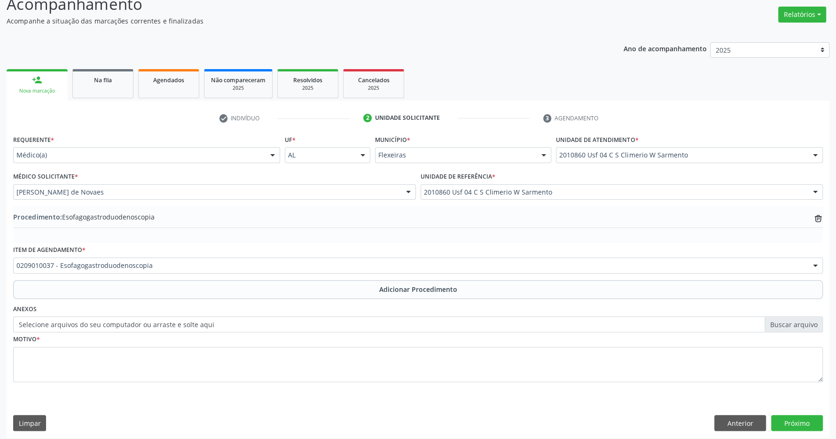
scroll to position [145, 0]
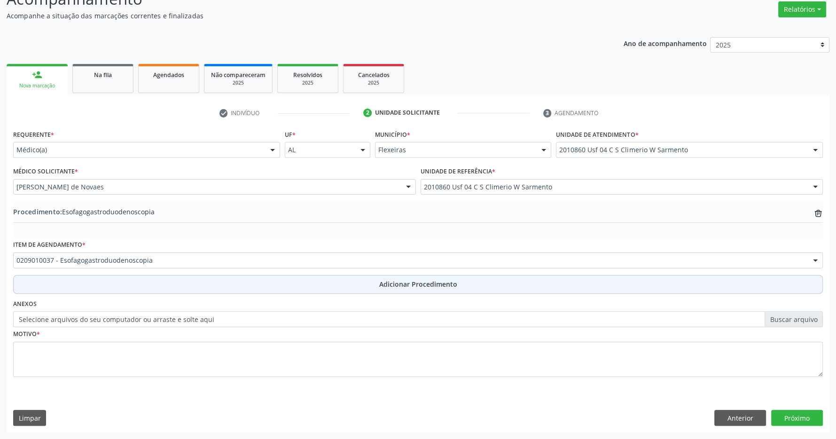
click at [419, 286] on span "Adicionar Procedimento" at bounding box center [418, 284] width 78 height 10
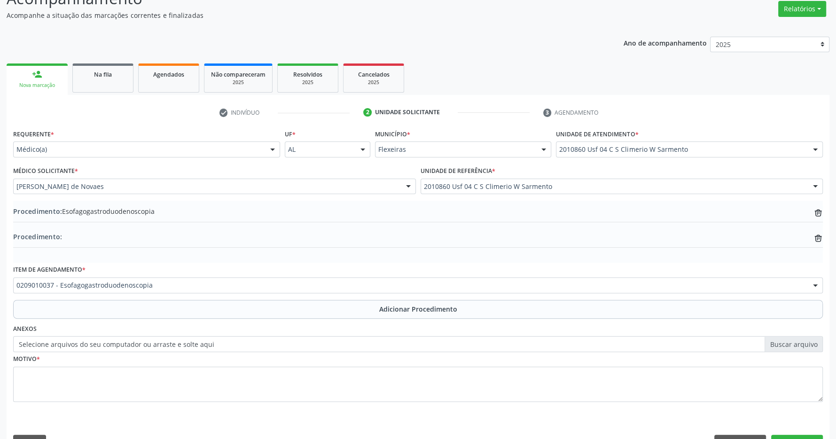
scroll to position [171, 0]
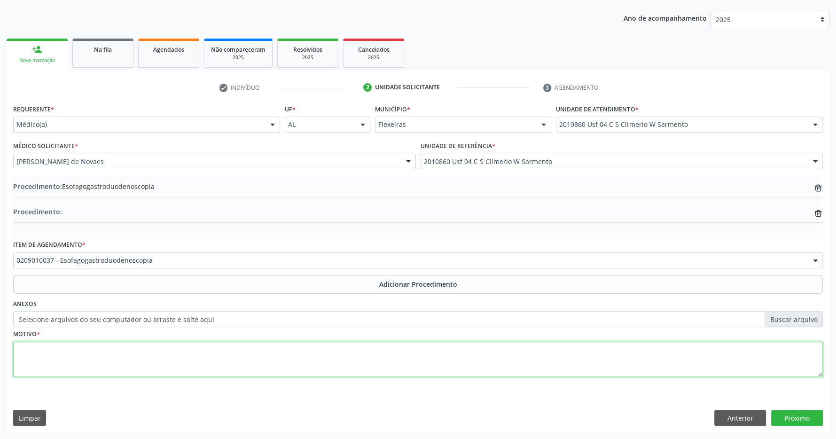
click at [226, 350] on textarea at bounding box center [418, 360] width 810 height 36
type textarea "epigastralgia -a pedido"
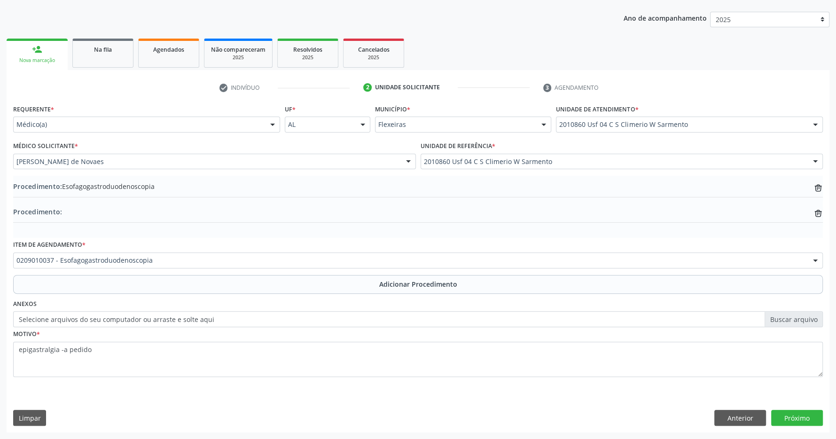
click at [792, 408] on div "Requerente * Médico(a) Médico(a) Enfermeiro(a) Paciente Nenhum resultado encont…" at bounding box center [418, 267] width 823 height 330
click at [787, 415] on button "Próximo" at bounding box center [797, 418] width 52 height 16
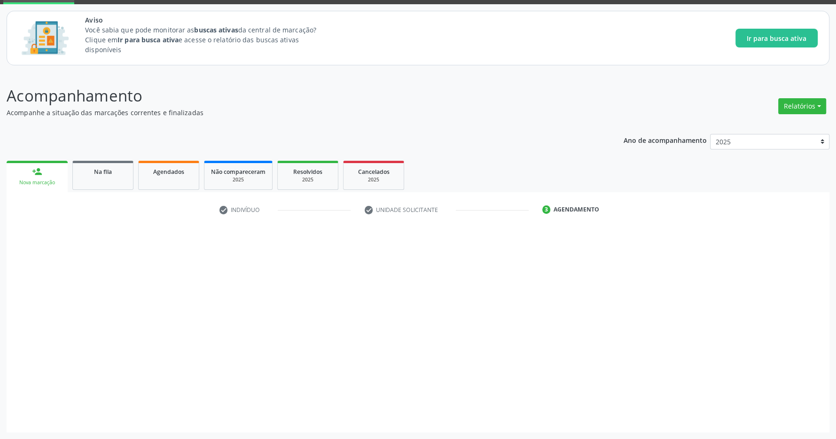
scroll to position [48, 0]
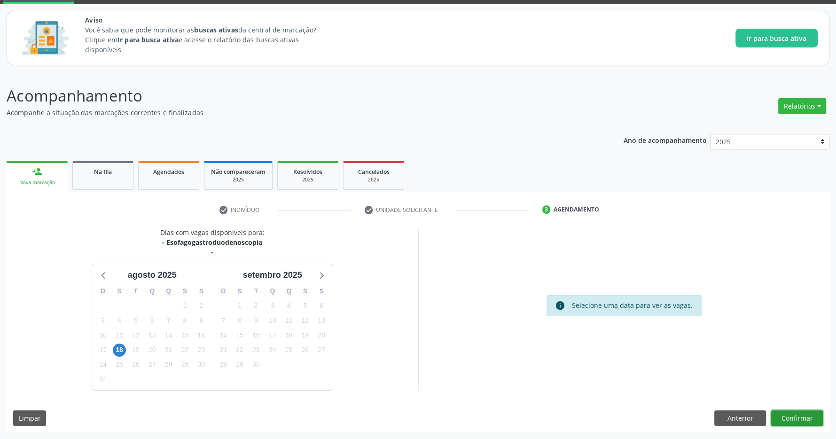
click at [804, 418] on button "Confirmar" at bounding box center [797, 418] width 52 height 16
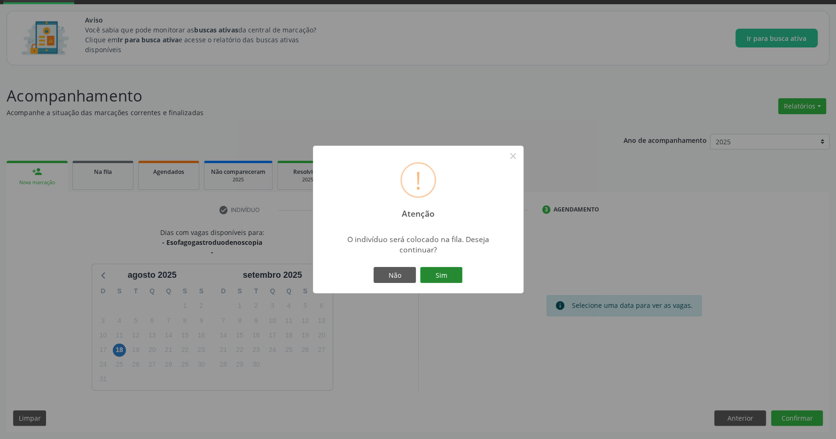
click at [456, 276] on button "Sim" at bounding box center [441, 275] width 42 height 16
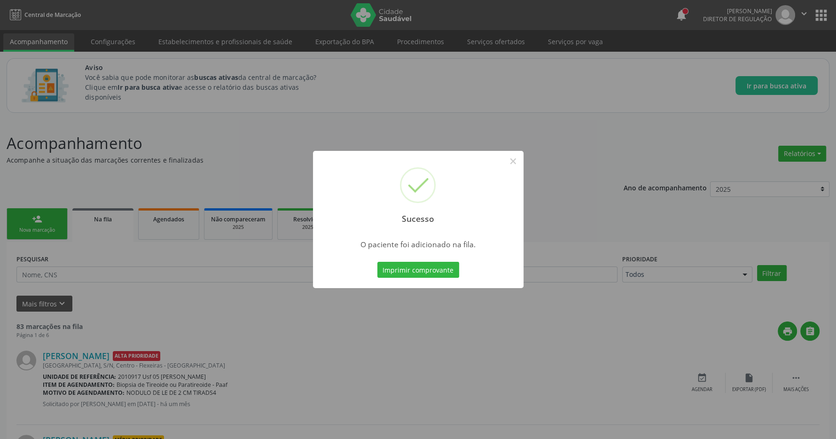
scroll to position [49, 0]
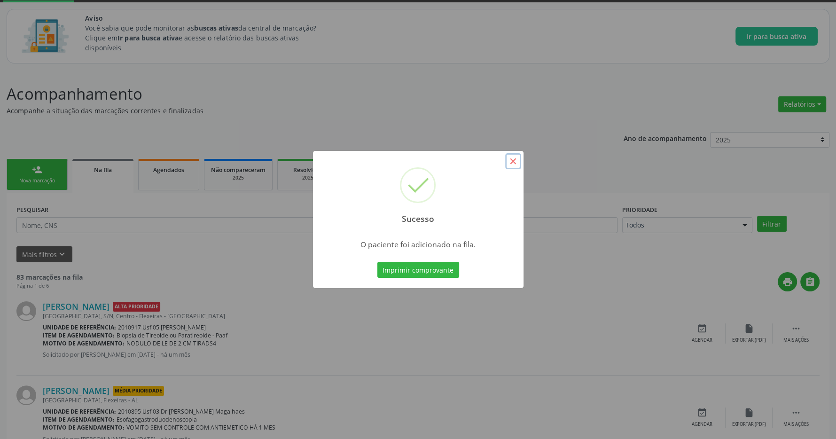
click at [515, 164] on button "×" at bounding box center [513, 161] width 16 height 16
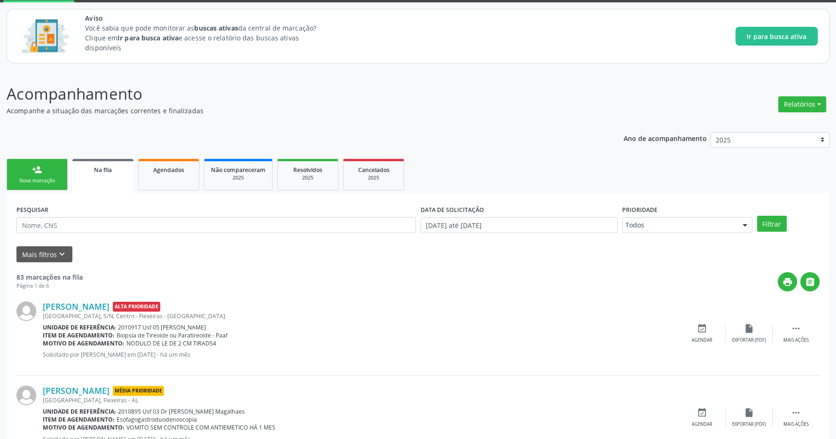
scroll to position [0, 0]
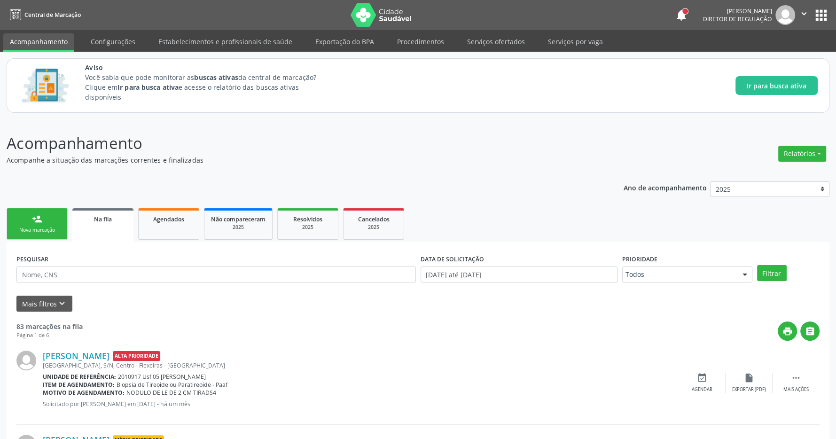
click at [823, 11] on button "apps" at bounding box center [821, 15] width 16 height 16
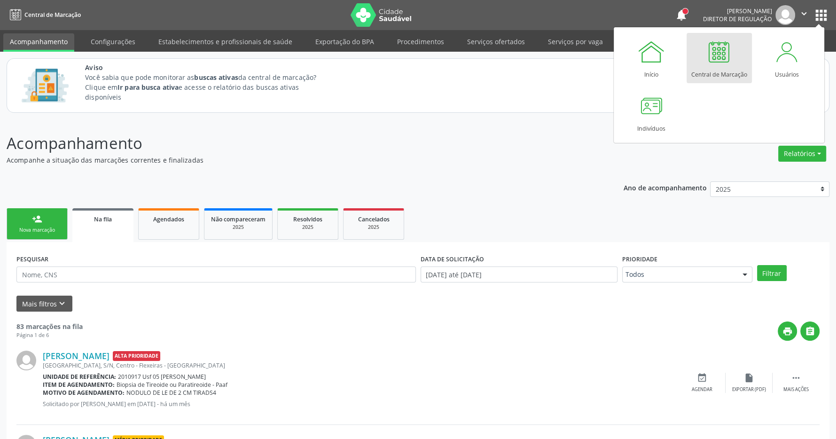
click at [721, 67] on div "Central de Marcação" at bounding box center [720, 72] width 56 height 13
